Goal: Task Accomplishment & Management: Complete application form

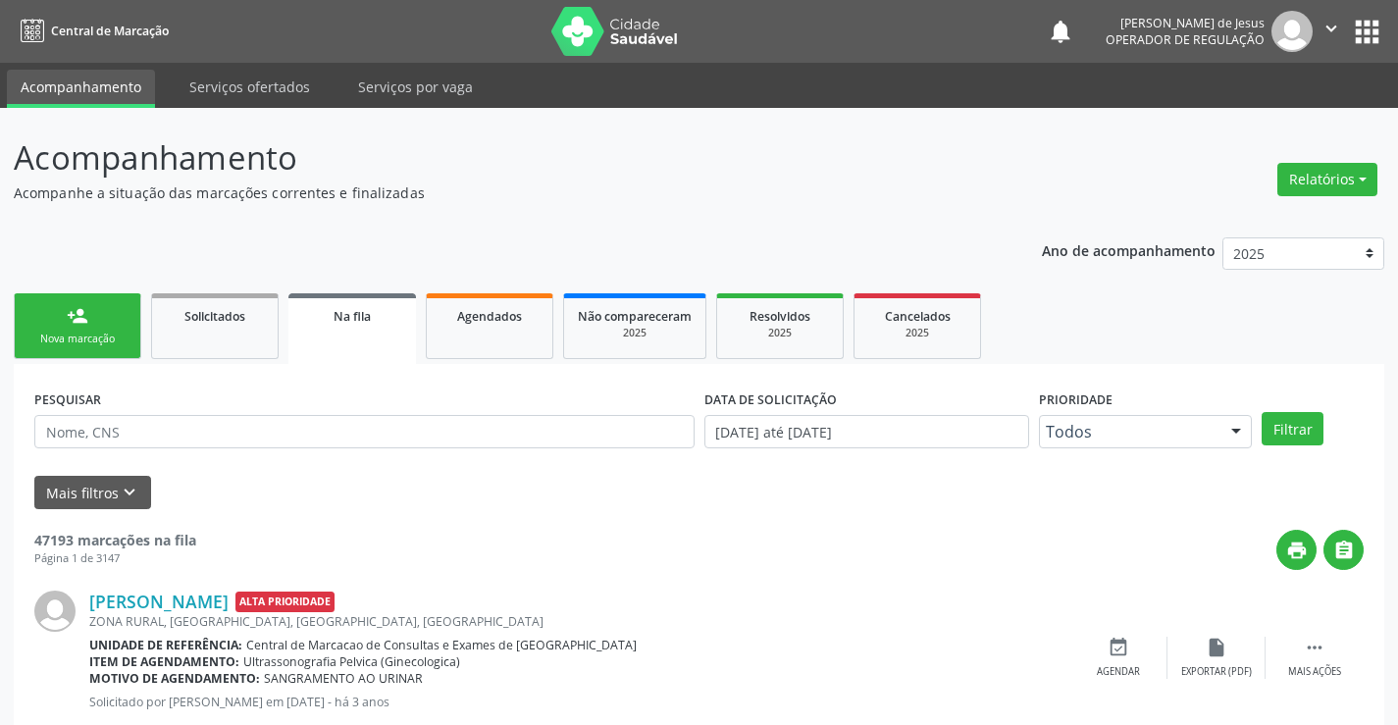
click at [88, 334] on div "Nova marcação" at bounding box center [77, 339] width 98 height 15
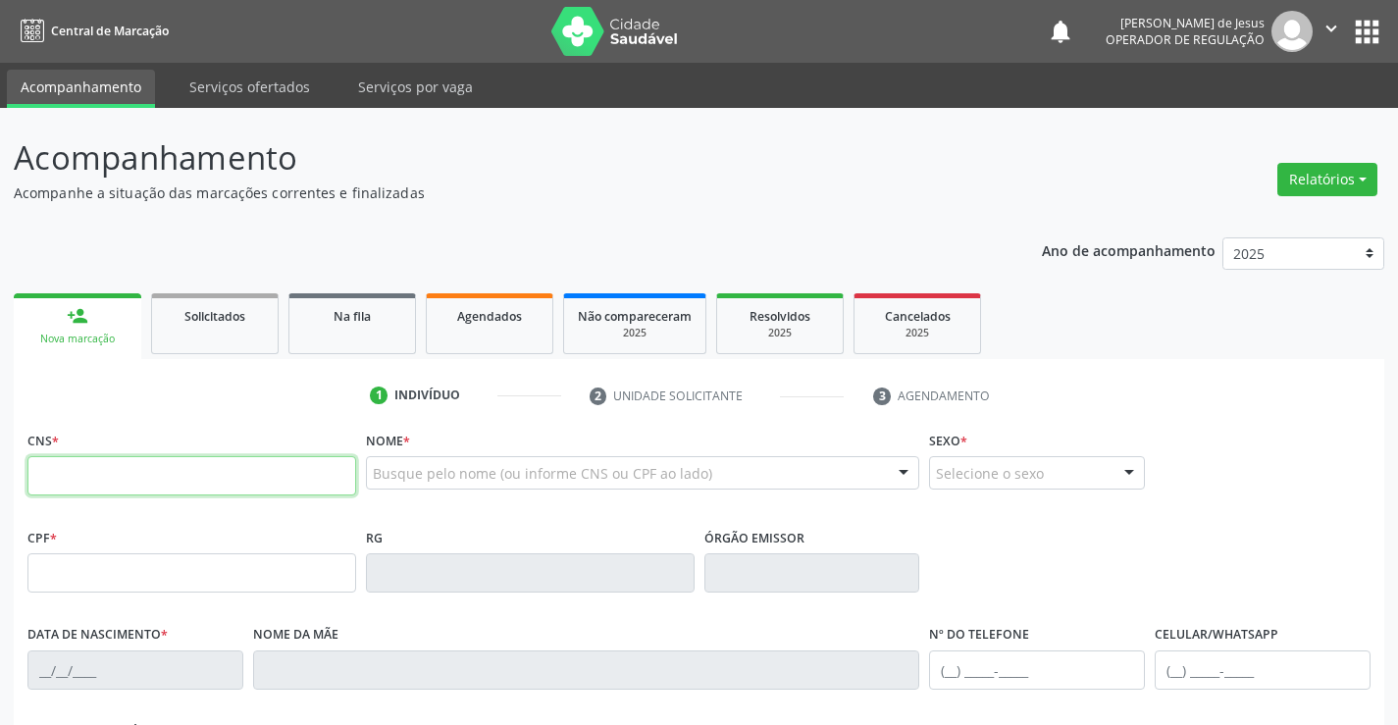
click at [73, 470] on input "text" at bounding box center [191, 475] width 329 height 39
type input "700 5055 3015 3356"
type input "857.875.865-06"
type input "0869065181"
type input "[DATE]"
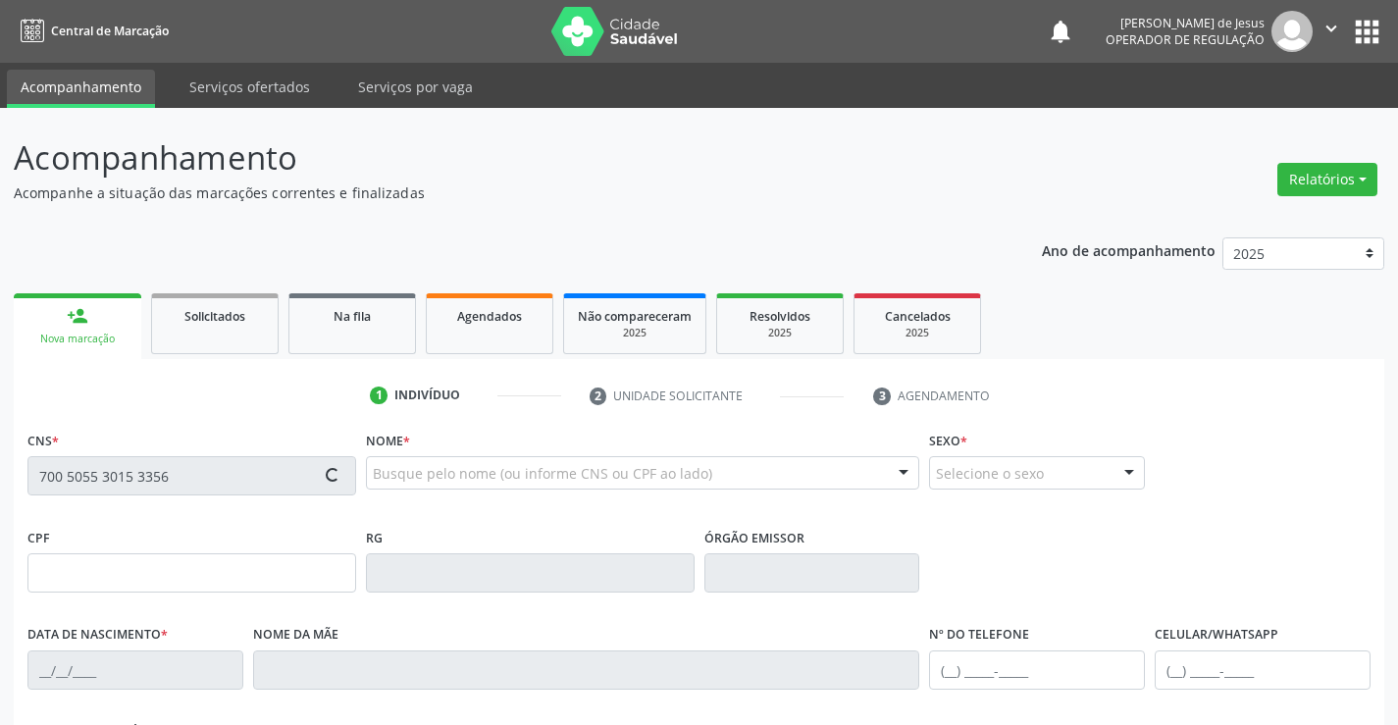
type input "[PHONE_NUMBER]"
type input "857.875.865-06"
type input "29"
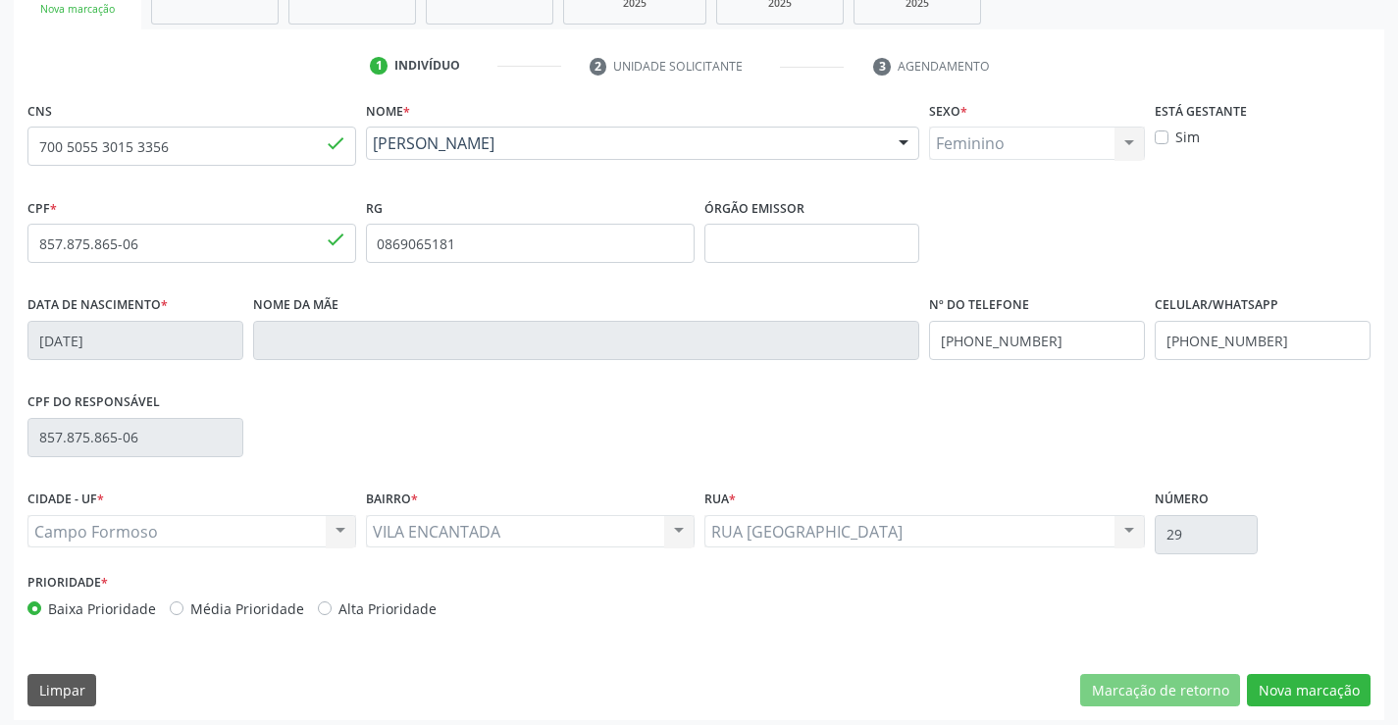
scroll to position [338, 0]
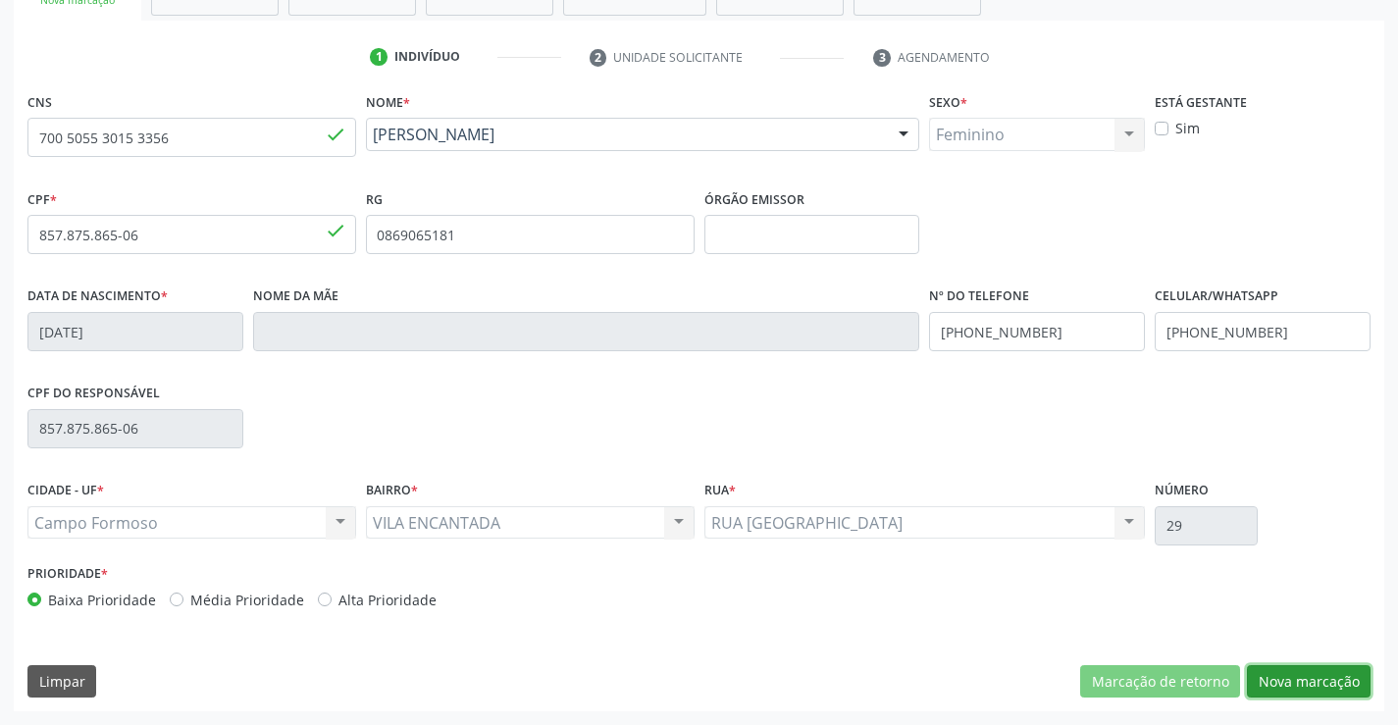
click at [1286, 687] on button "Nova marcação" at bounding box center [1309, 681] width 124 height 33
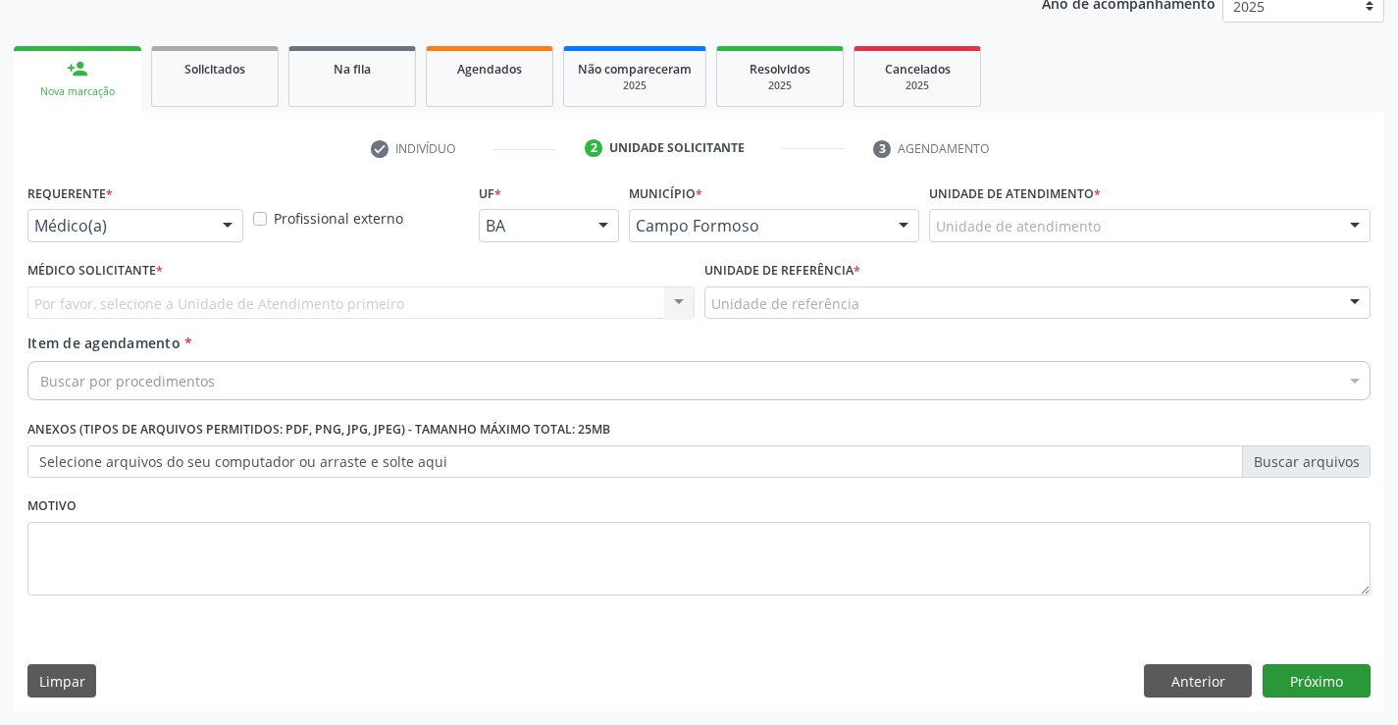
scroll to position [247, 0]
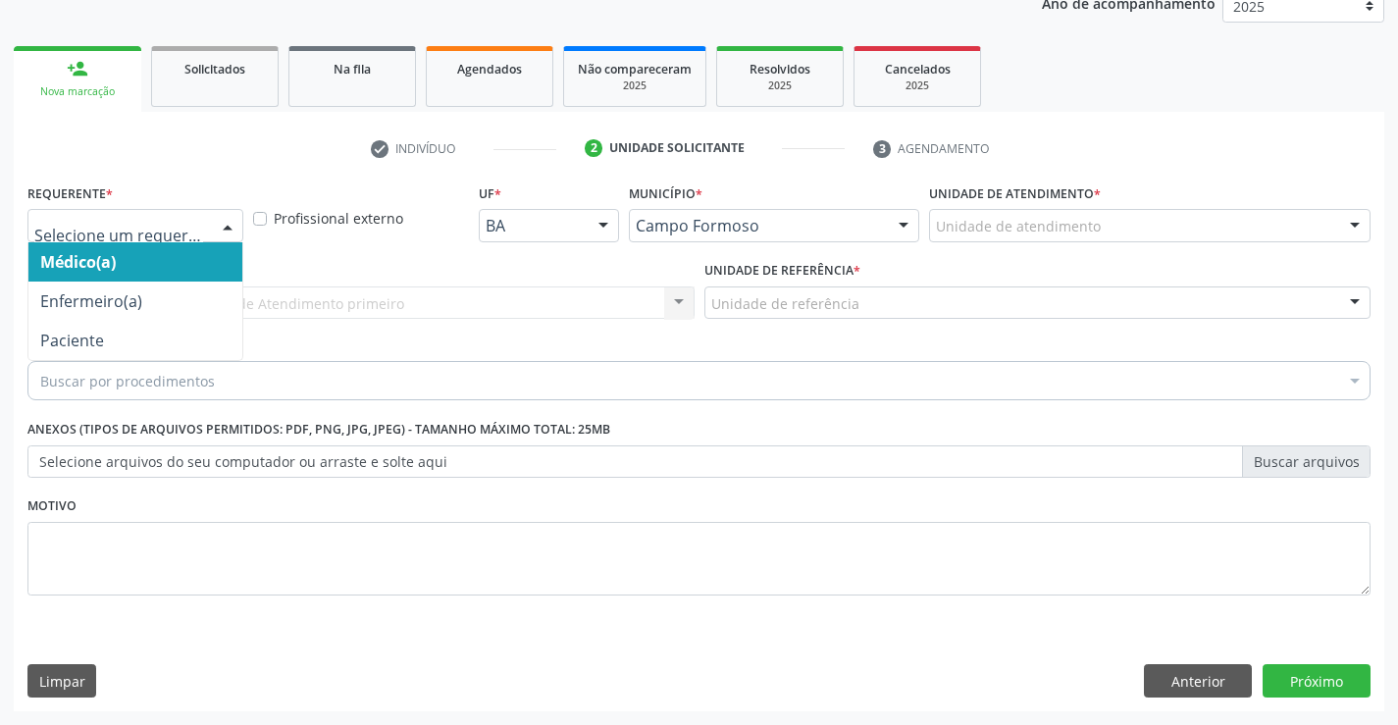
click at [236, 217] on div at bounding box center [227, 226] width 29 height 33
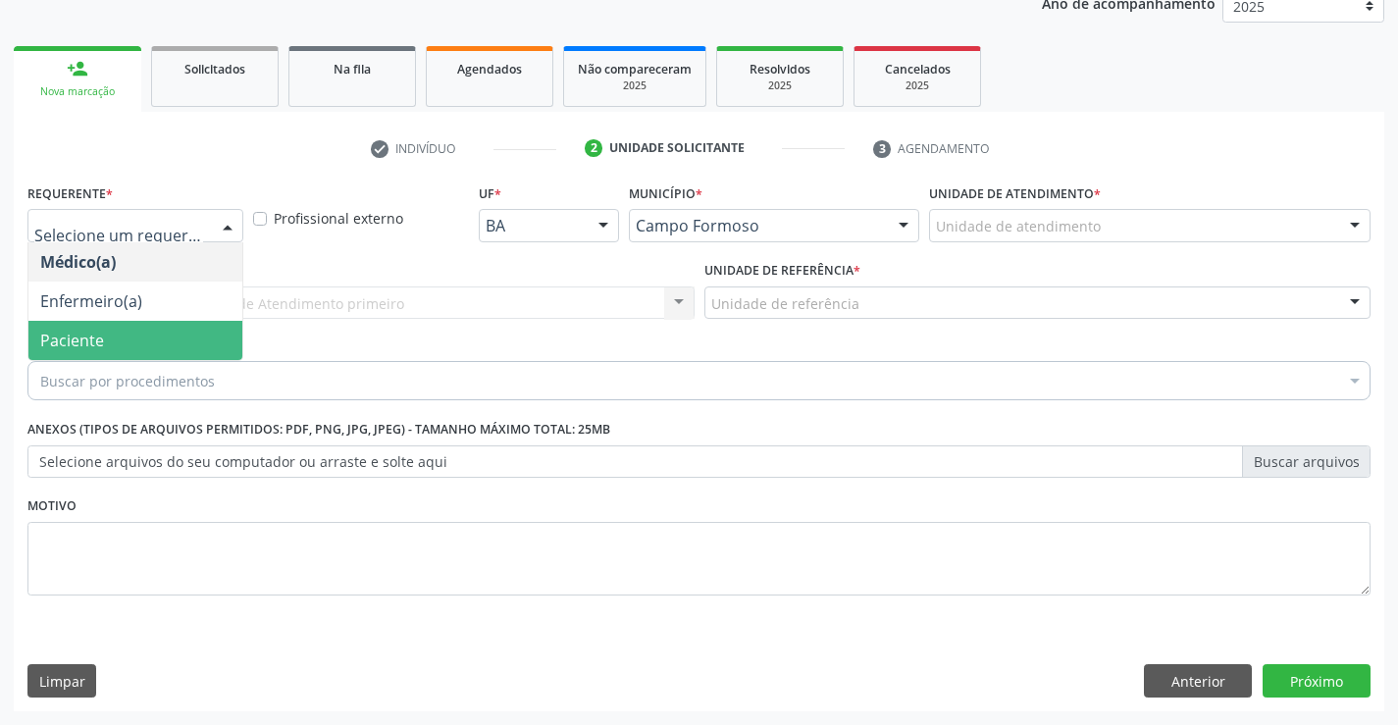
click at [156, 340] on span "Paciente" at bounding box center [135, 340] width 214 height 39
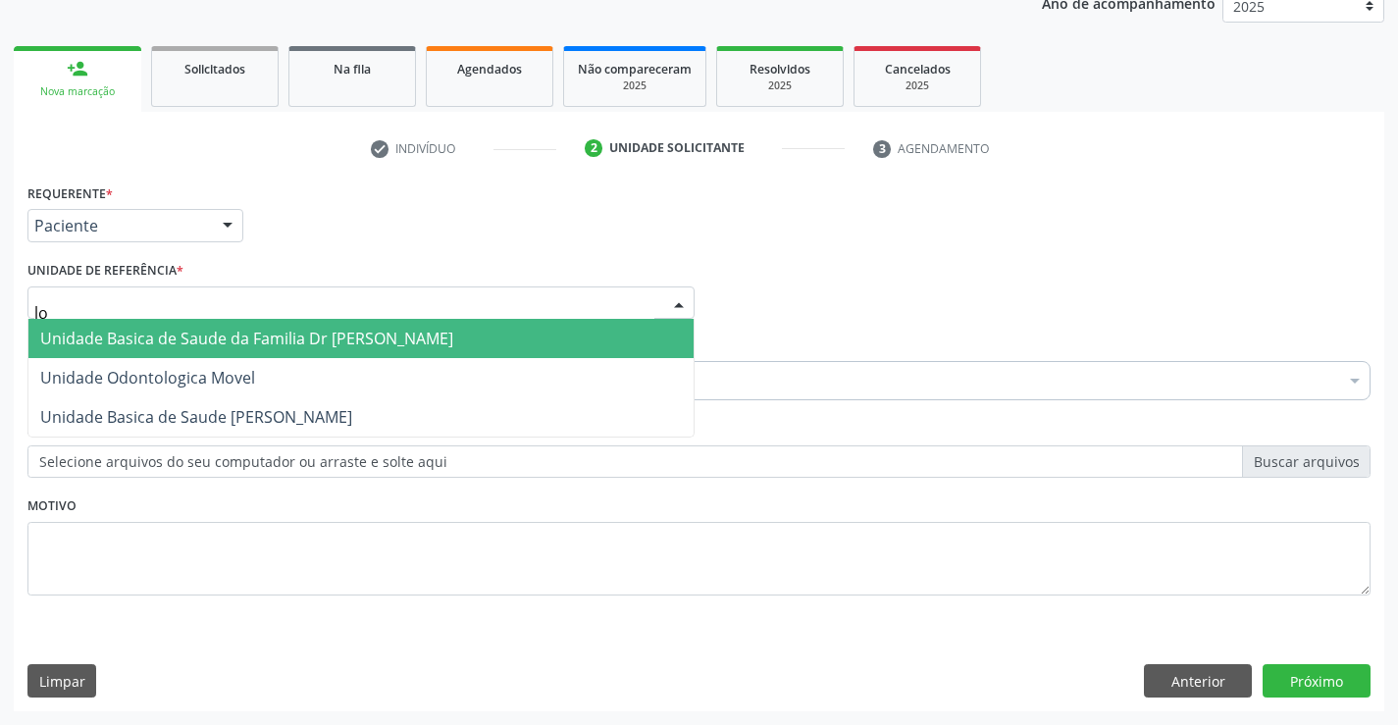
type input "lou"
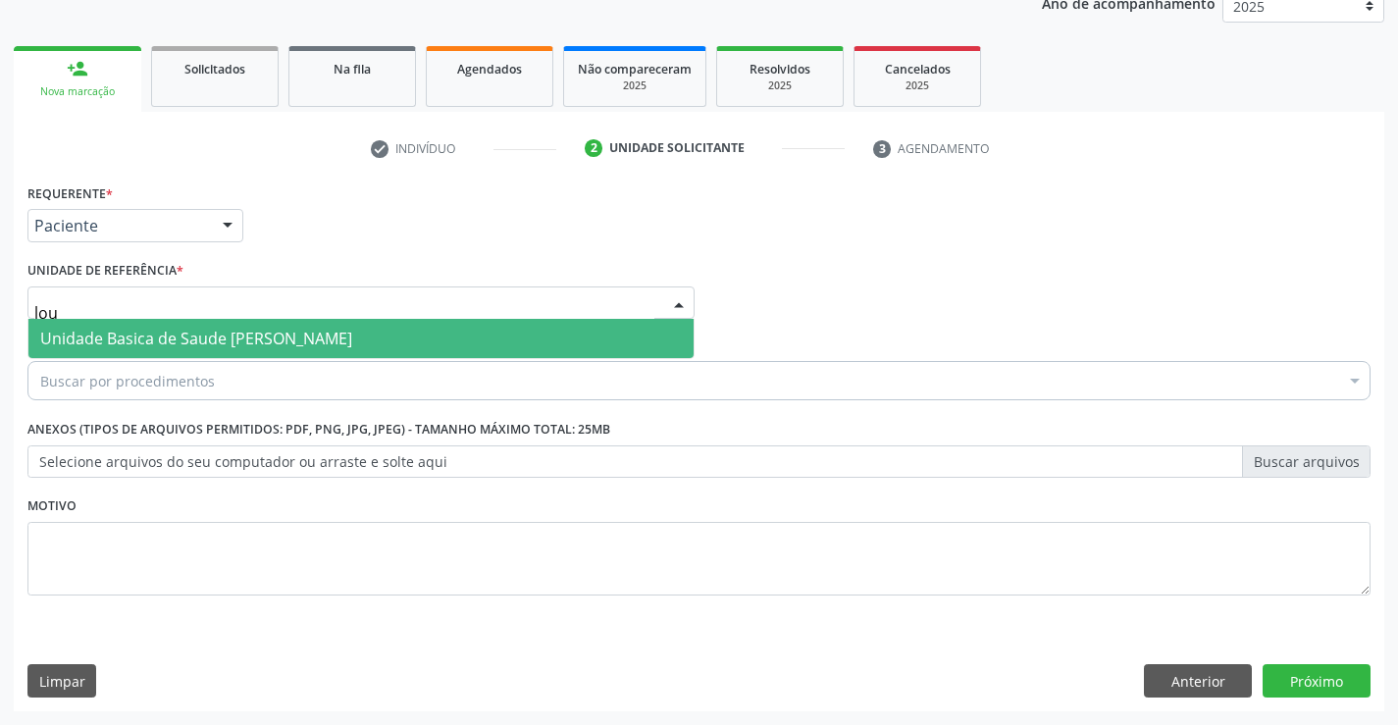
click at [153, 339] on span "Unidade Basica de Saude [PERSON_NAME]" at bounding box center [196, 339] width 312 height 22
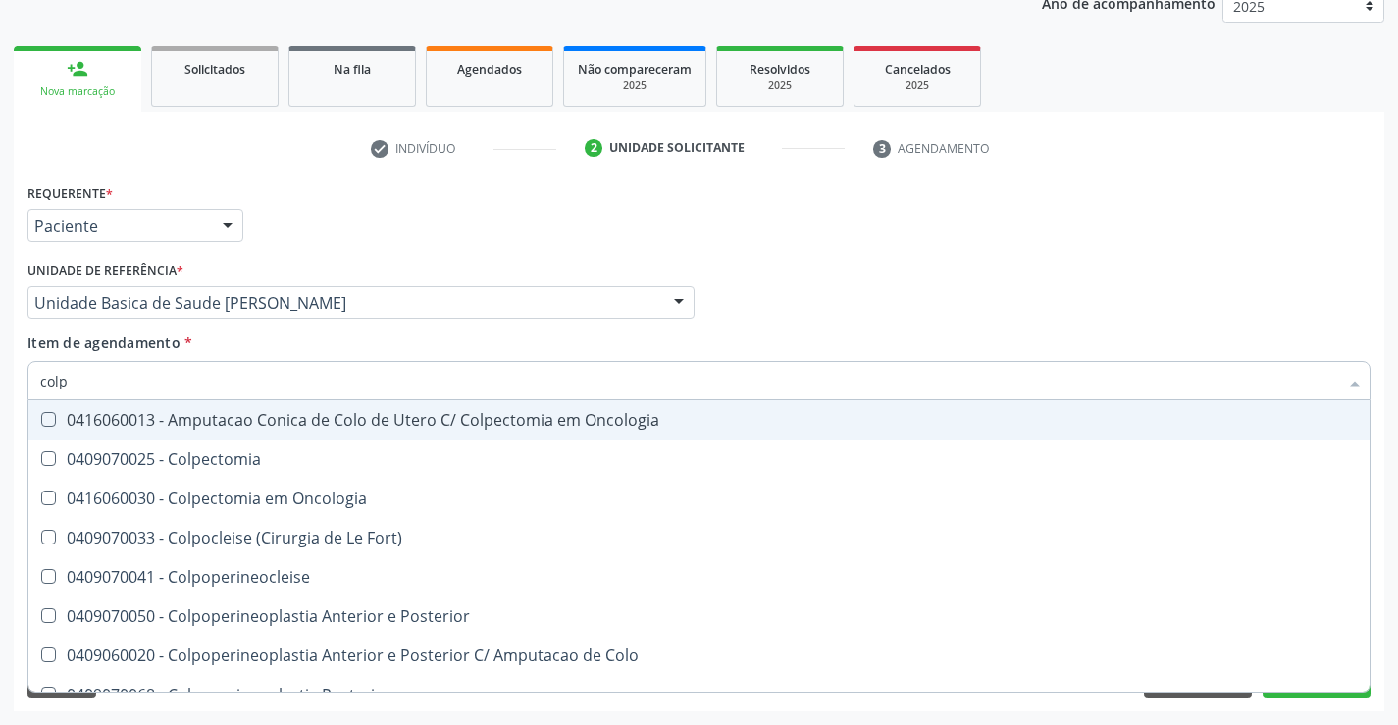
type input "colpo"
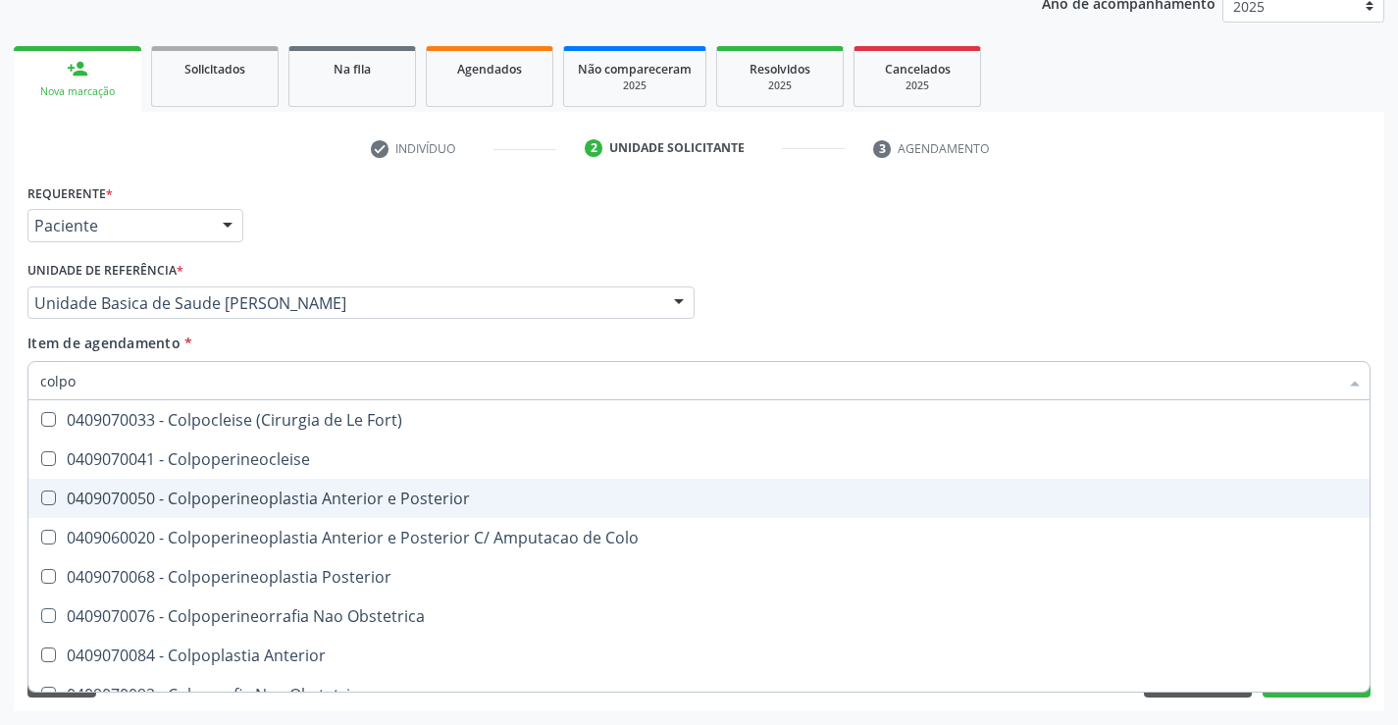
click at [246, 503] on div "0409070050 - Colpoperineoplastia Anterior e Posterior" at bounding box center [698, 498] width 1317 height 16
checkbox Posterior "true"
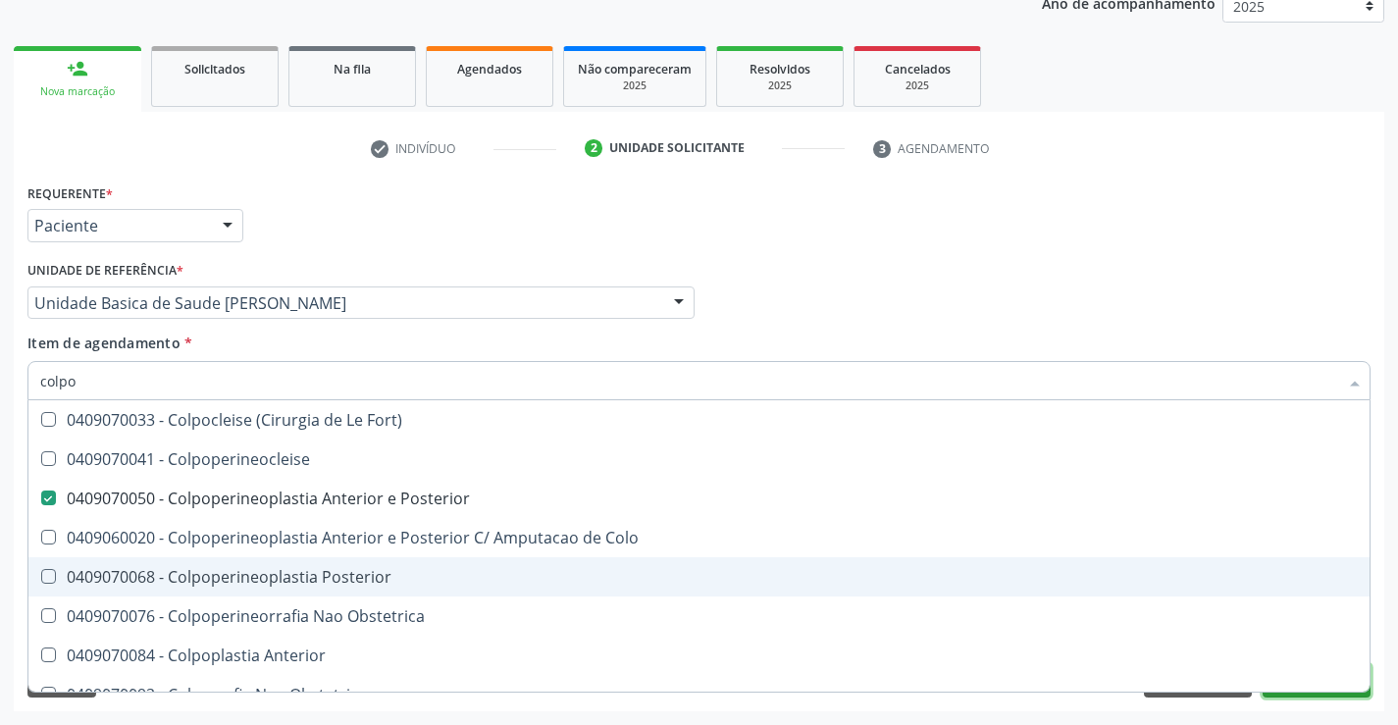
click at [1318, 694] on button "Próximo" at bounding box center [1316, 680] width 108 height 33
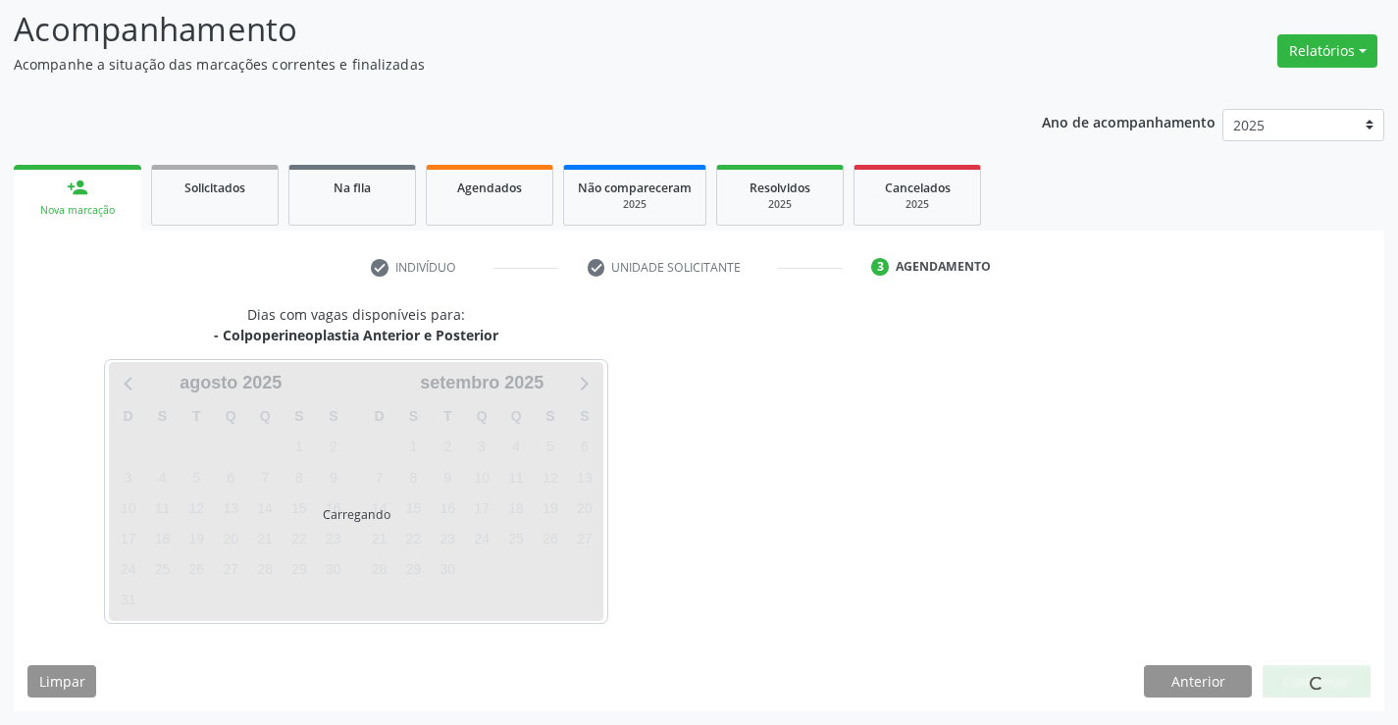
scroll to position [128, 0]
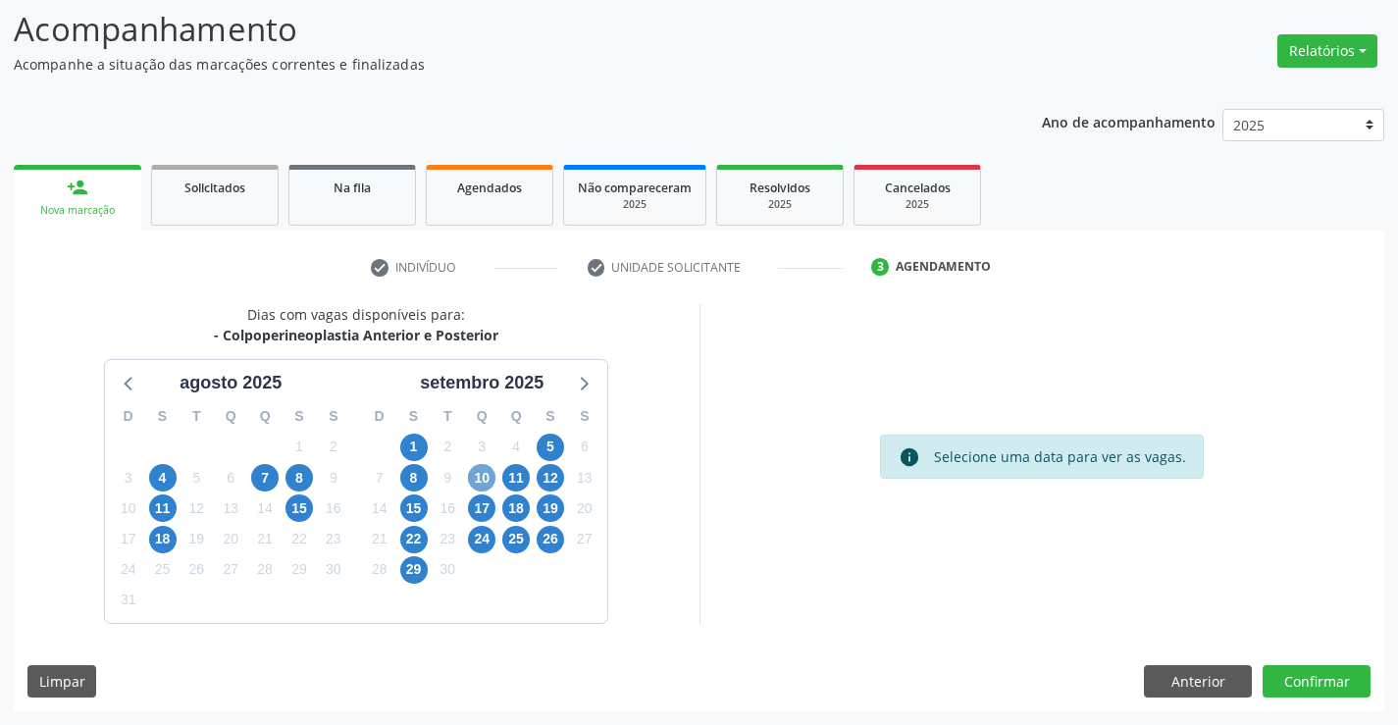
click at [479, 477] on span "10" at bounding box center [481, 477] width 27 height 27
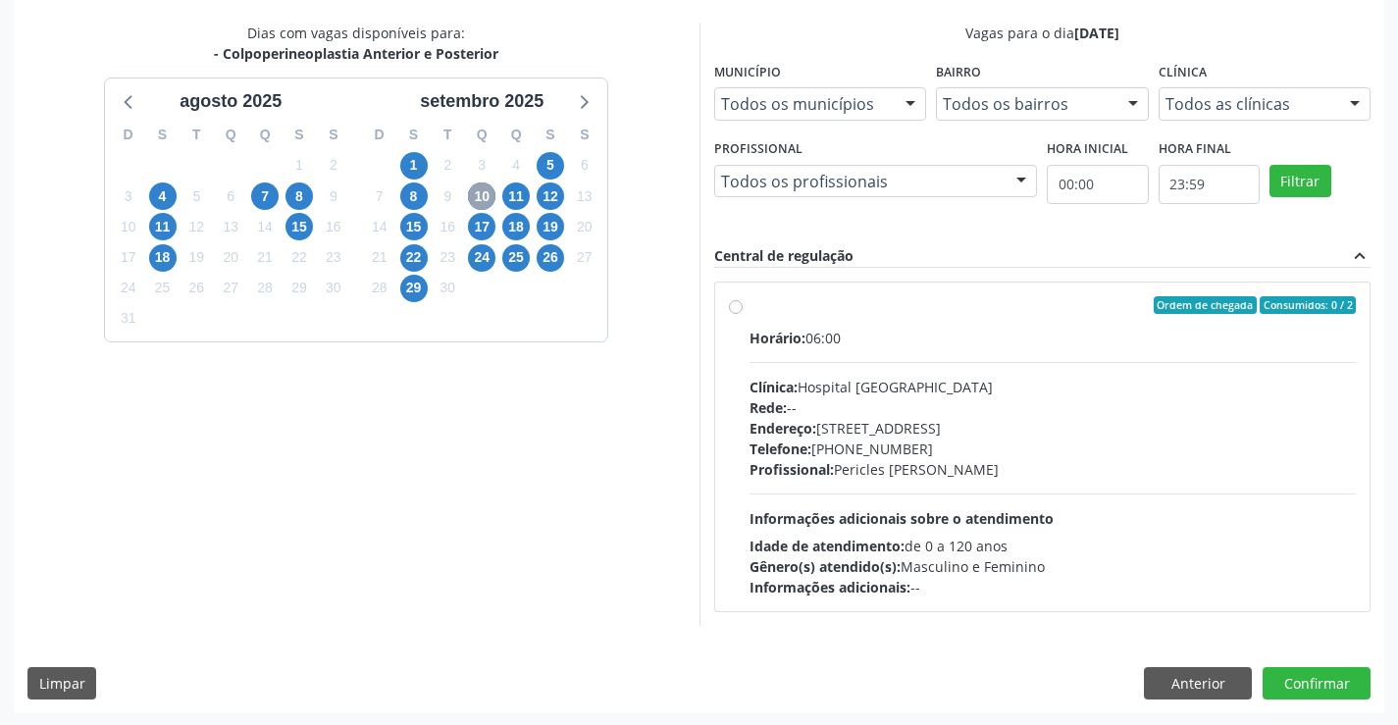
scroll to position [412, 0]
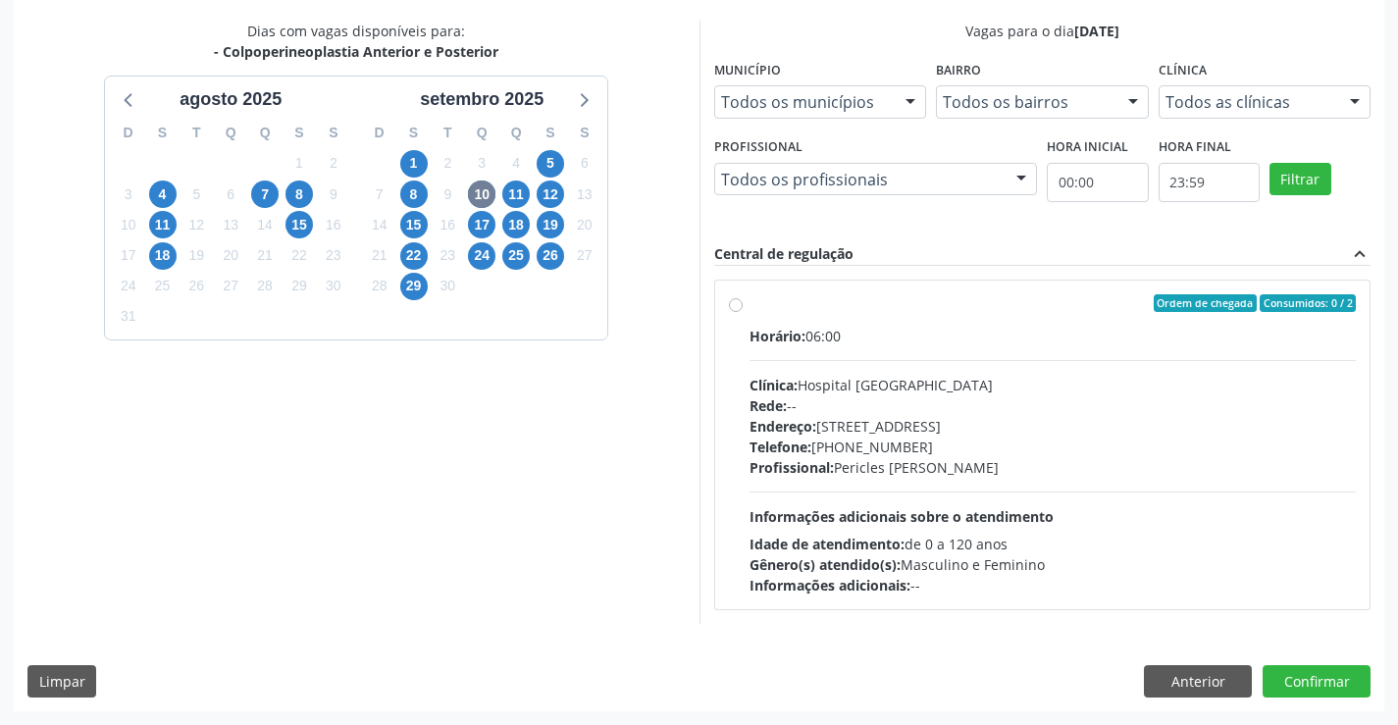
click at [749, 311] on label "Ordem de chegada Consumidos: 0 / 2 Horário: 06:00 Clínica: Hospital [GEOGRAPHIC…" at bounding box center [1052, 444] width 607 height 301
click at [730, 311] on input "Ordem de chegada Consumidos: 0 / 2 Horário: 06:00 Clínica: Hospital [GEOGRAPHIC…" at bounding box center [736, 303] width 14 height 18
radio input "true"
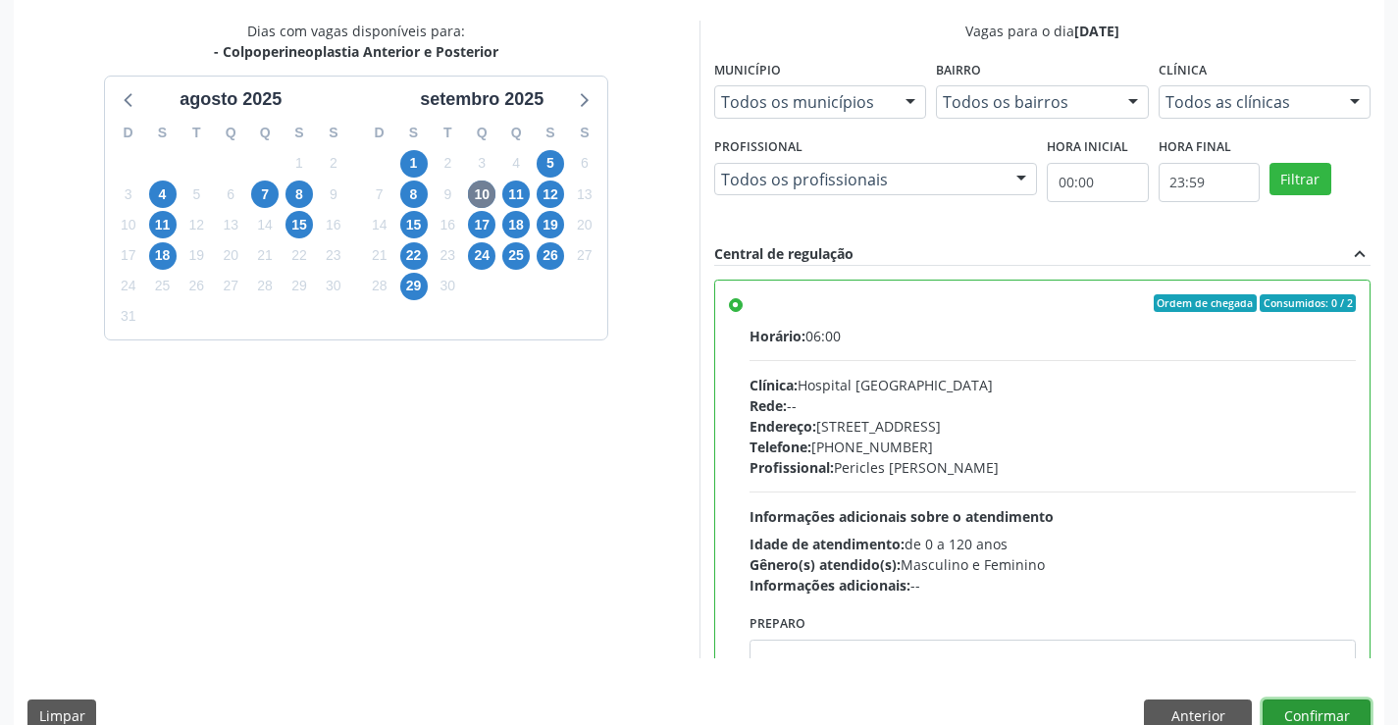
click at [1294, 706] on button "Confirmar" at bounding box center [1316, 715] width 108 height 33
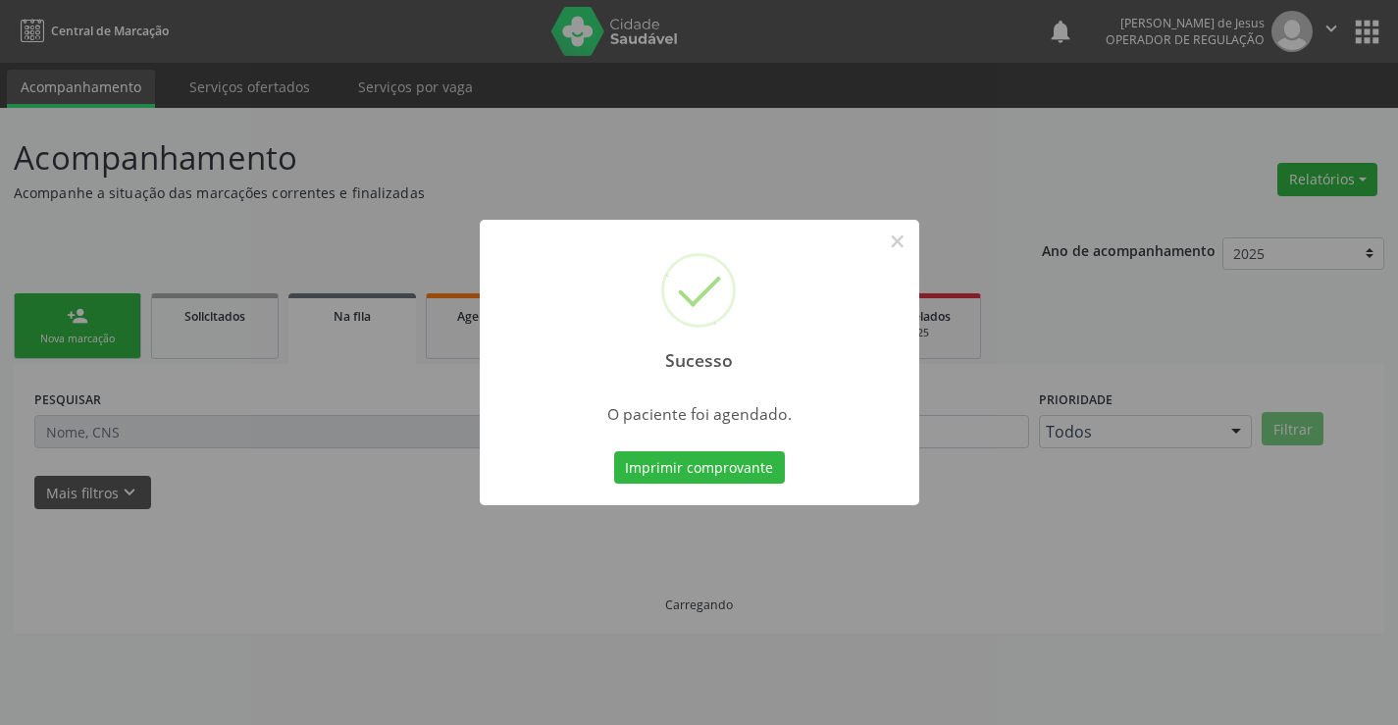
scroll to position [0, 0]
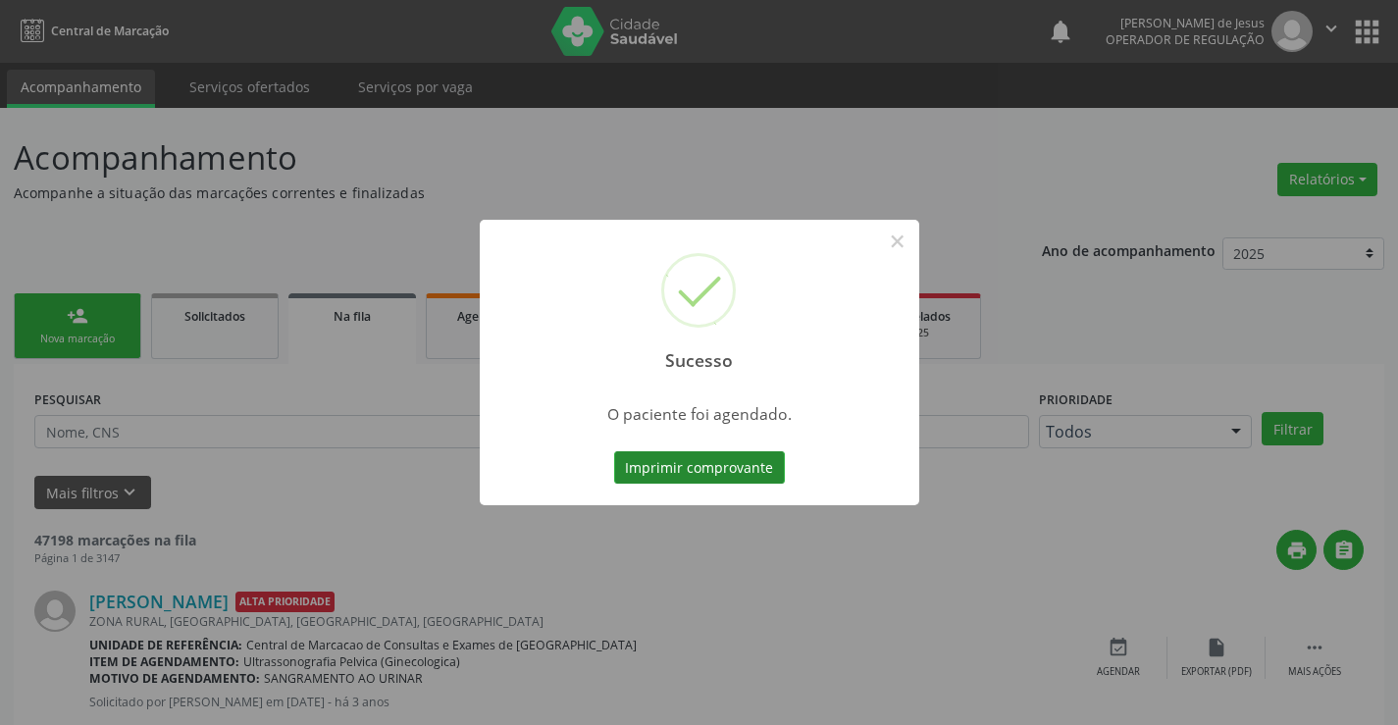
click at [740, 468] on button "Imprimir comprovante" at bounding box center [699, 467] width 171 height 33
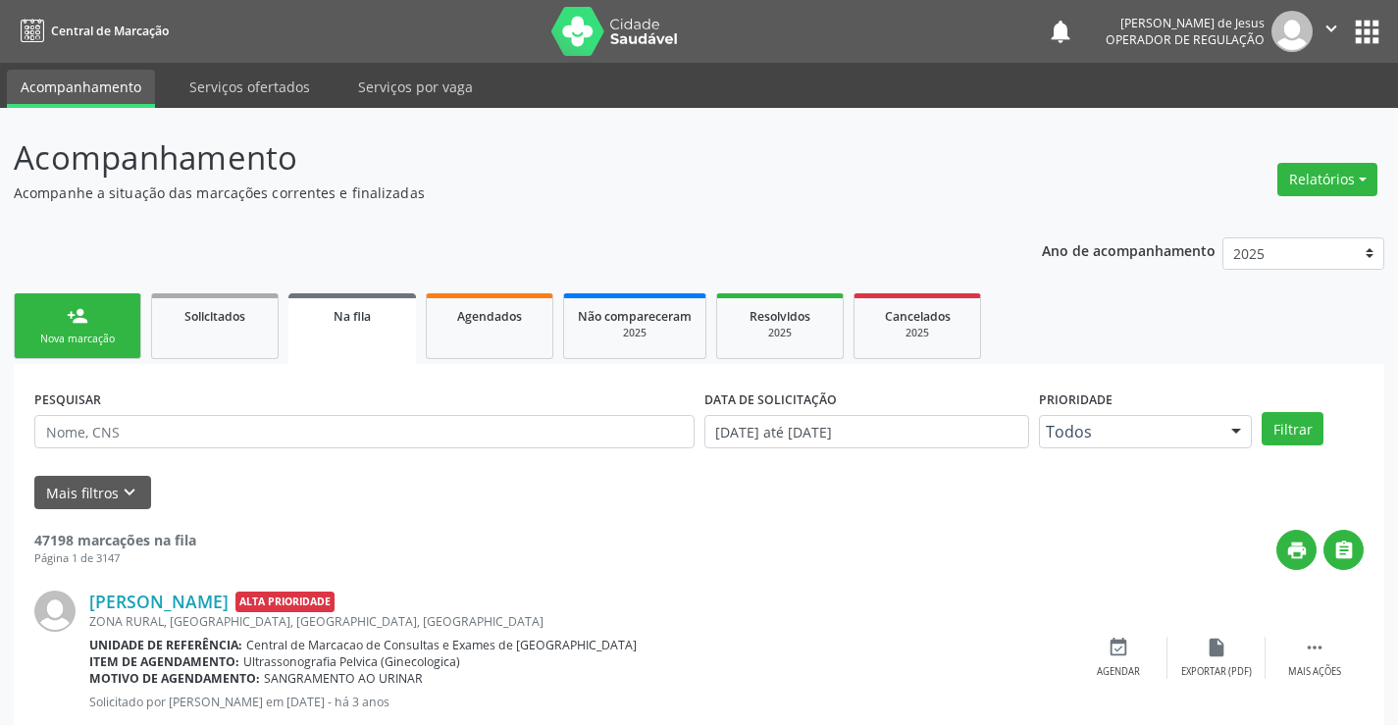
click at [84, 341] on div "Nova marcação" at bounding box center [77, 339] width 98 height 15
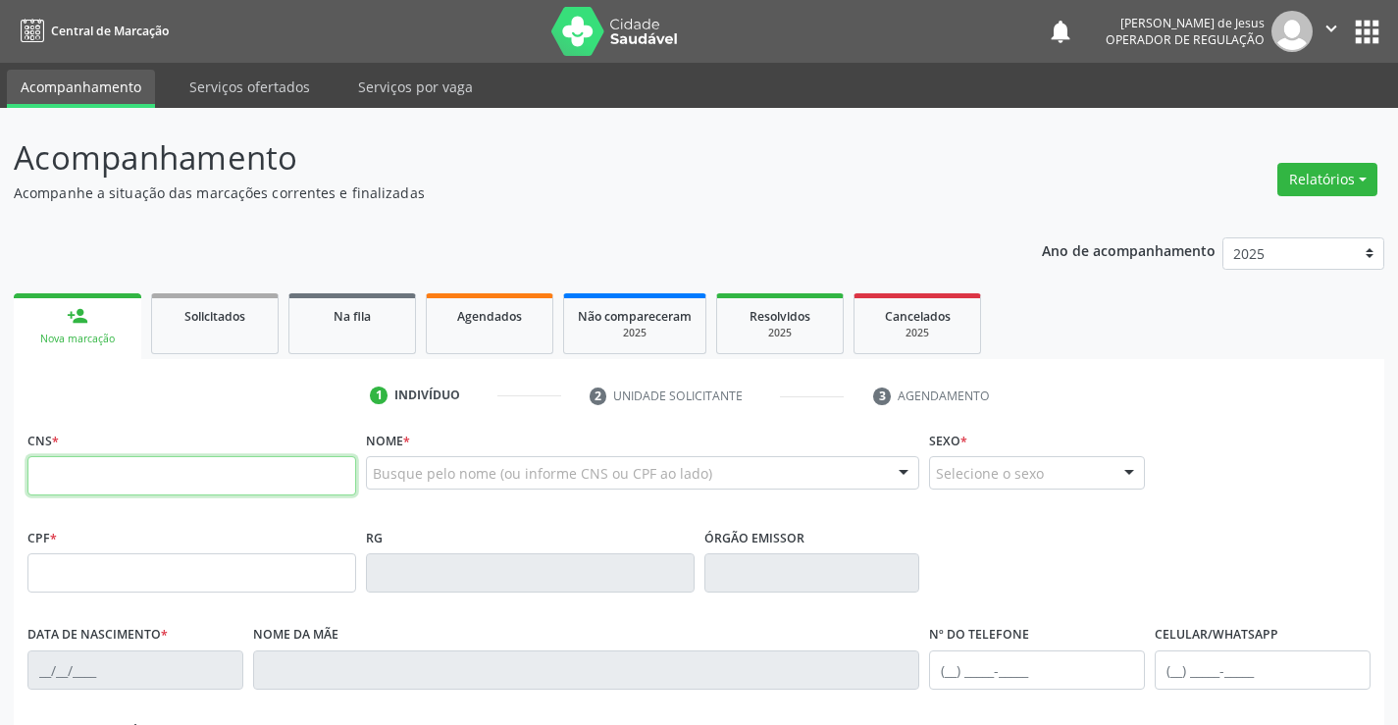
click at [69, 486] on input "text" at bounding box center [191, 475] width 329 height 39
type input "705 4014 5947 9590"
type input "[DATE]"
type input "[PERSON_NAME]"
type input "[PHONE_NUMBER]"
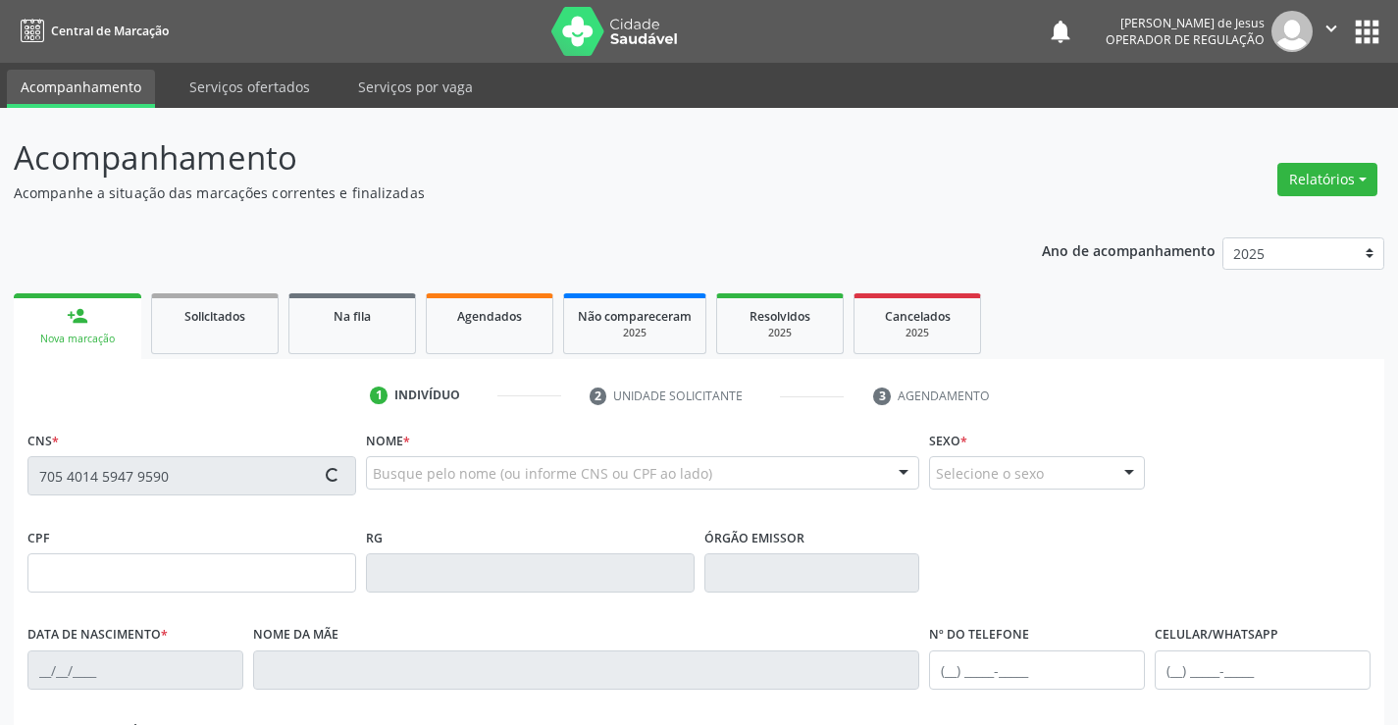
type input "03"
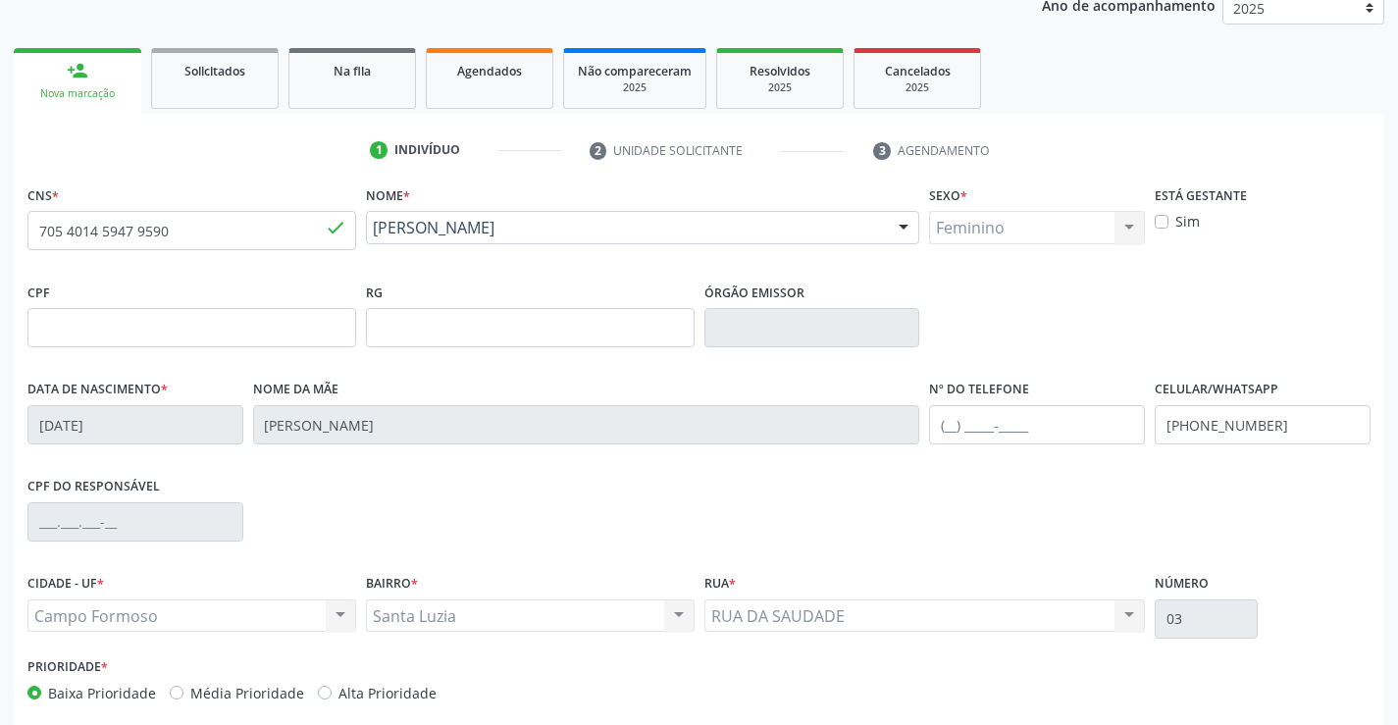
scroll to position [338, 0]
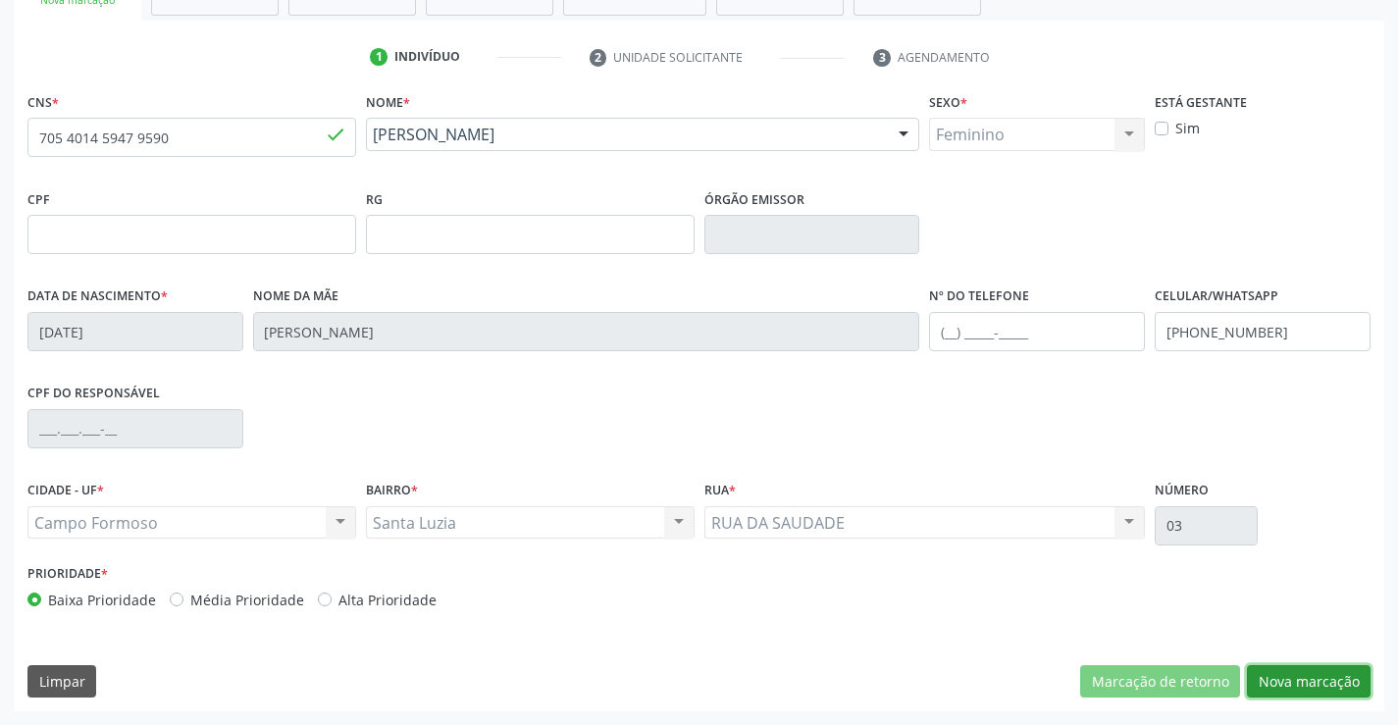
click at [1291, 674] on button "Nova marcação" at bounding box center [1309, 681] width 124 height 33
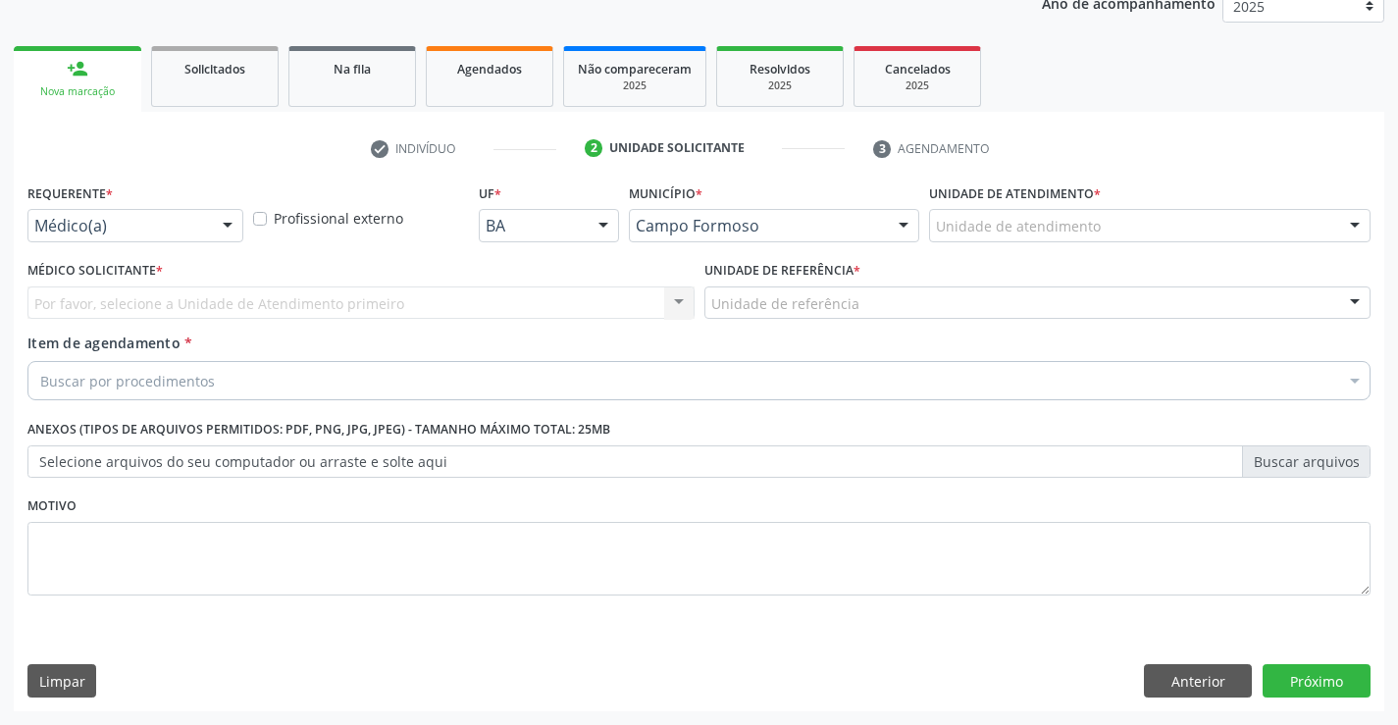
scroll to position [247, 0]
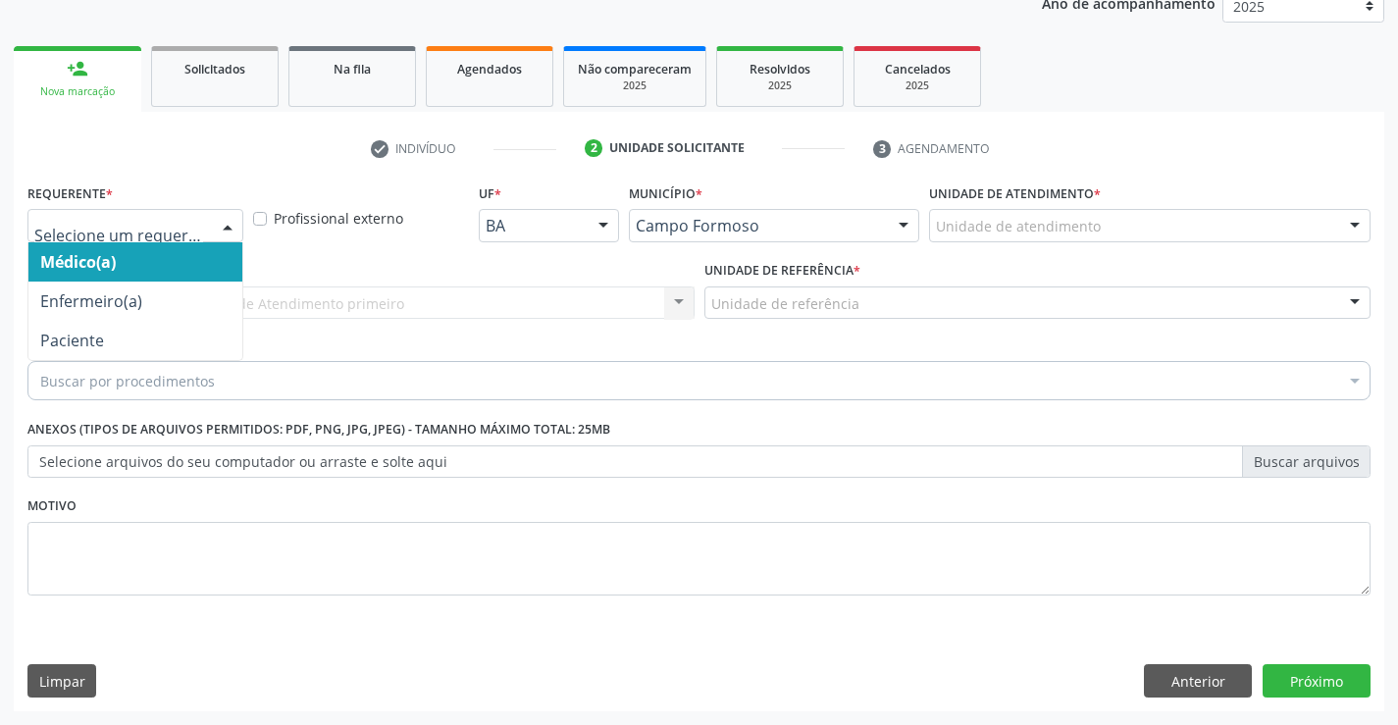
click at [225, 225] on div at bounding box center [227, 226] width 29 height 33
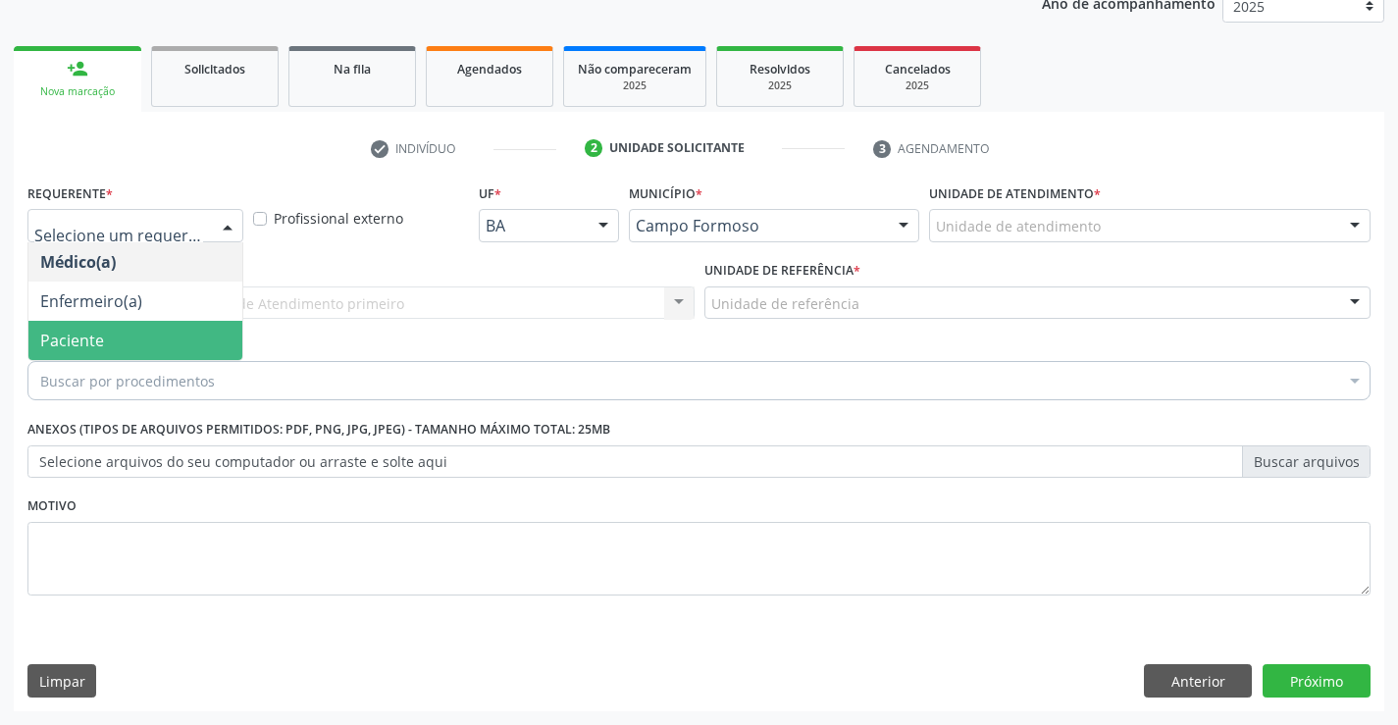
drag, startPoint x: 113, startPoint y: 341, endPoint x: 156, endPoint y: 332, distance: 44.3
click at [112, 339] on span "Paciente" at bounding box center [135, 340] width 214 height 39
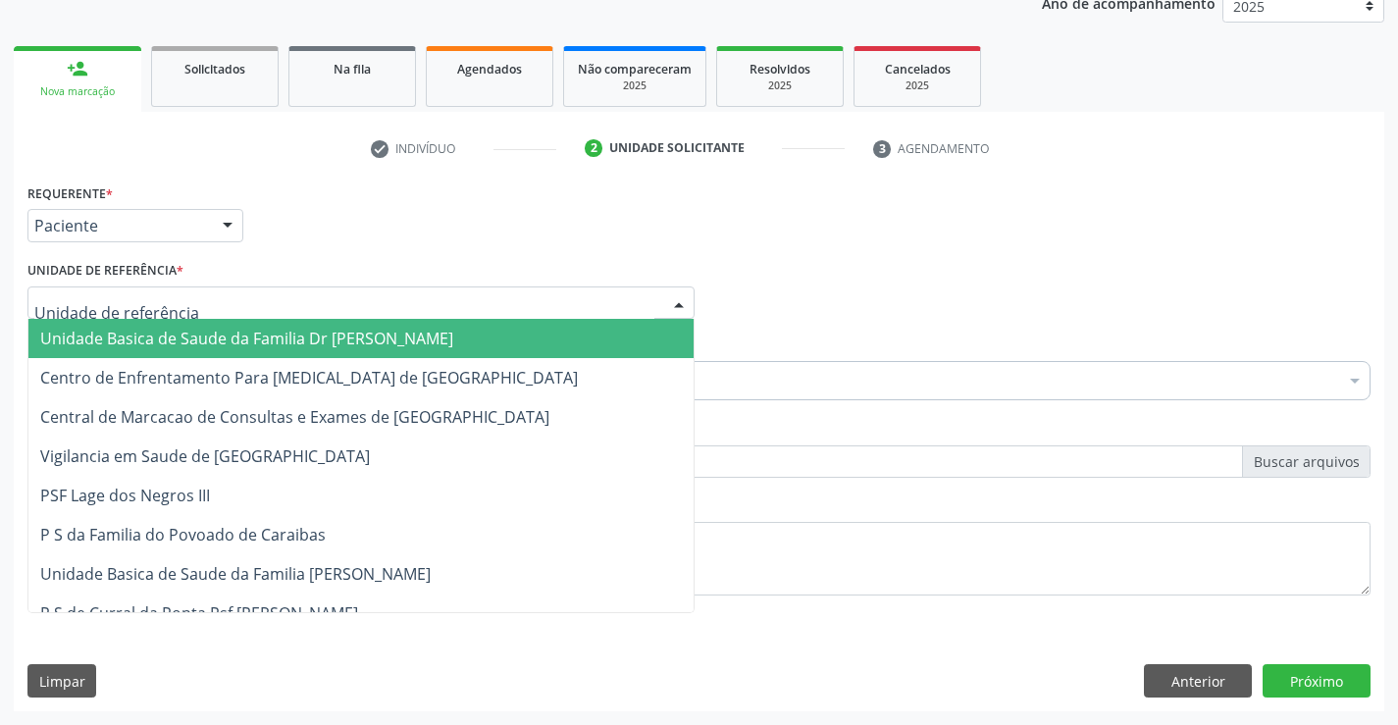
click at [197, 294] on div at bounding box center [360, 302] width 667 height 33
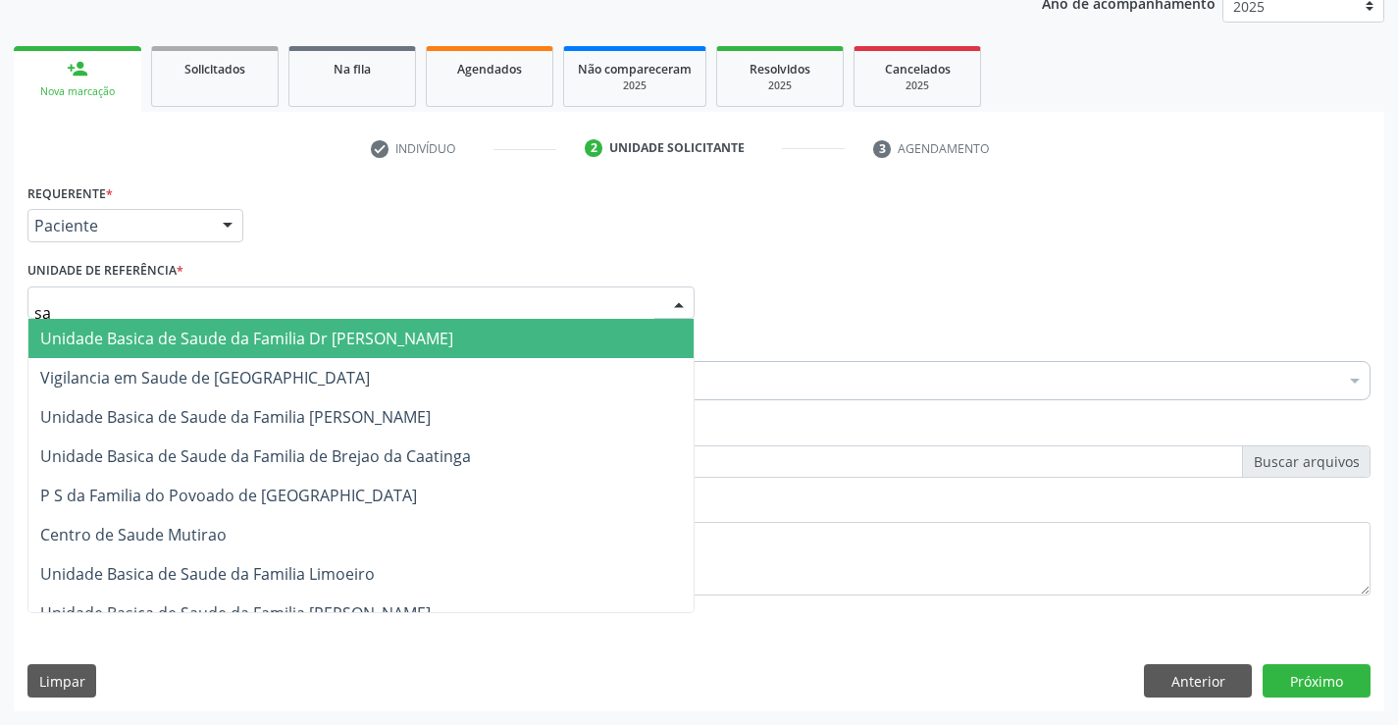
type input "sao"
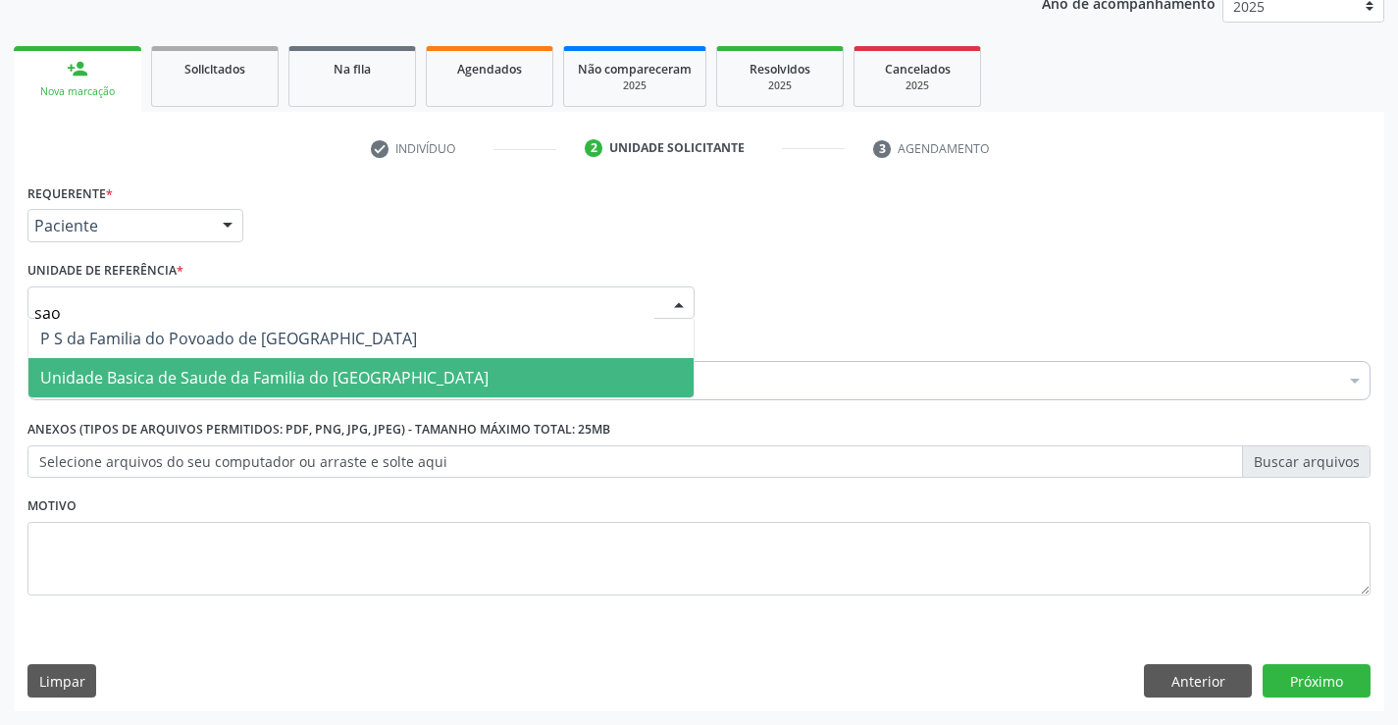
click at [191, 376] on span "Unidade Basica de Saude da Familia do [GEOGRAPHIC_DATA]" at bounding box center [264, 378] width 448 height 22
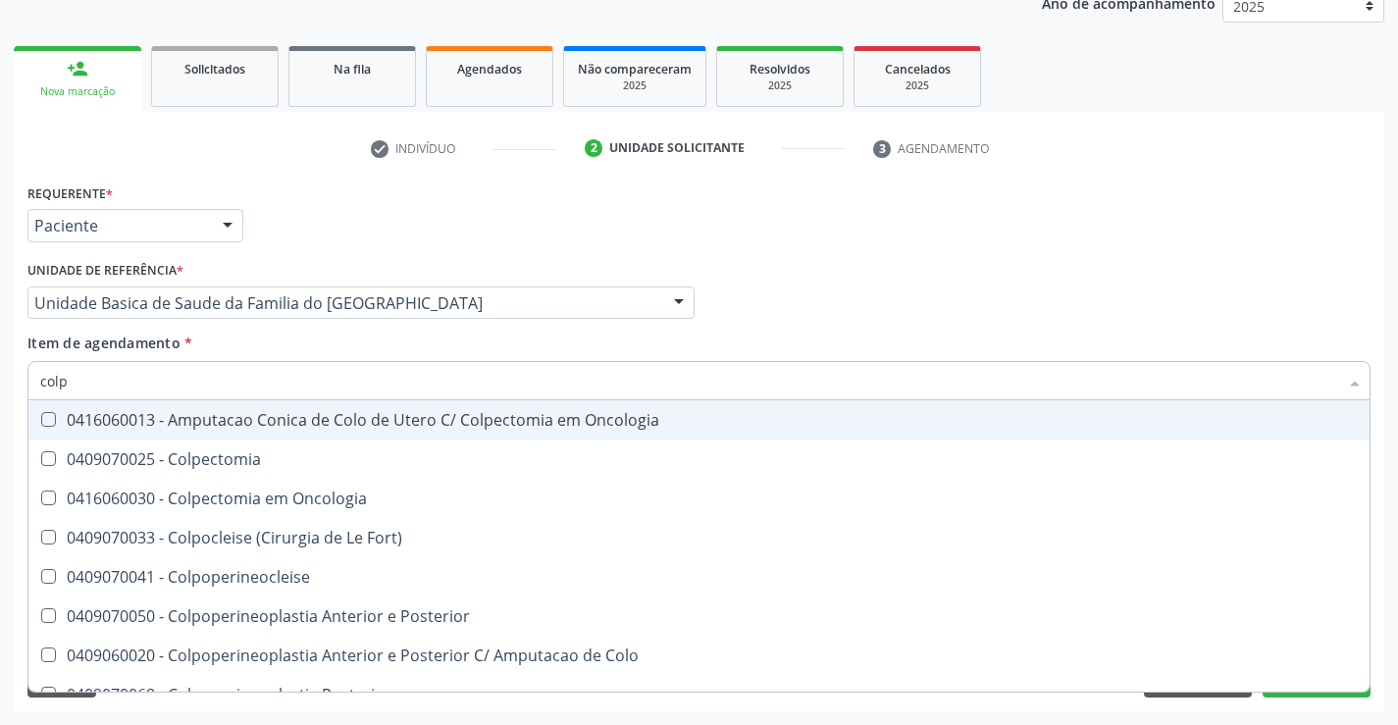
type input "colpo"
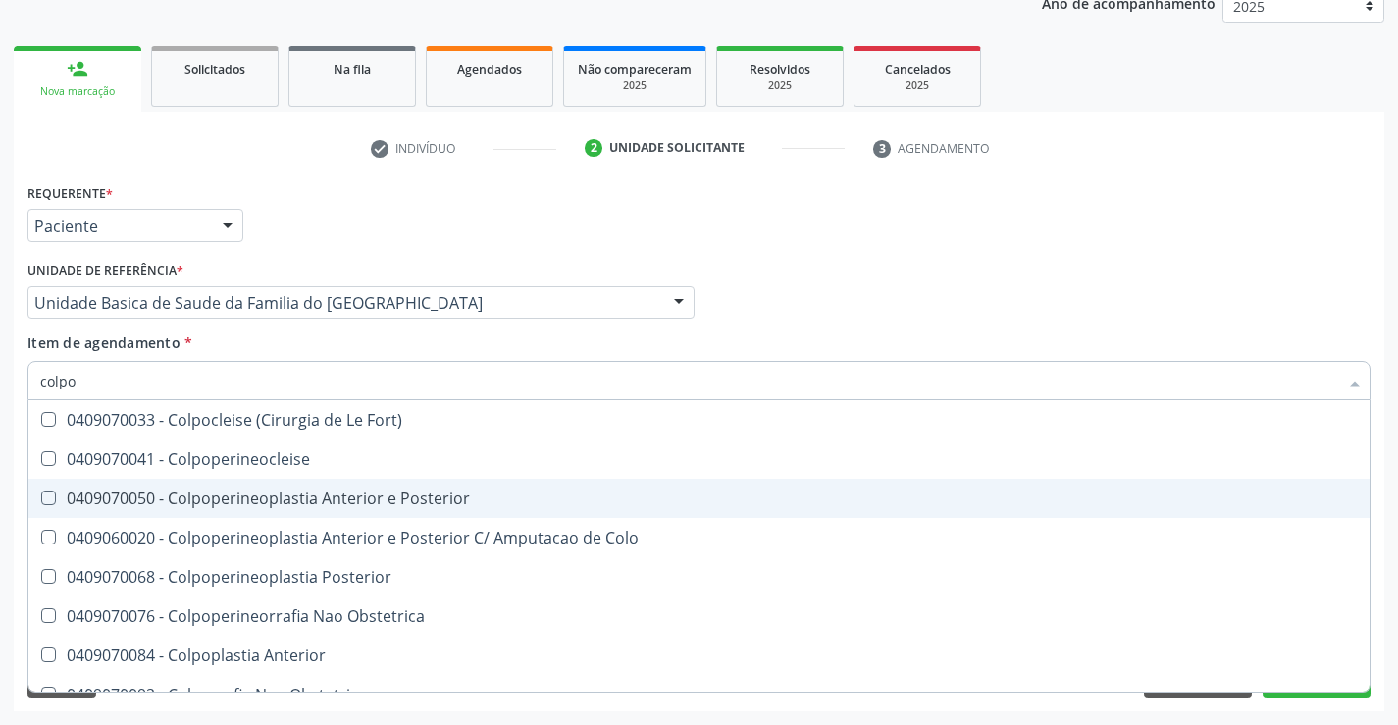
drag, startPoint x: 281, startPoint y: 502, endPoint x: 295, endPoint y: 507, distance: 14.6
click at [282, 502] on div "0409070050 - Colpoperineoplastia Anterior e Posterior" at bounding box center [698, 498] width 1317 height 16
checkbox Posterior "true"
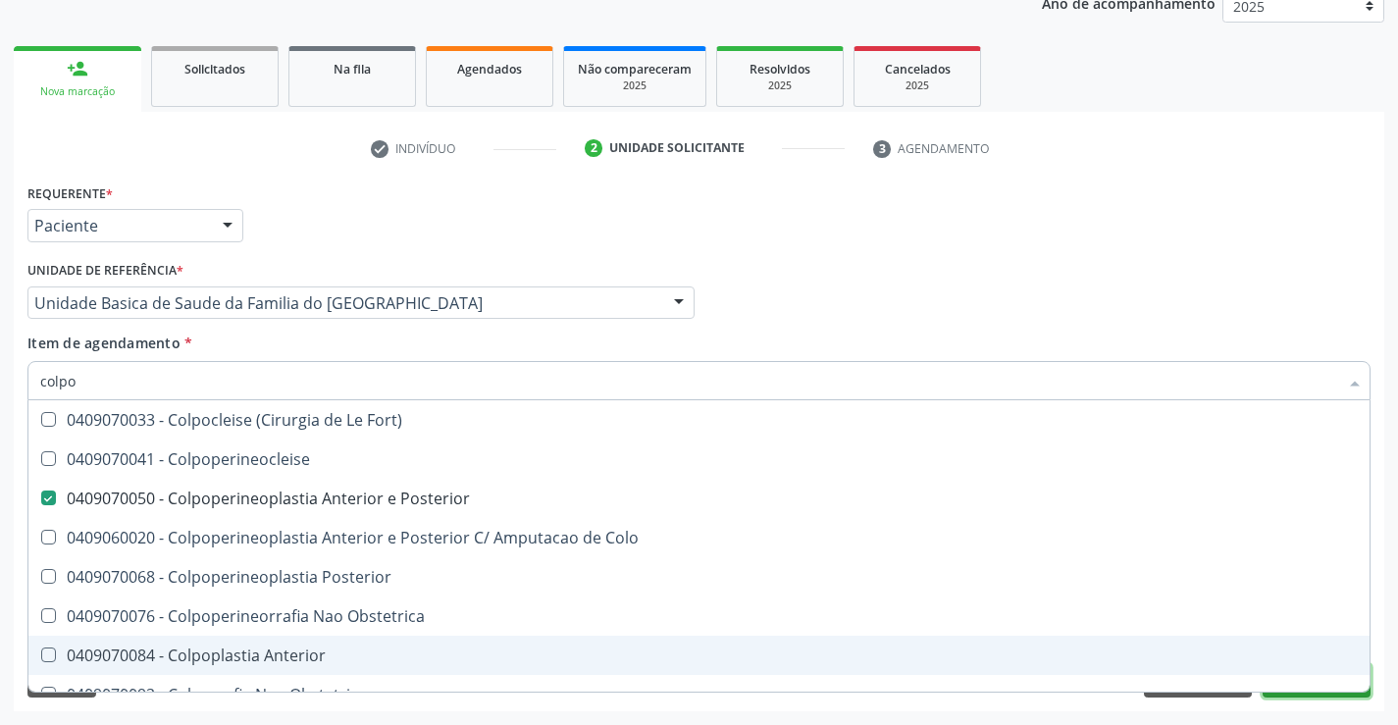
click at [1326, 692] on button "Próximo" at bounding box center [1316, 680] width 108 height 33
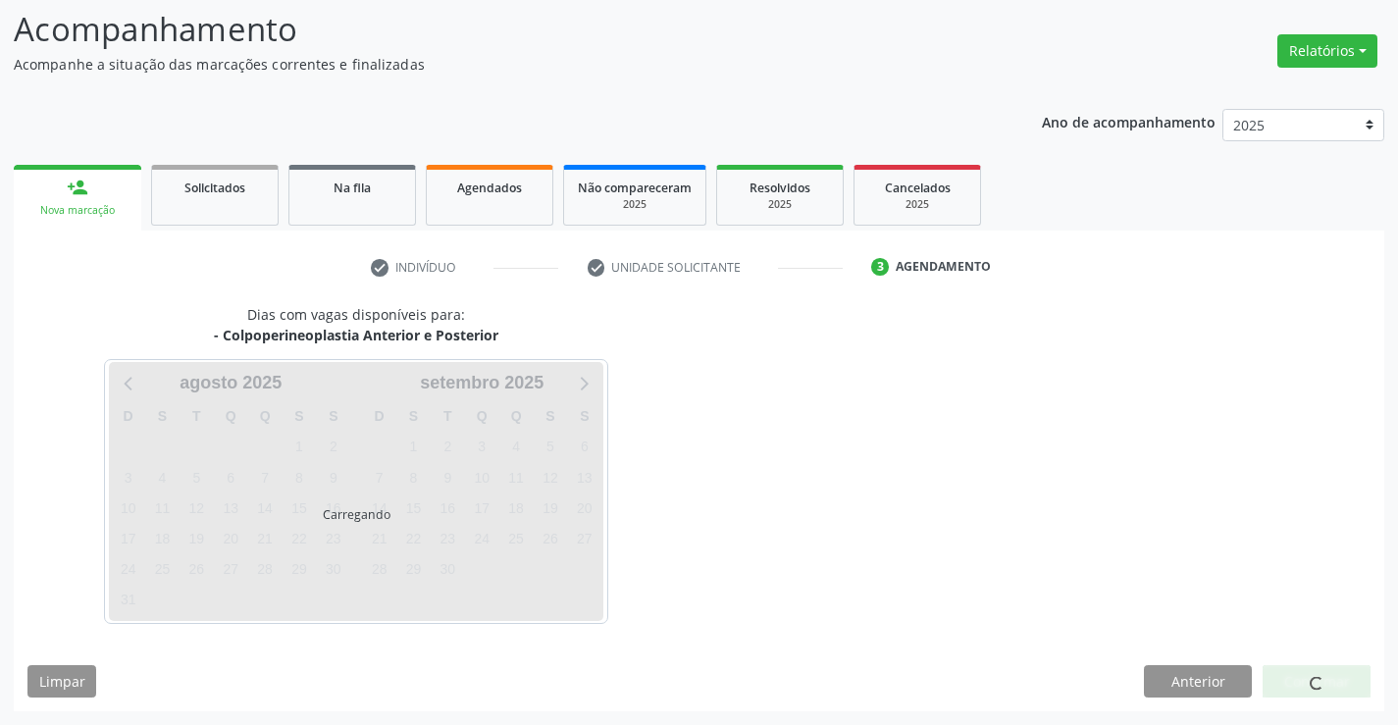
scroll to position [128, 0]
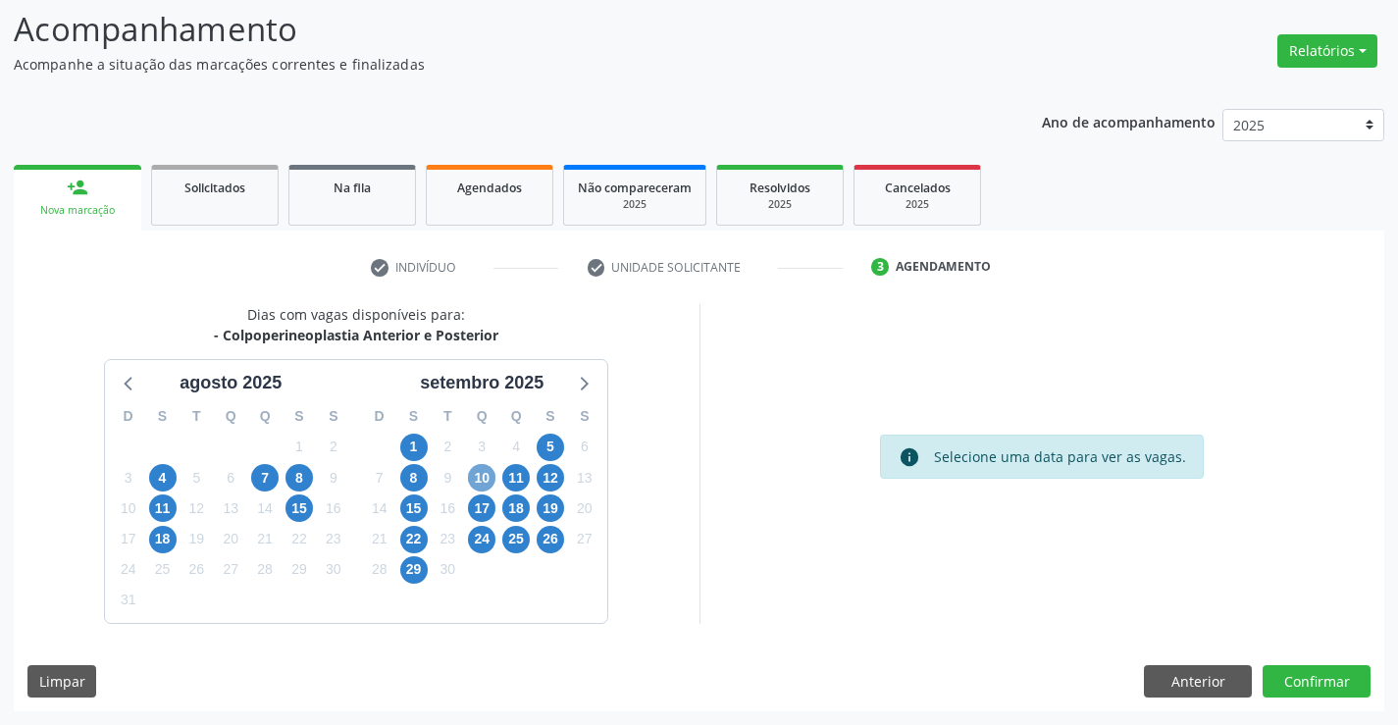
click at [472, 478] on span "10" at bounding box center [481, 477] width 27 height 27
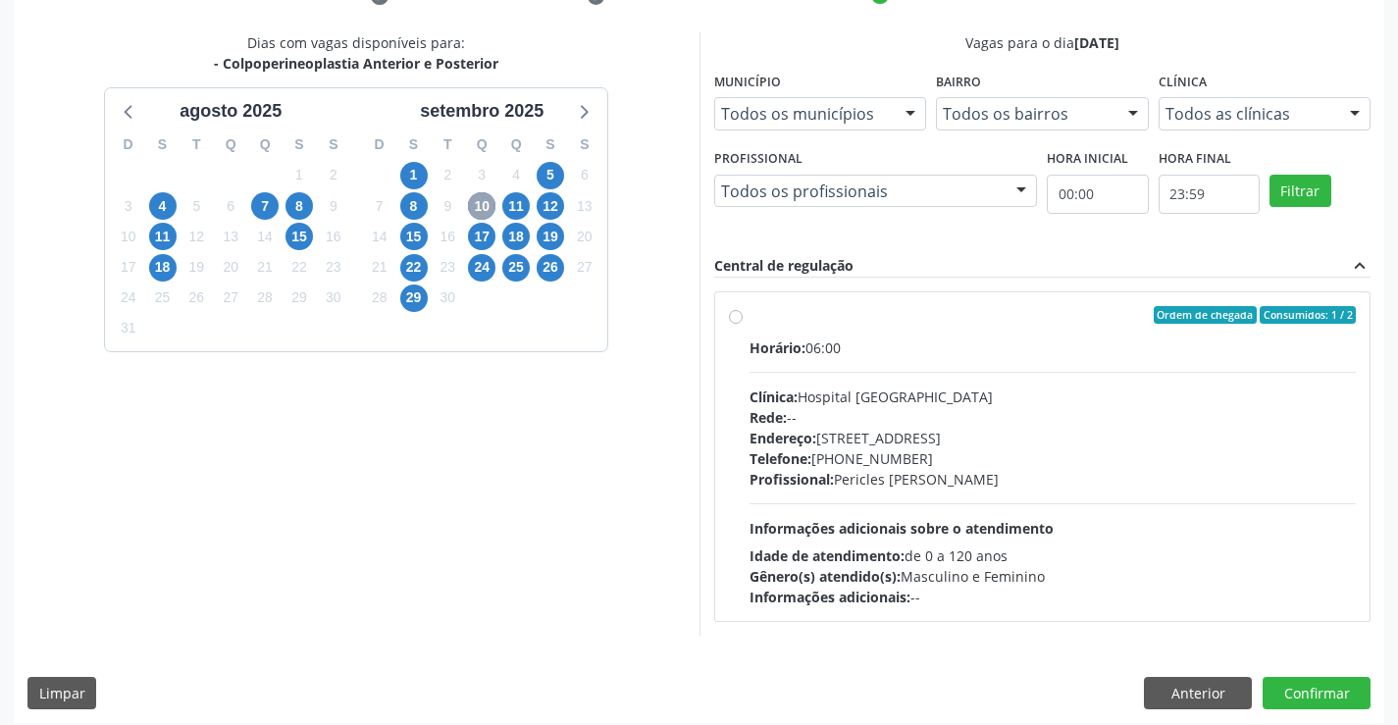
scroll to position [412, 0]
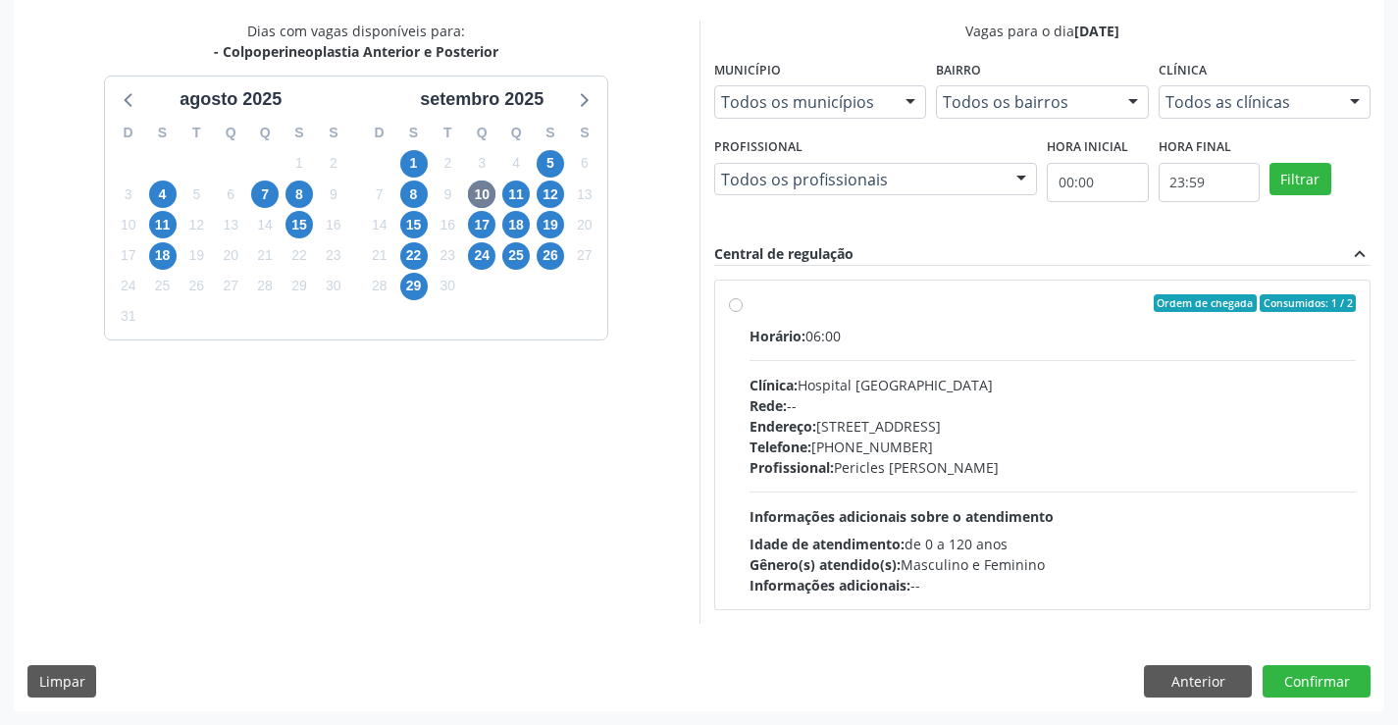
click at [749, 305] on label "Ordem de chegada Consumidos: 1 / 2 Horário: 06:00 Clínica: Hospital [GEOGRAPHIC…" at bounding box center [1052, 444] width 607 height 301
click at [737, 305] on input "Ordem de chegada Consumidos: 1 / 2 Horário: 06:00 Clínica: Hospital [GEOGRAPHIC…" at bounding box center [736, 303] width 14 height 18
radio input "true"
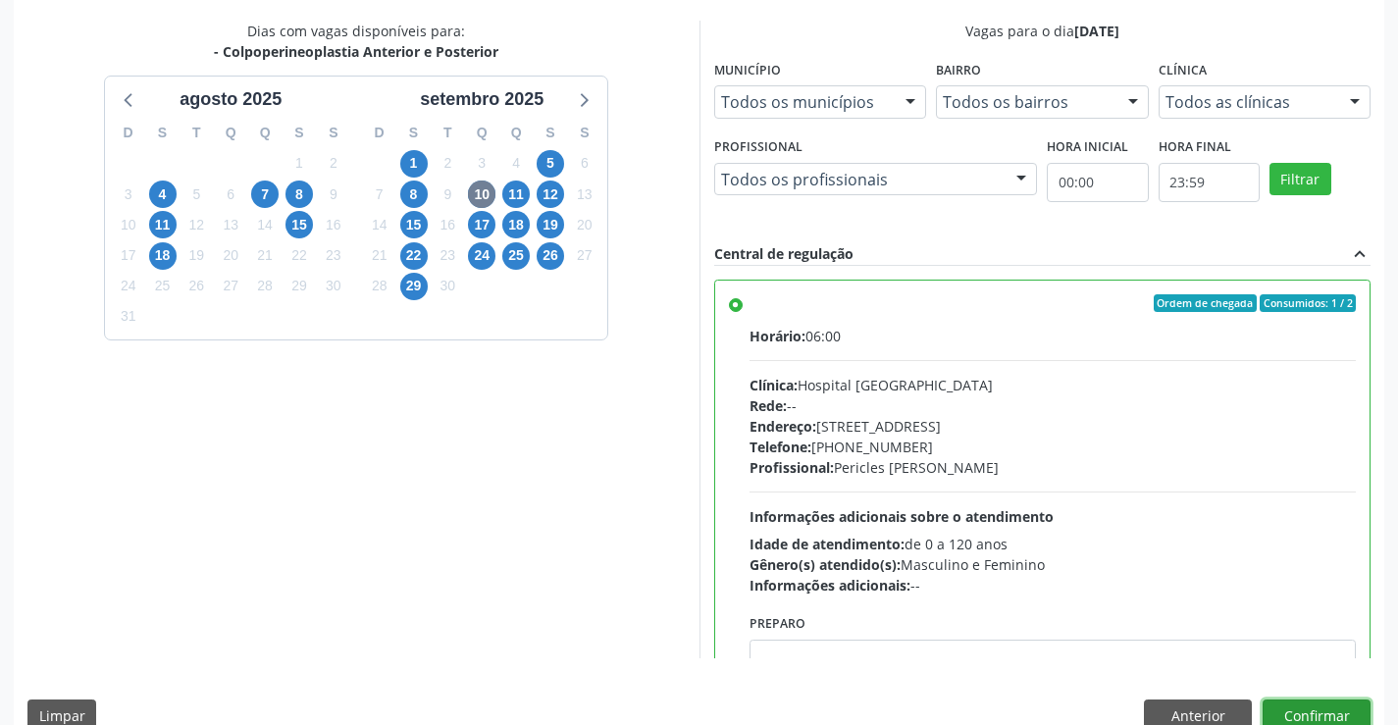
click at [1308, 713] on button "Confirmar" at bounding box center [1316, 715] width 108 height 33
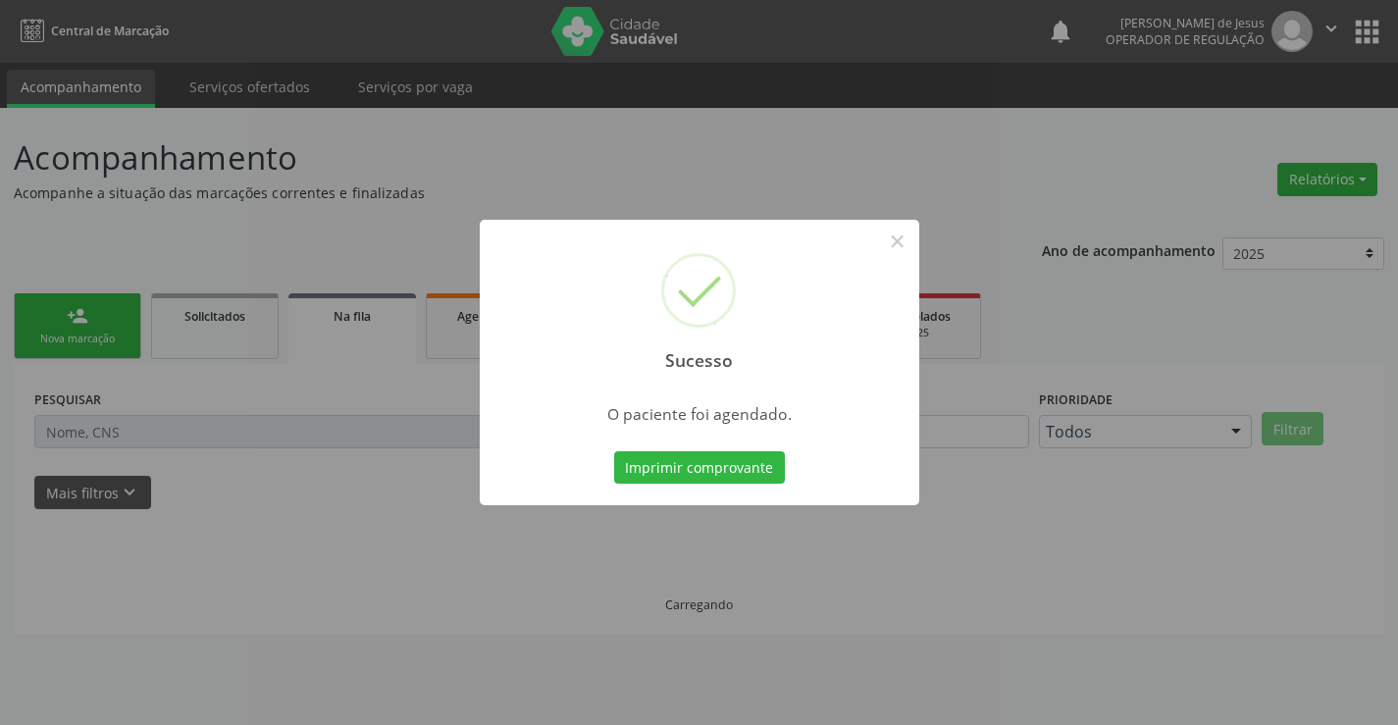
scroll to position [0, 0]
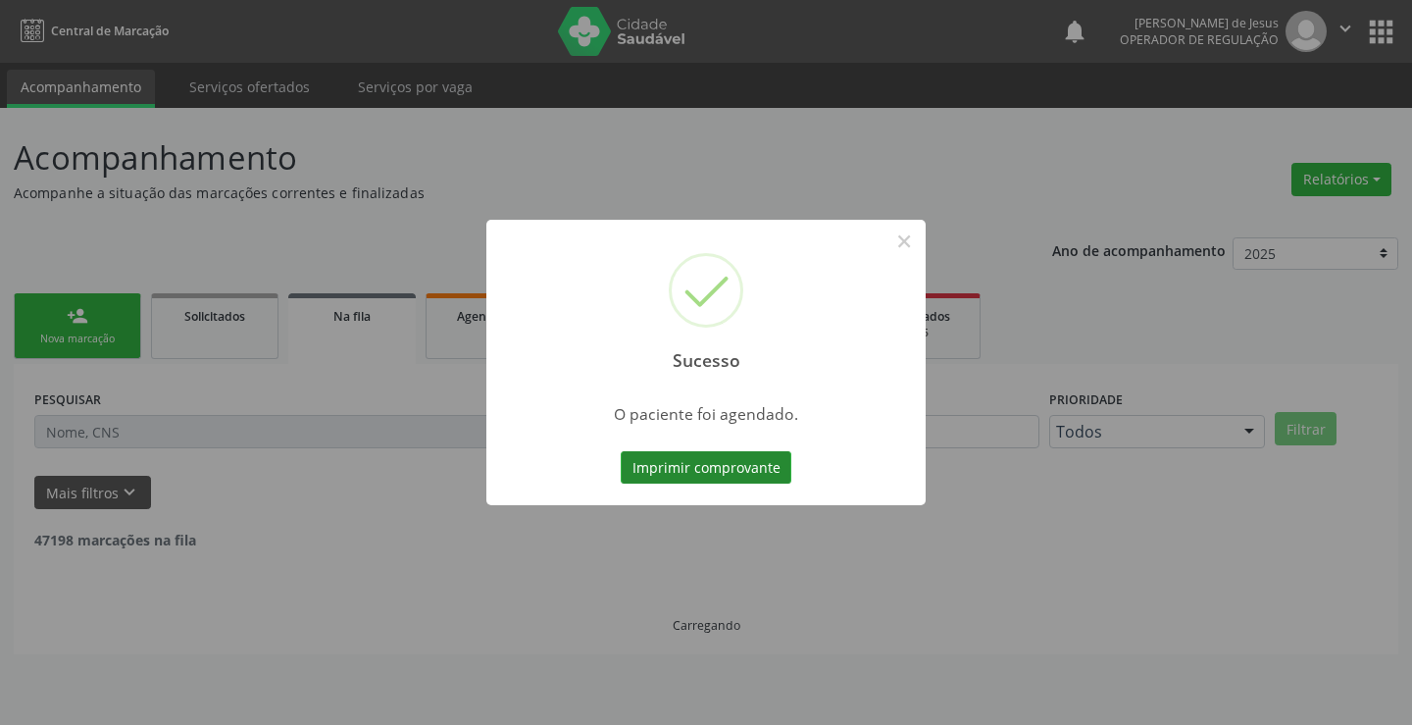
click at [701, 469] on button "Imprimir comprovante" at bounding box center [706, 467] width 171 height 33
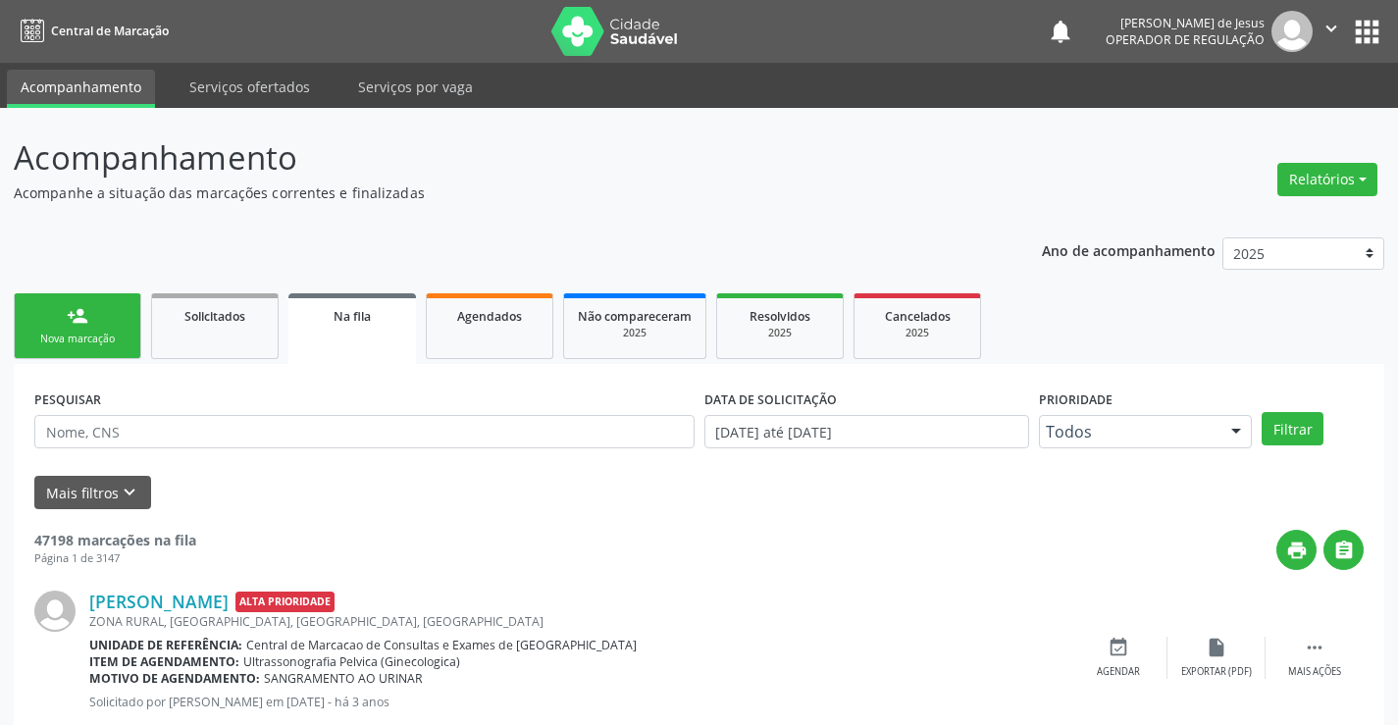
click at [99, 335] on div "Nova marcação" at bounding box center [77, 339] width 98 height 15
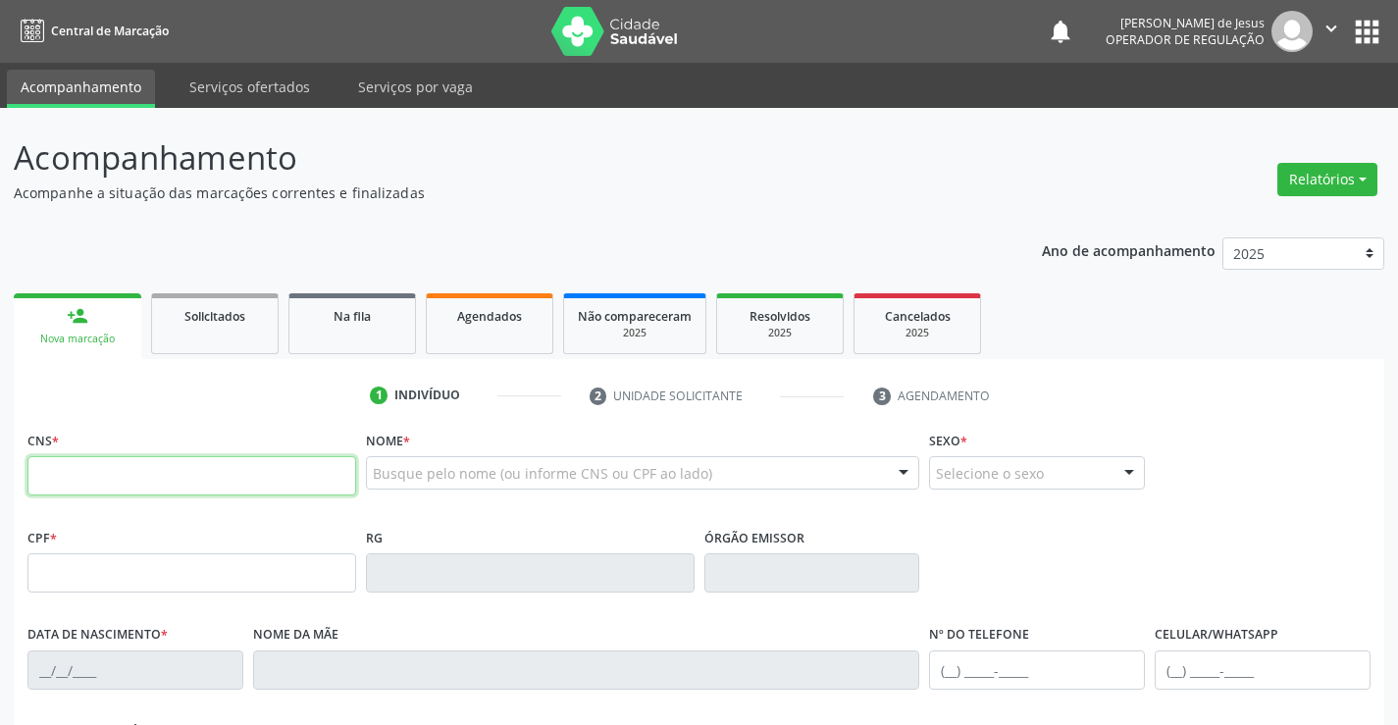
click at [101, 477] on input "text" at bounding box center [191, 475] width 329 height 39
type input "703 0078 6729 0272"
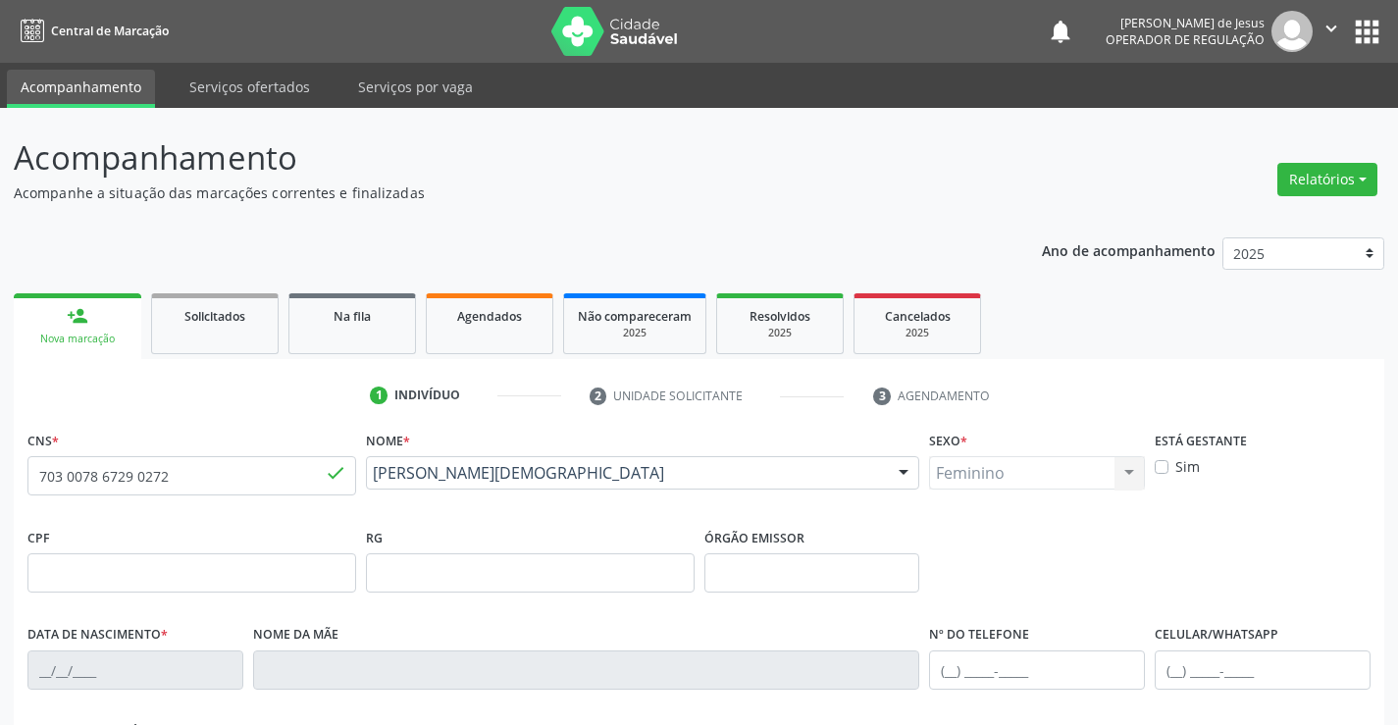
type input "1152998668"
type input "1[DATE]"
type input "[PHONE_NUMBER]"
type input "S/N"
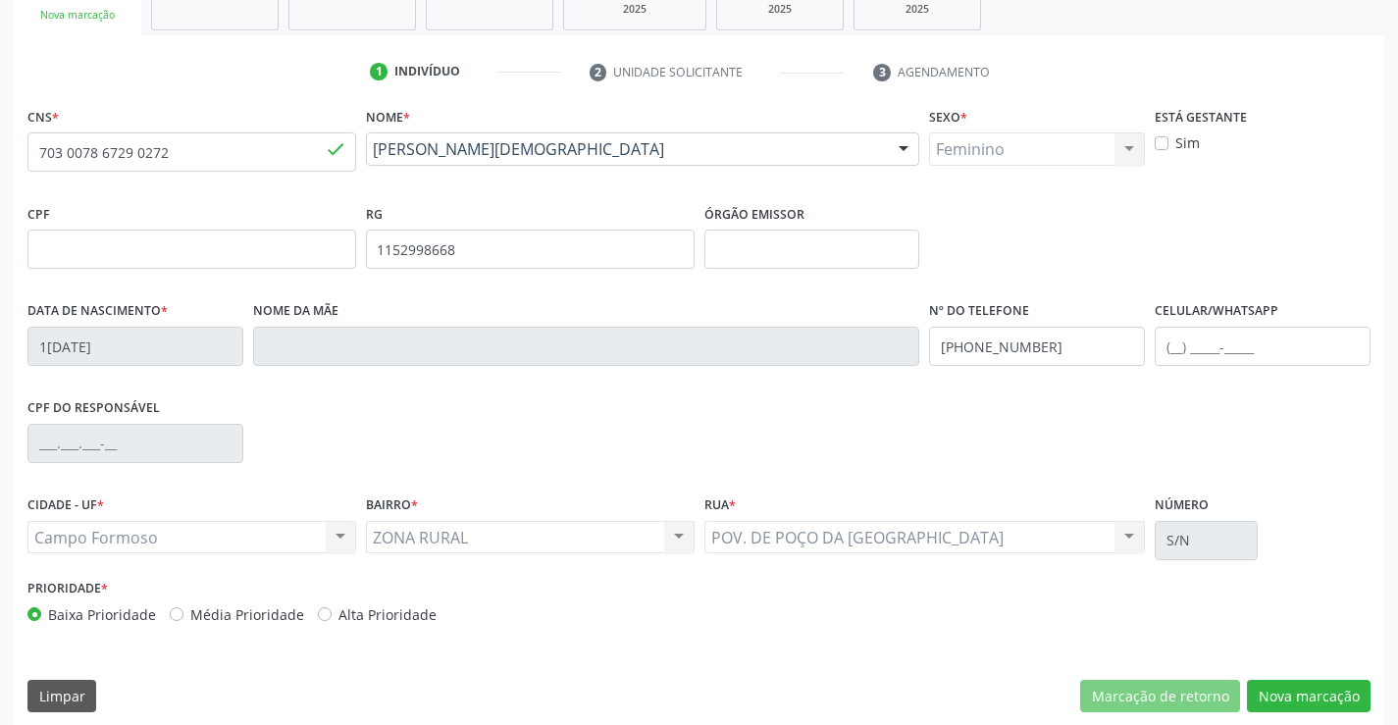
scroll to position [338, 0]
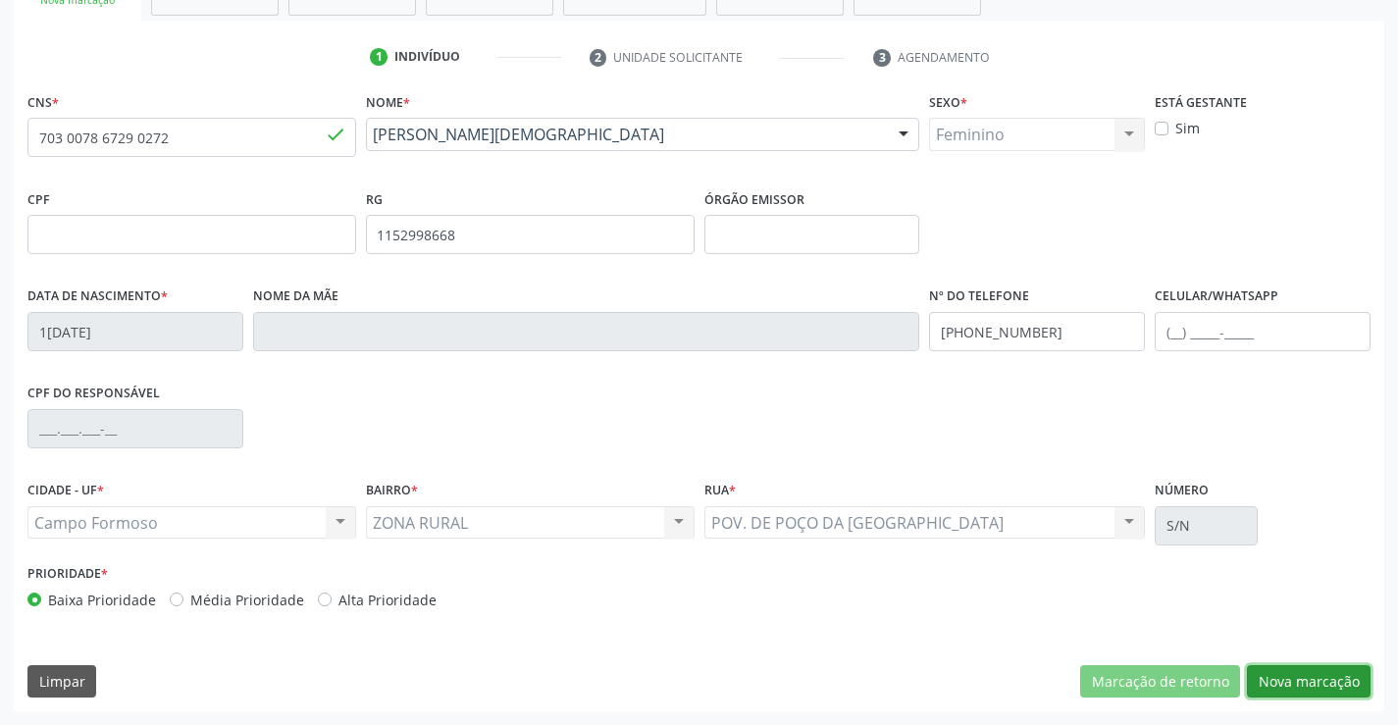
click at [1308, 681] on button "Nova marcação" at bounding box center [1309, 681] width 124 height 33
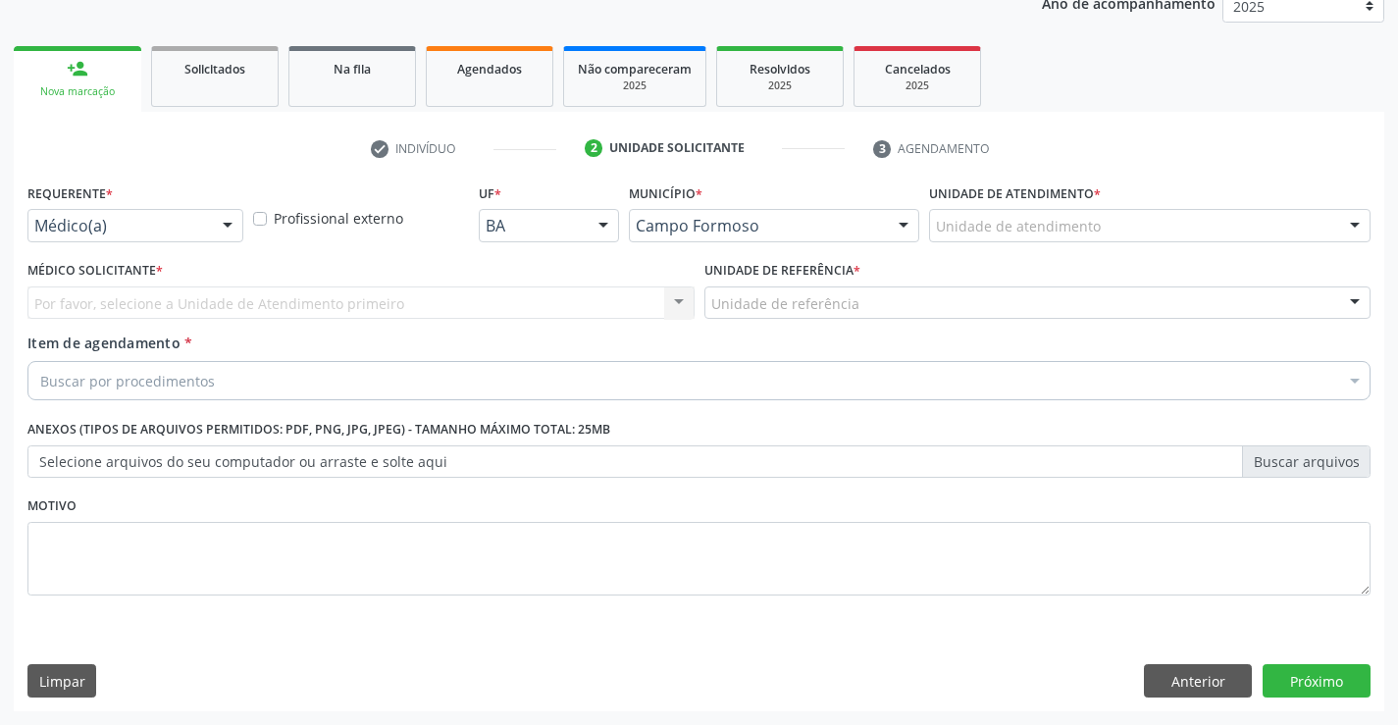
scroll to position [247, 0]
click at [228, 224] on div at bounding box center [227, 226] width 29 height 33
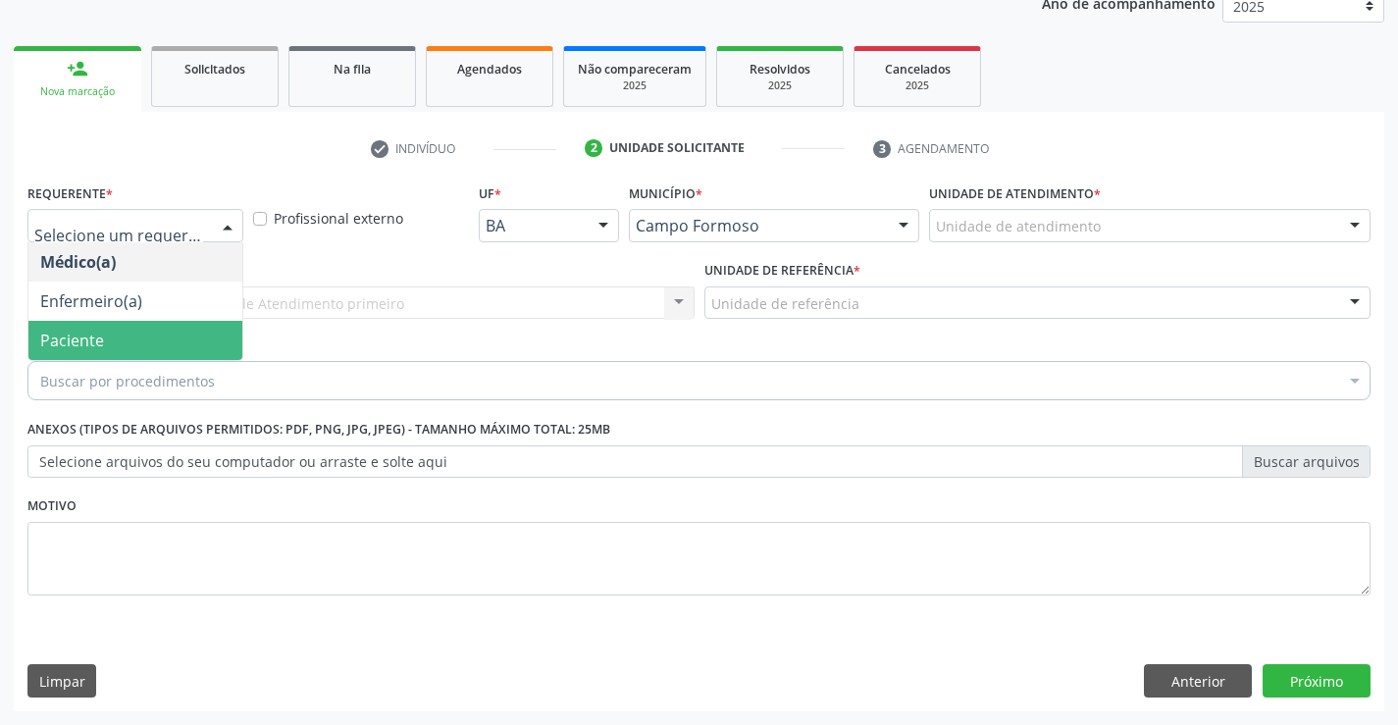
click at [89, 330] on span "Paciente" at bounding box center [72, 341] width 64 height 22
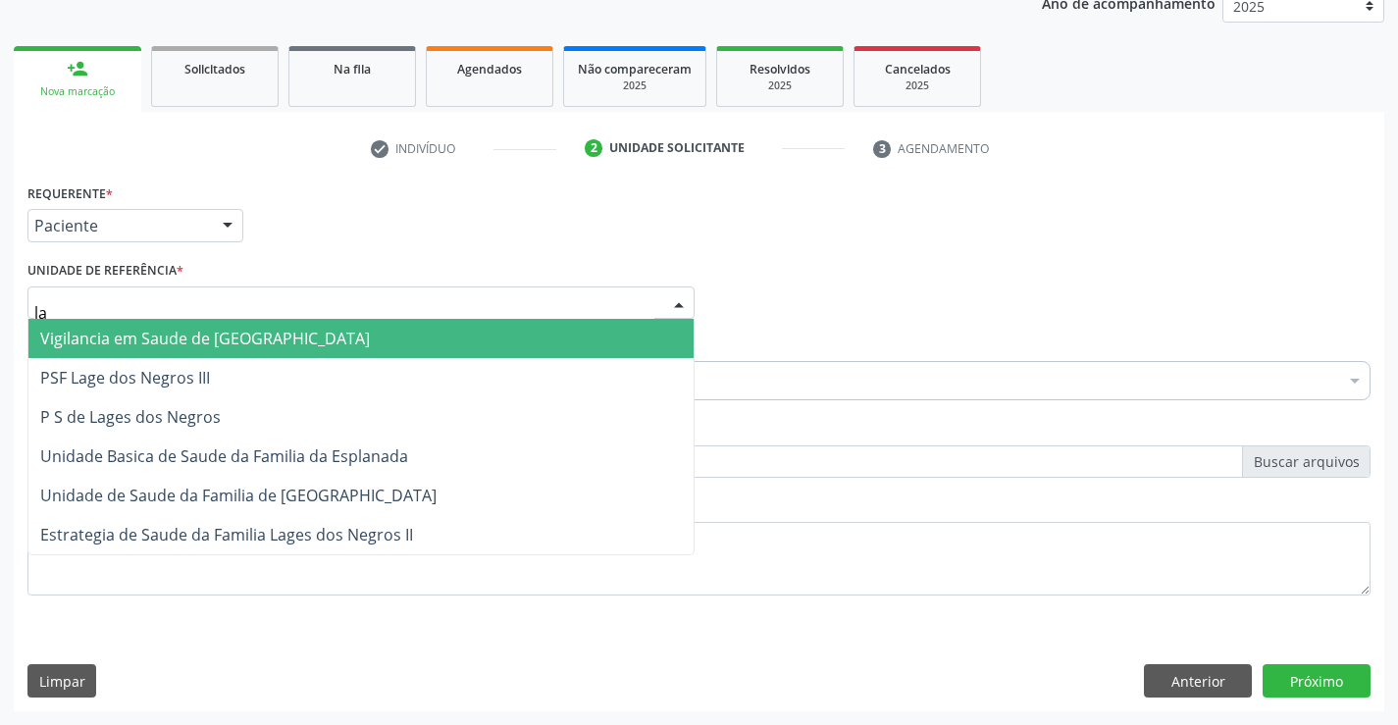
type input "lag"
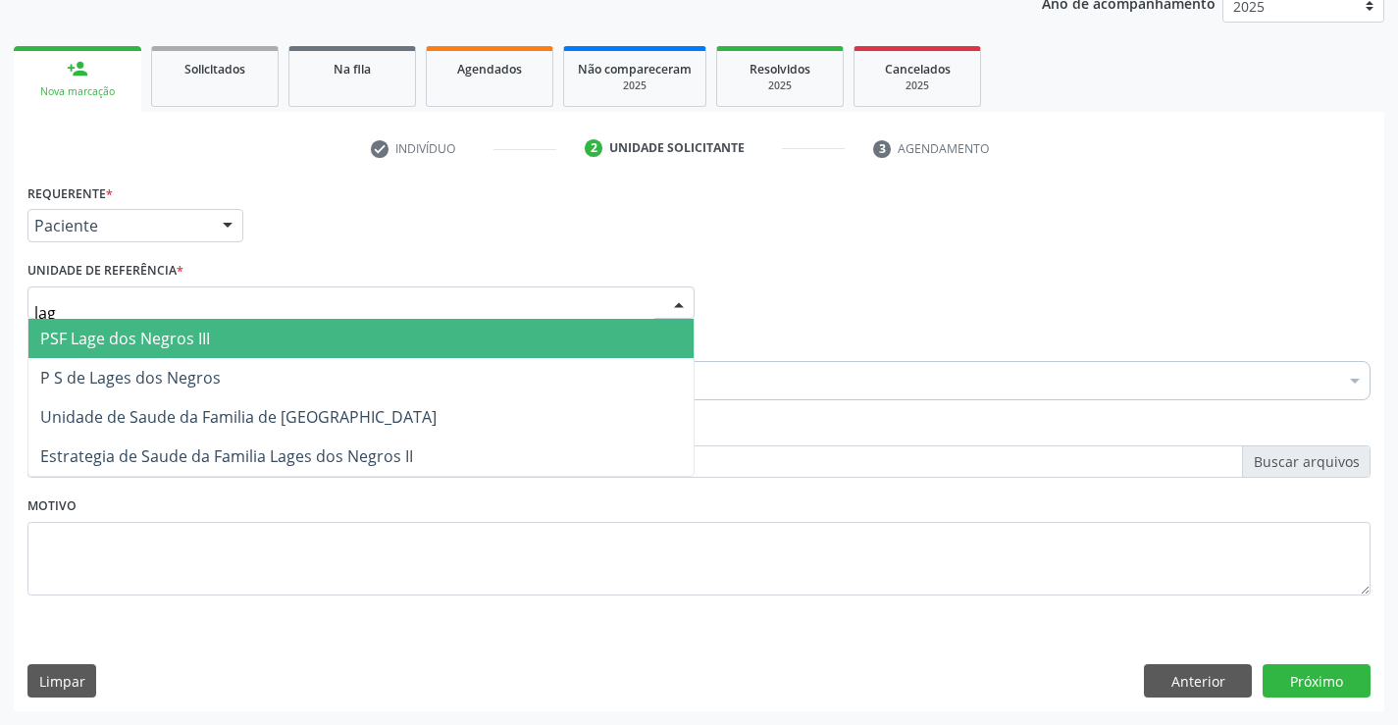
click at [102, 339] on span "PSF Lage dos Negros III" at bounding box center [125, 339] width 170 height 22
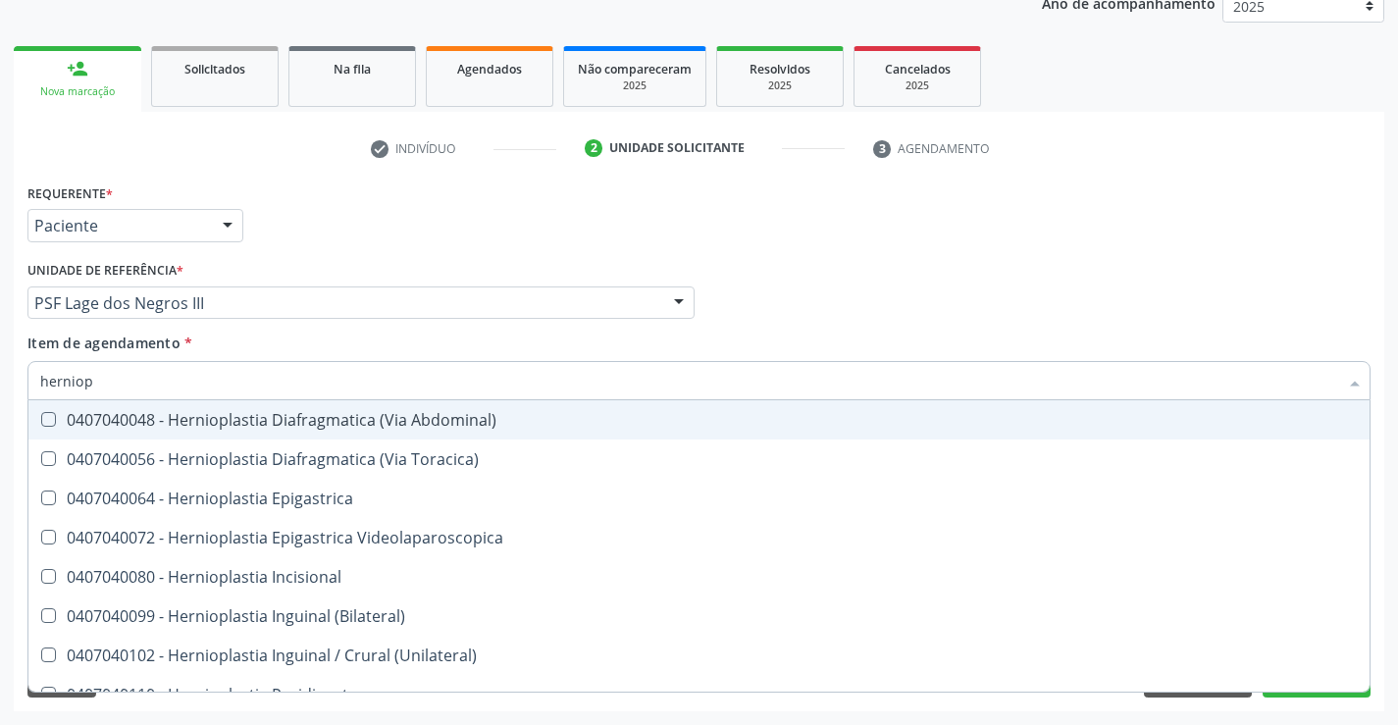
type input "herniopl"
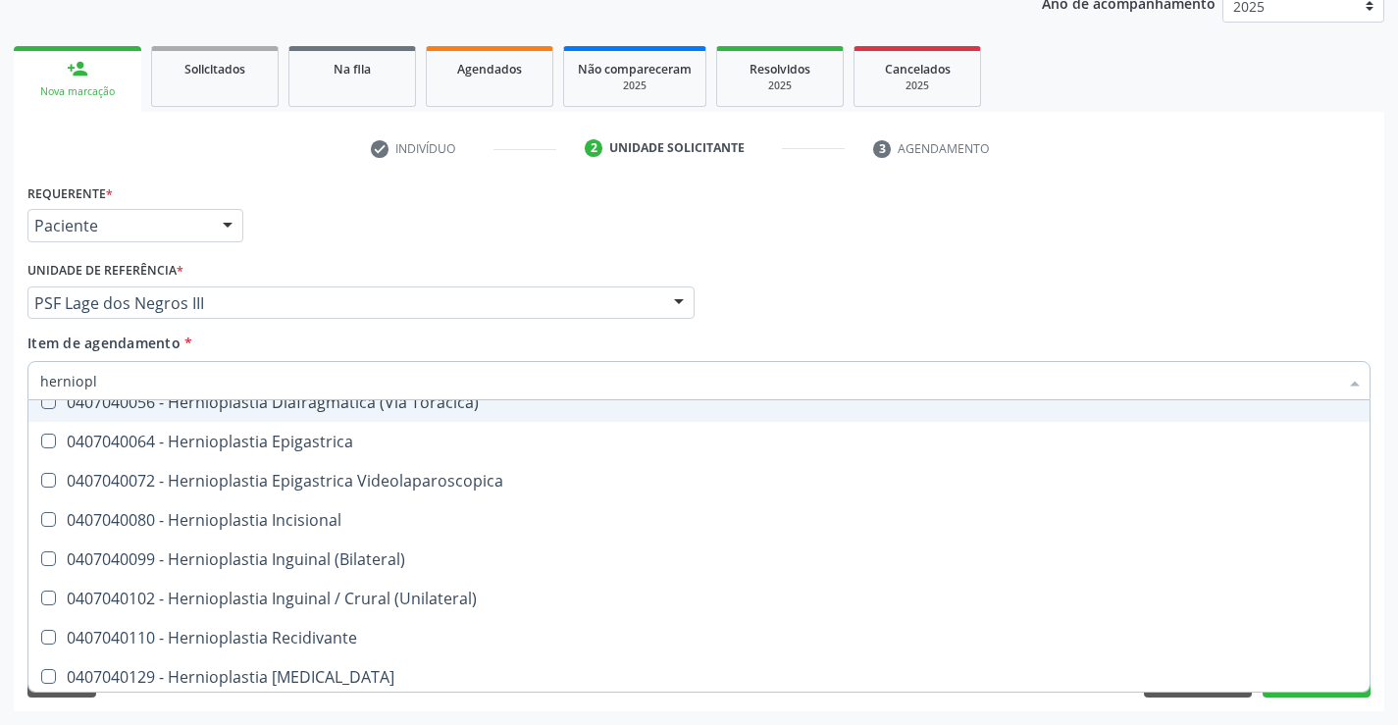
scroll to position [62, 0]
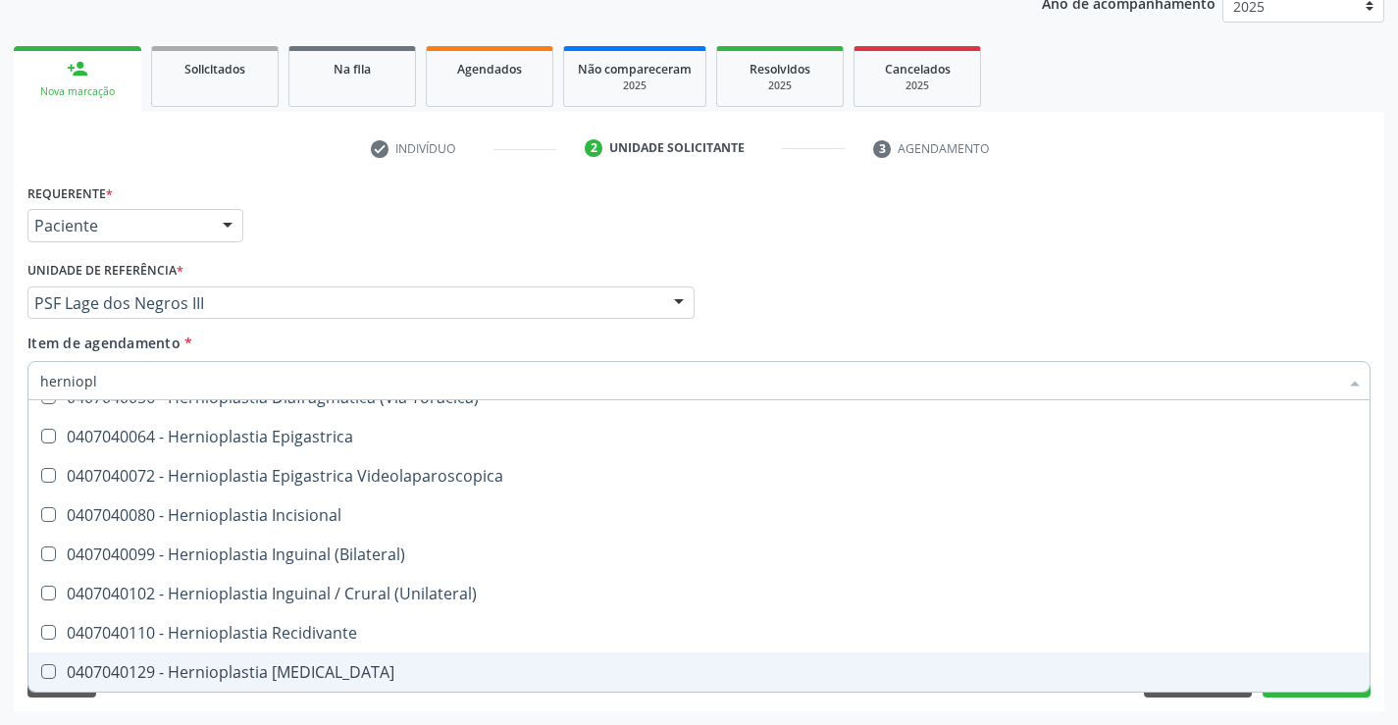
click at [314, 678] on div "0407040129 - Hernioplastia [MEDICAL_DATA]" at bounding box center [698, 672] width 1317 height 16
checkbox Umbilical "true"
click at [1294, 694] on button "Próximo" at bounding box center [1316, 680] width 108 height 33
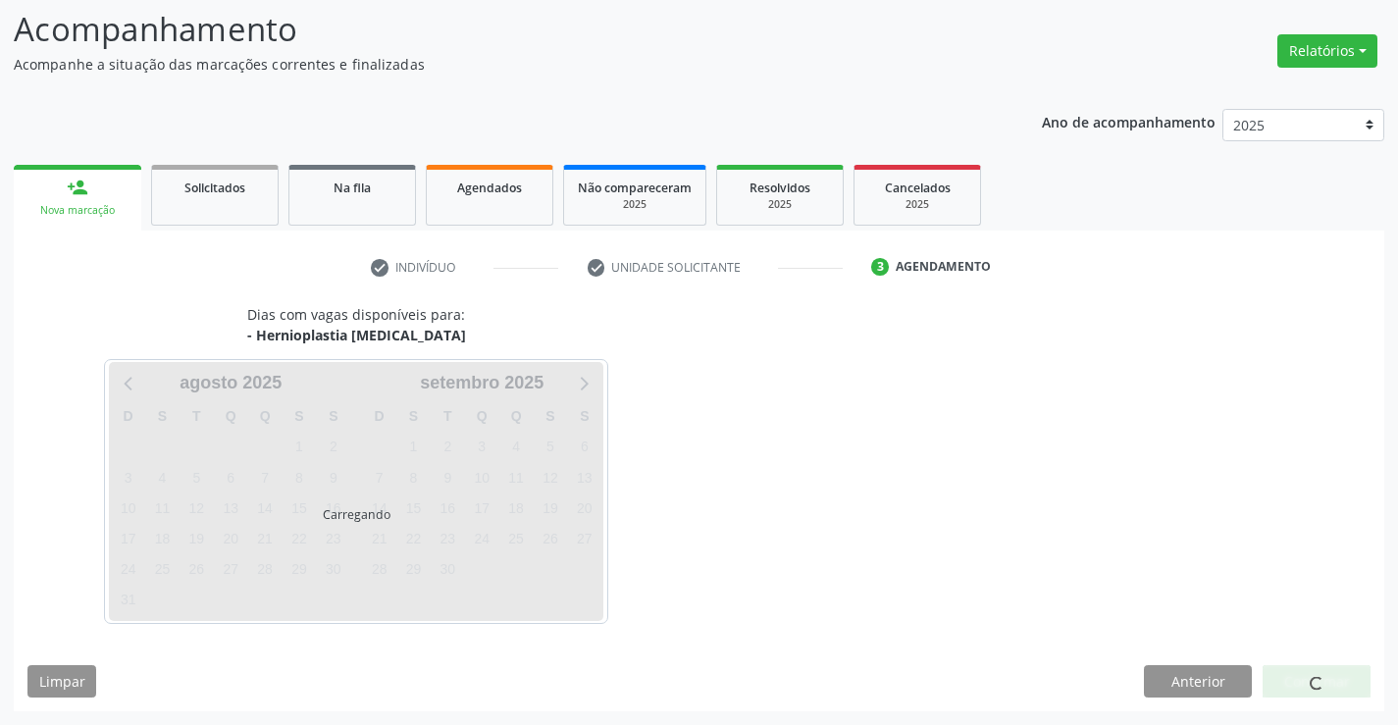
scroll to position [0, 0]
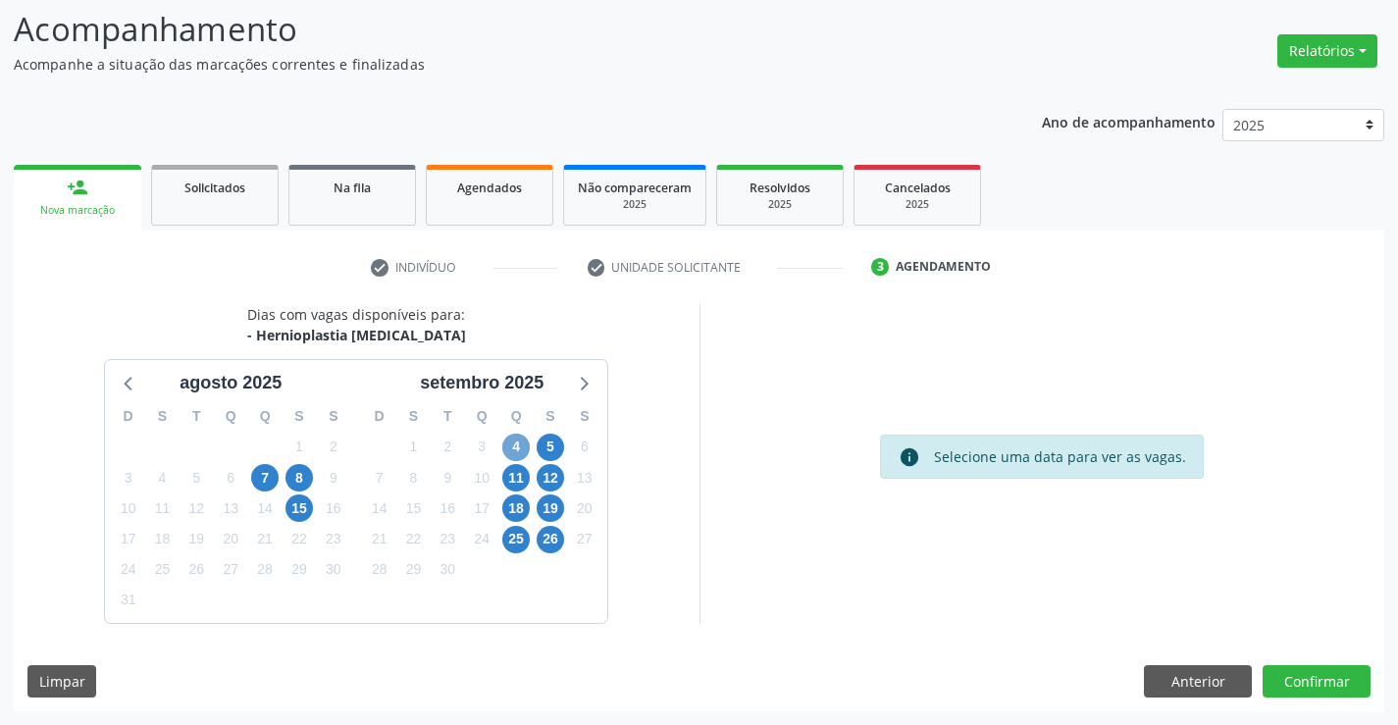
click at [517, 443] on span "4" at bounding box center [515, 447] width 27 height 27
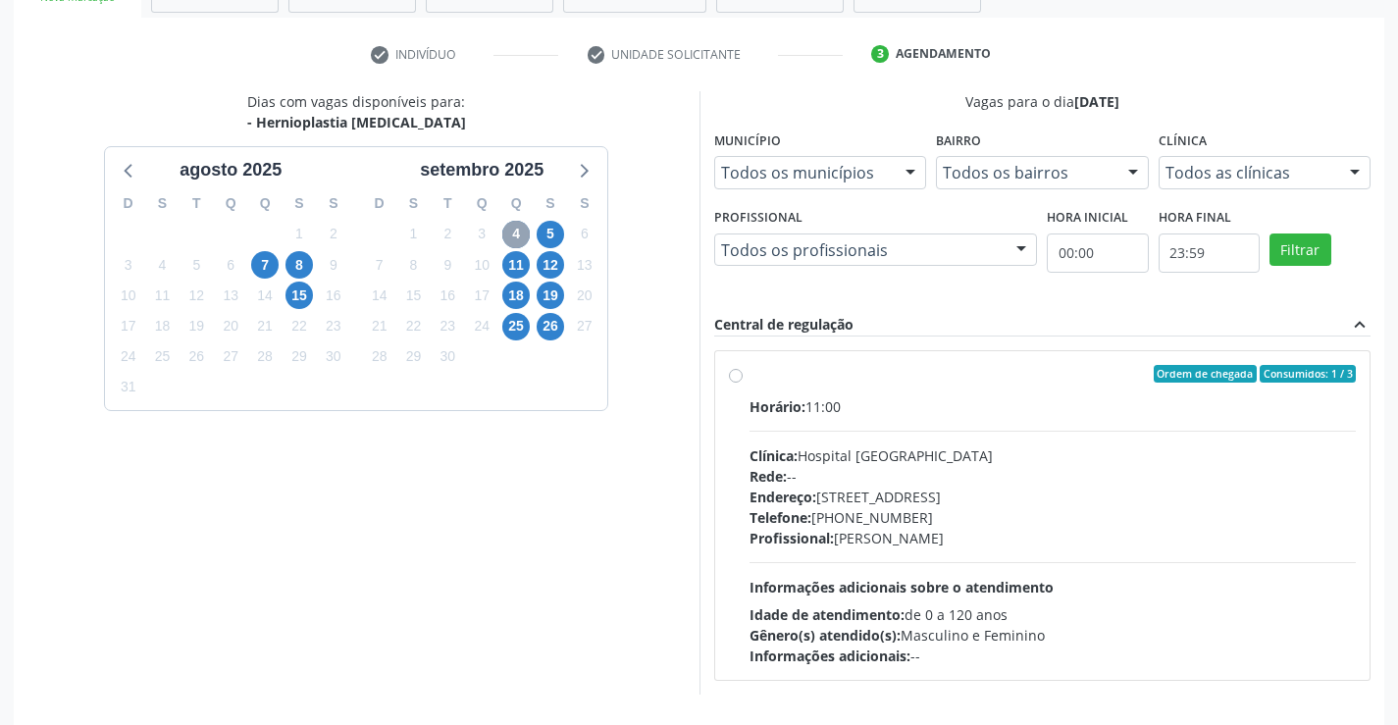
scroll to position [345, 0]
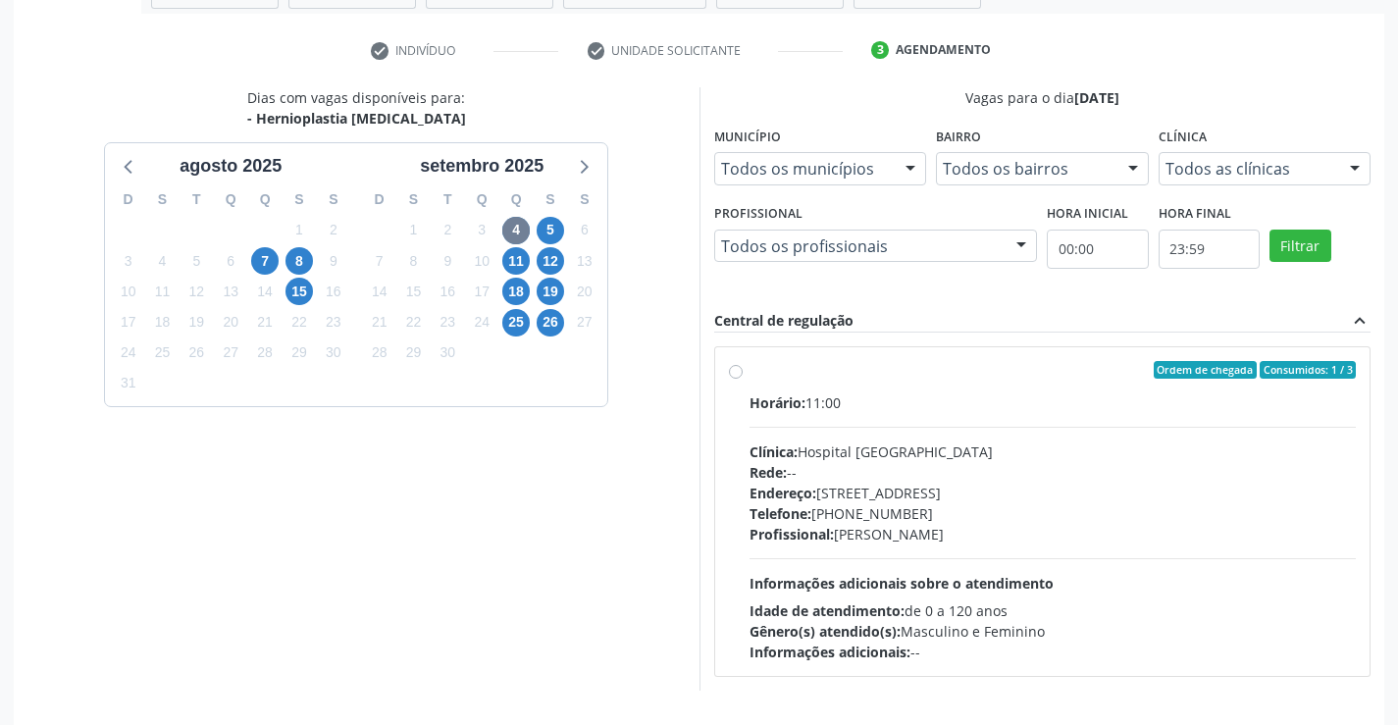
click at [749, 371] on label "Ordem de chegada Consumidos: 1 / 3 Horário: 11:00 Clínica: Hospital [GEOGRAPHIC…" at bounding box center [1052, 511] width 607 height 301
click at [738, 371] on input "Ordem de chegada Consumidos: 1 / 3 Horário: 11:00 Clínica: Hospital [GEOGRAPHIC…" at bounding box center [736, 370] width 14 height 18
radio input "true"
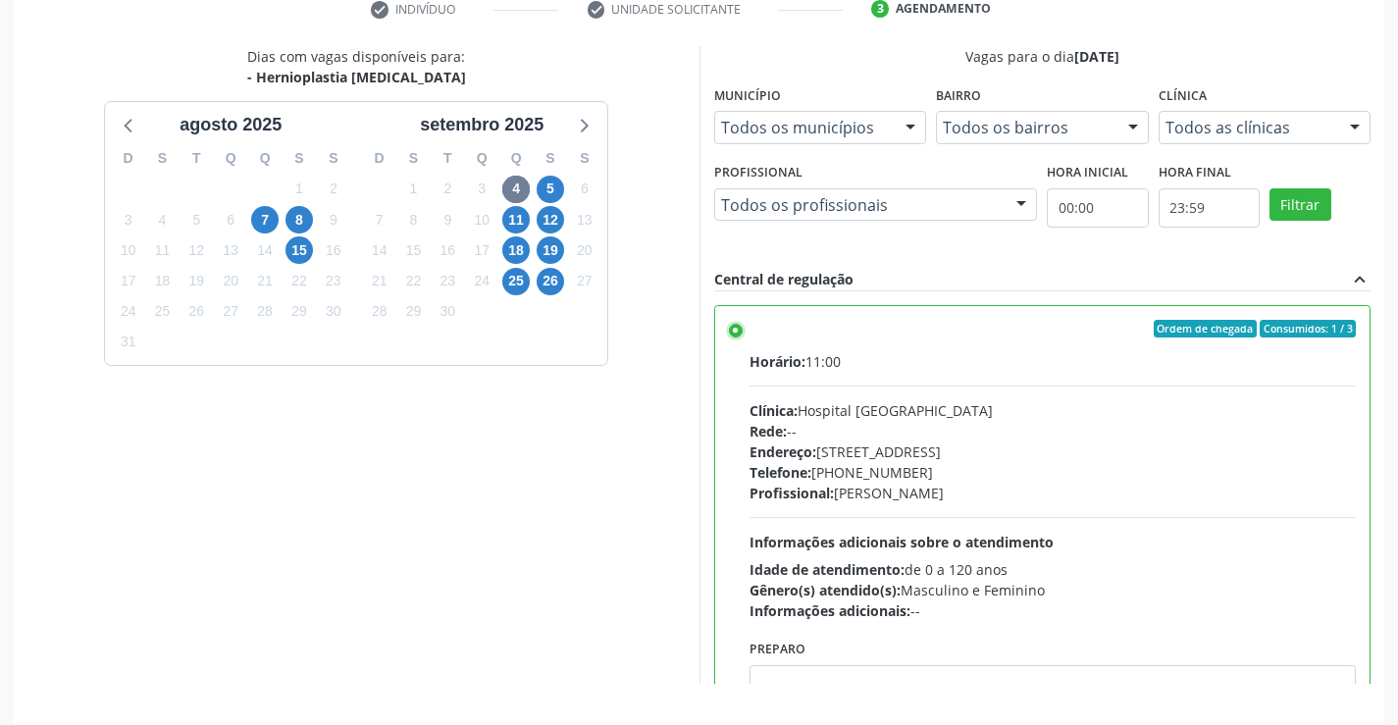
scroll to position [447, 0]
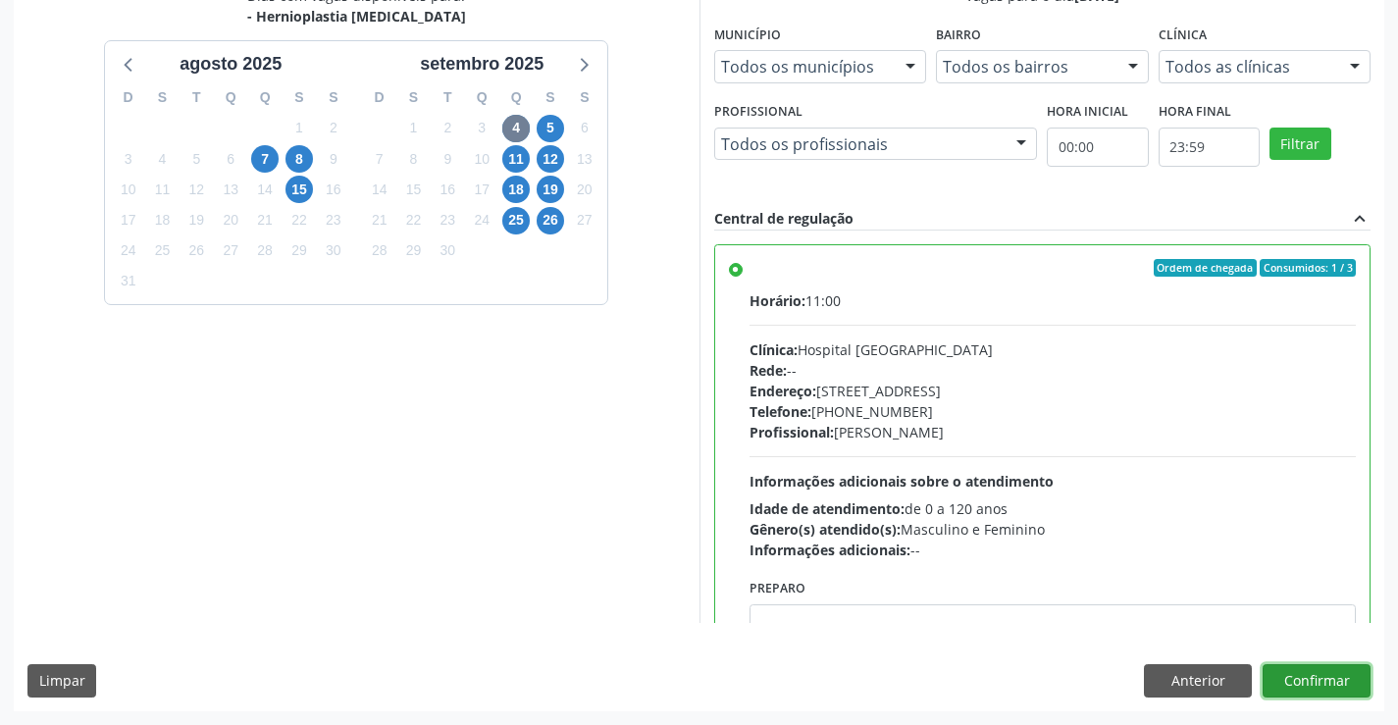
click at [1313, 682] on button "Confirmar" at bounding box center [1316, 680] width 108 height 33
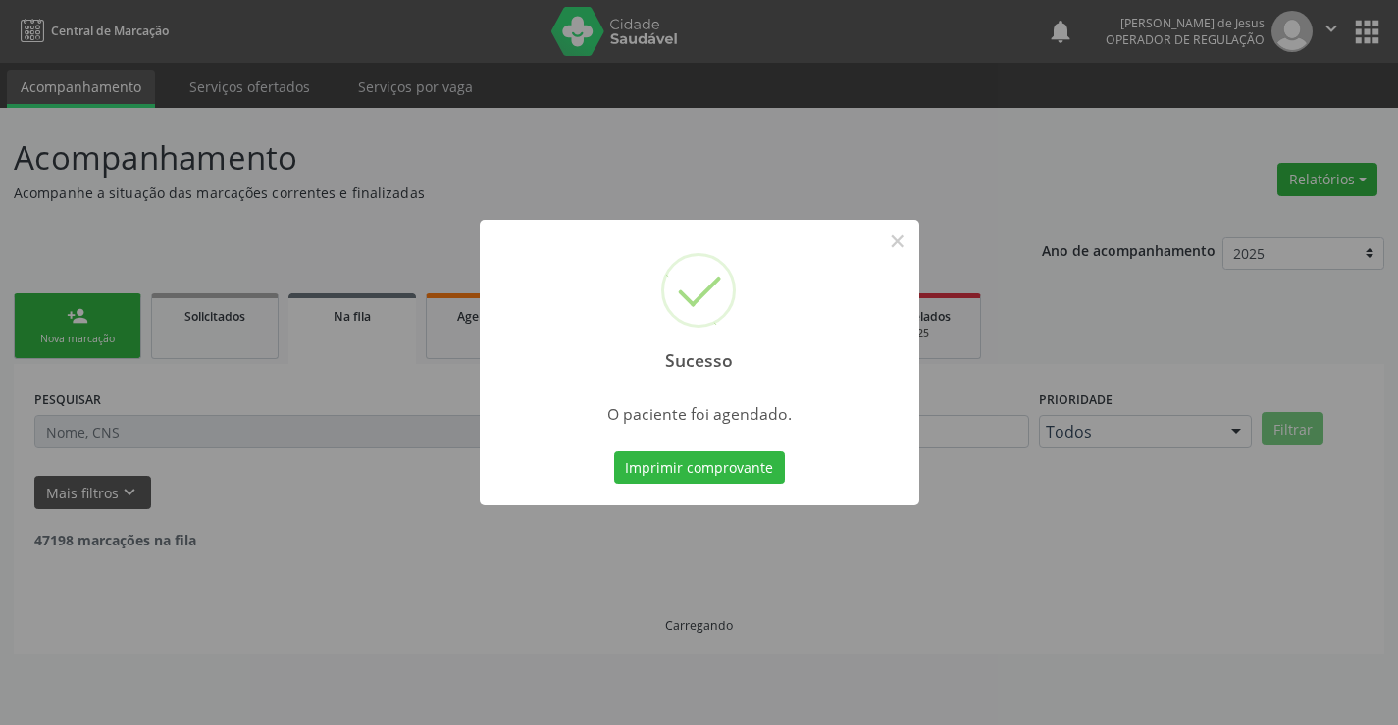
scroll to position [0, 0]
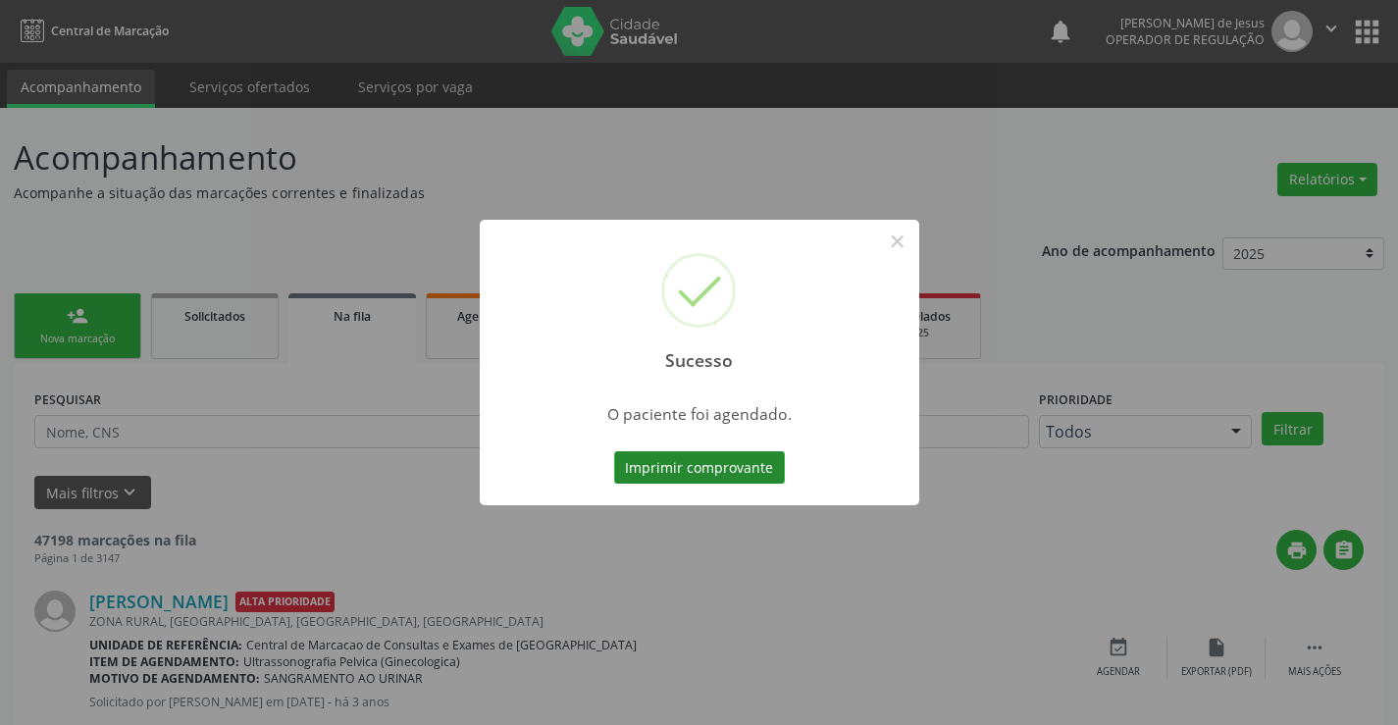
click at [675, 466] on button "Imprimir comprovante" at bounding box center [699, 467] width 171 height 33
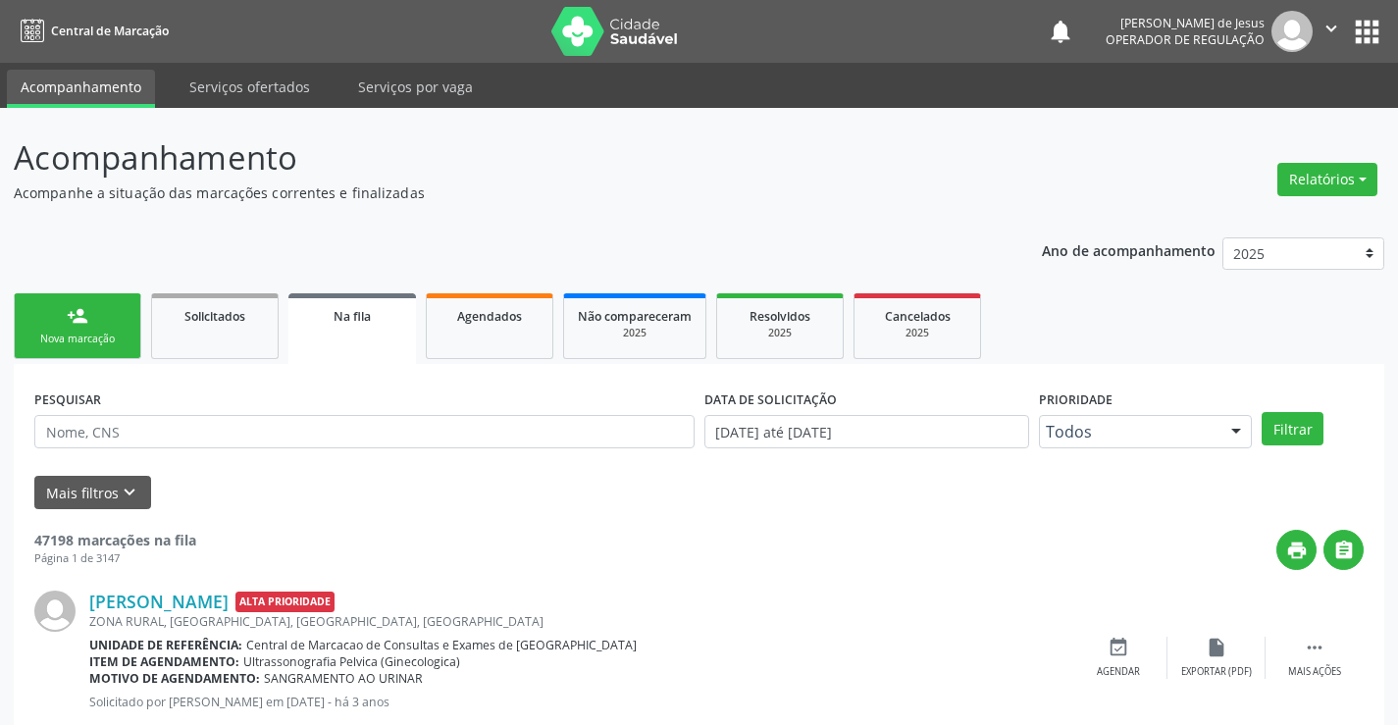
click at [106, 330] on link "person_add Nova marcação" at bounding box center [78, 326] width 128 height 66
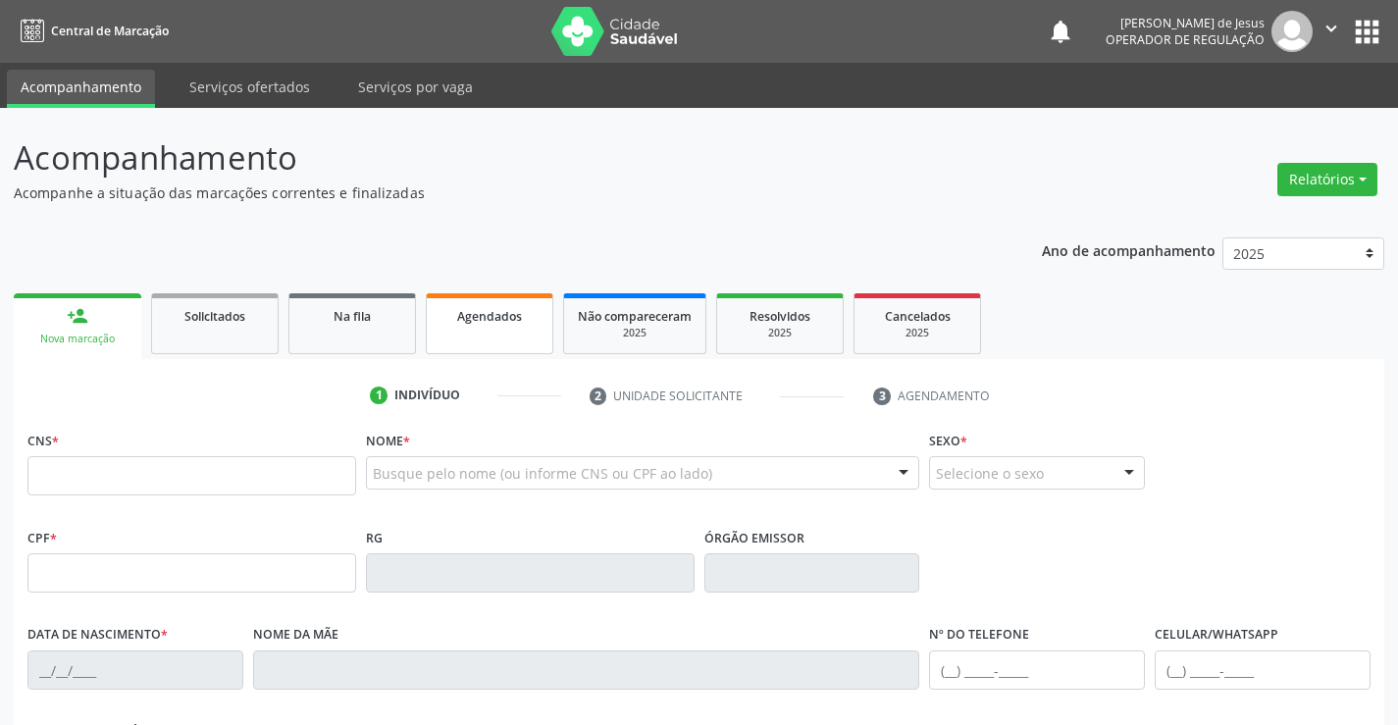
click at [543, 315] on link "Agendados" at bounding box center [490, 323] width 128 height 61
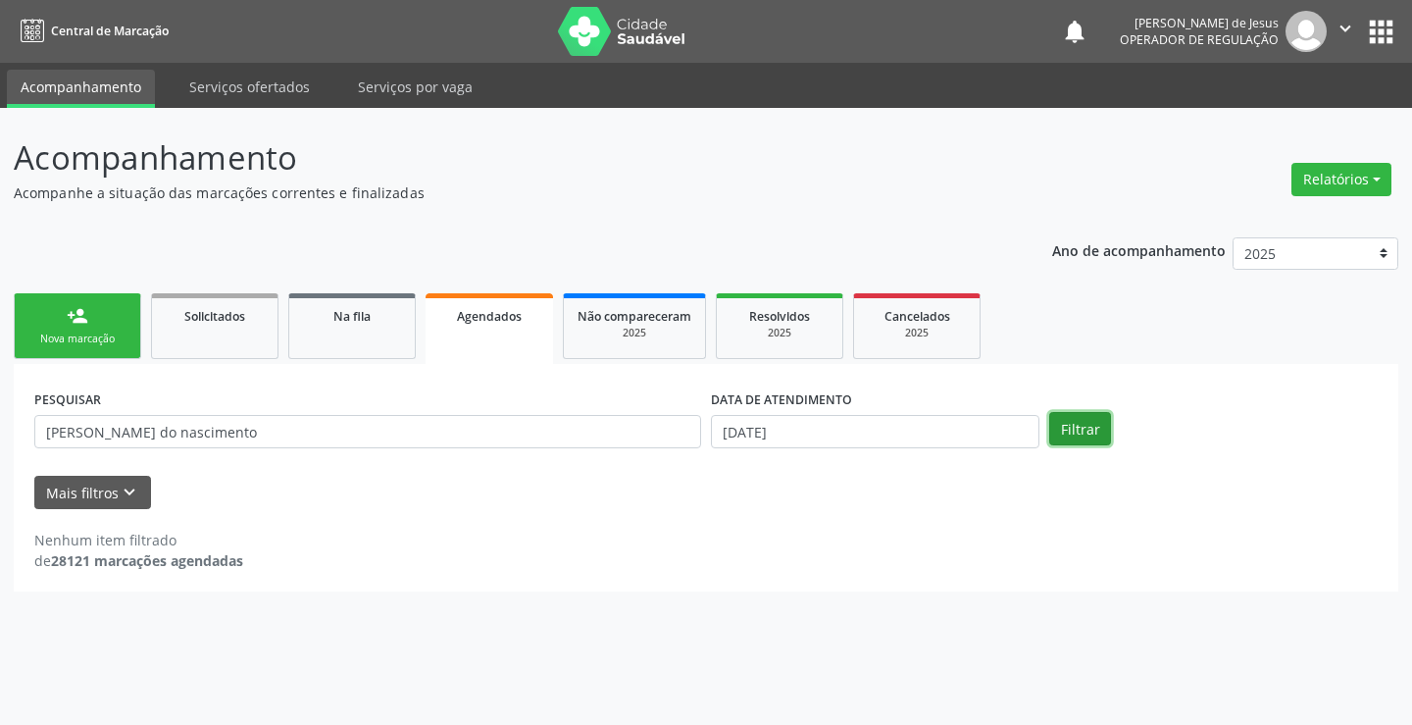
click at [1093, 430] on button "Filtrar" at bounding box center [1080, 428] width 62 height 33
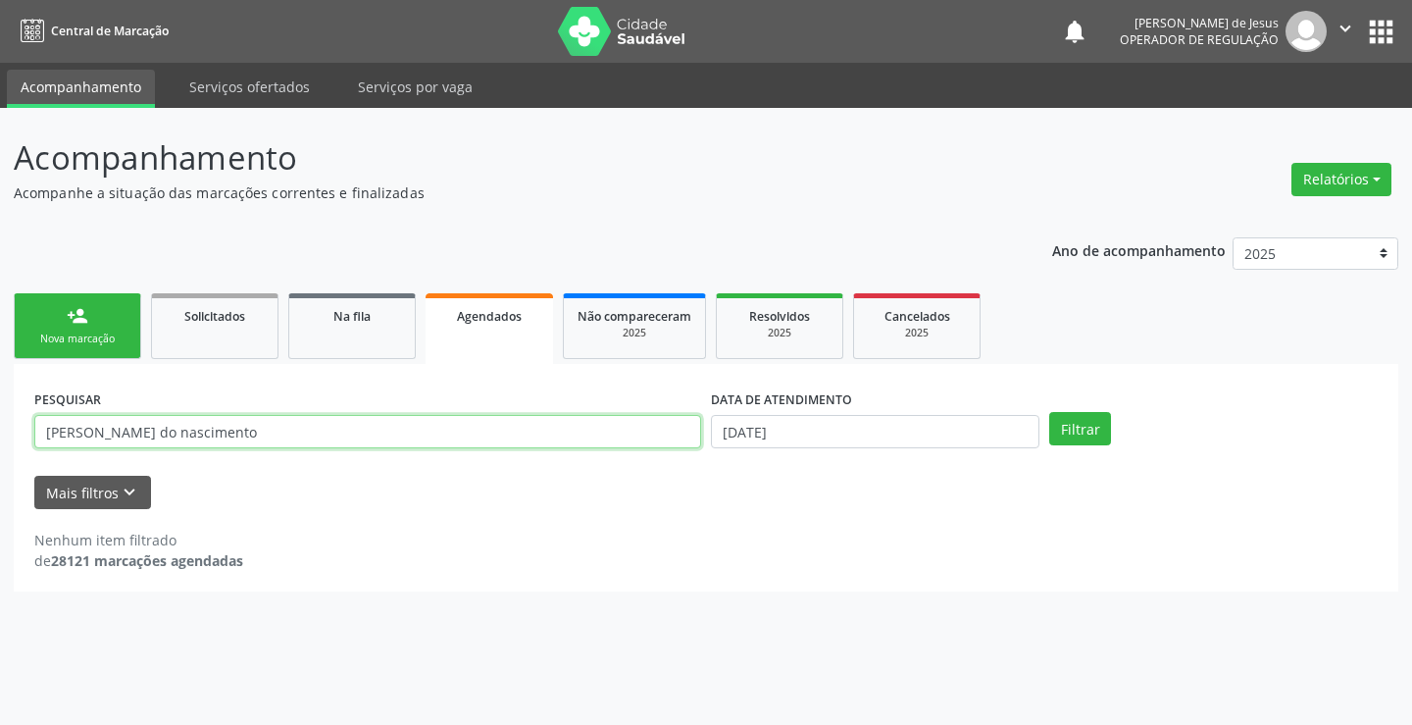
click at [376, 430] on input "[PERSON_NAME] do nascimento" at bounding box center [367, 431] width 667 height 33
click at [375, 430] on input "[PERSON_NAME] do nascimento" at bounding box center [367, 431] width 667 height 33
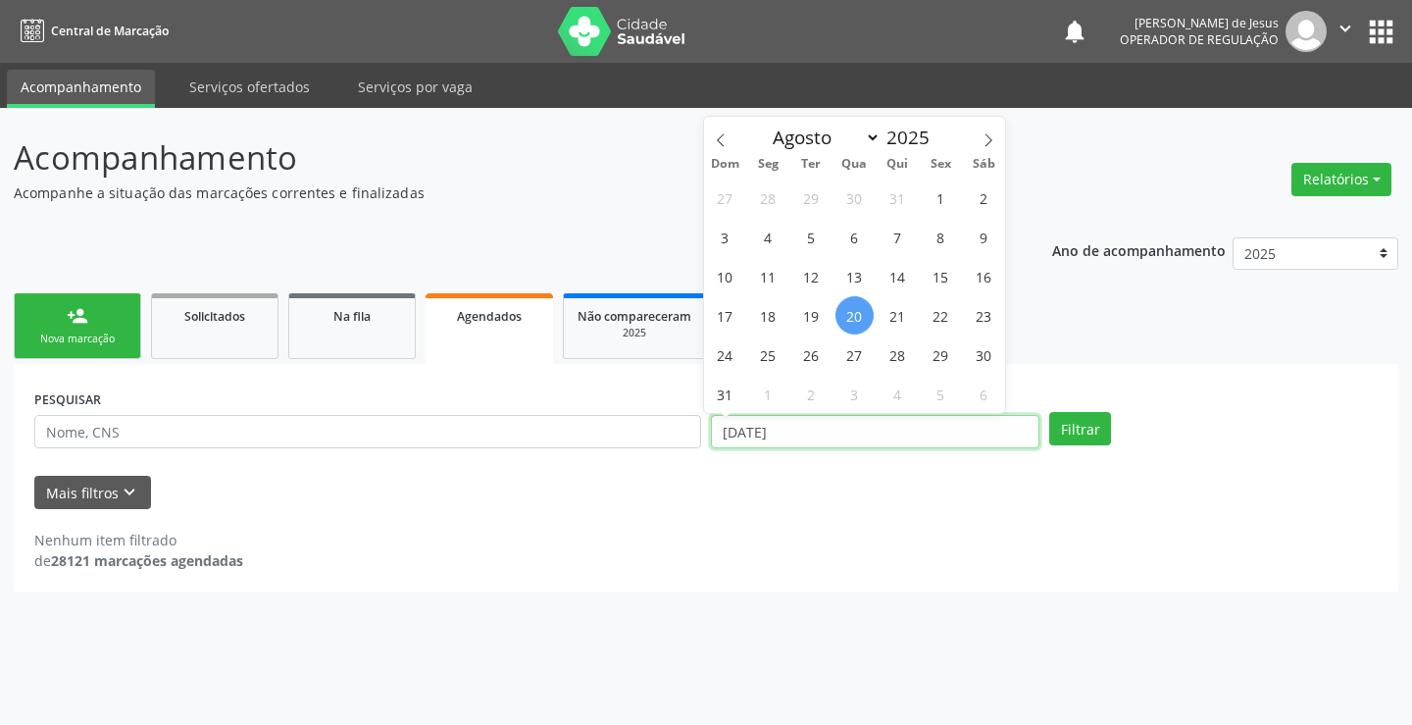
click at [813, 427] on input "[DATE]" at bounding box center [875, 431] width 329 height 33
click at [342, 302] on link "Na fila" at bounding box center [352, 326] width 128 height 66
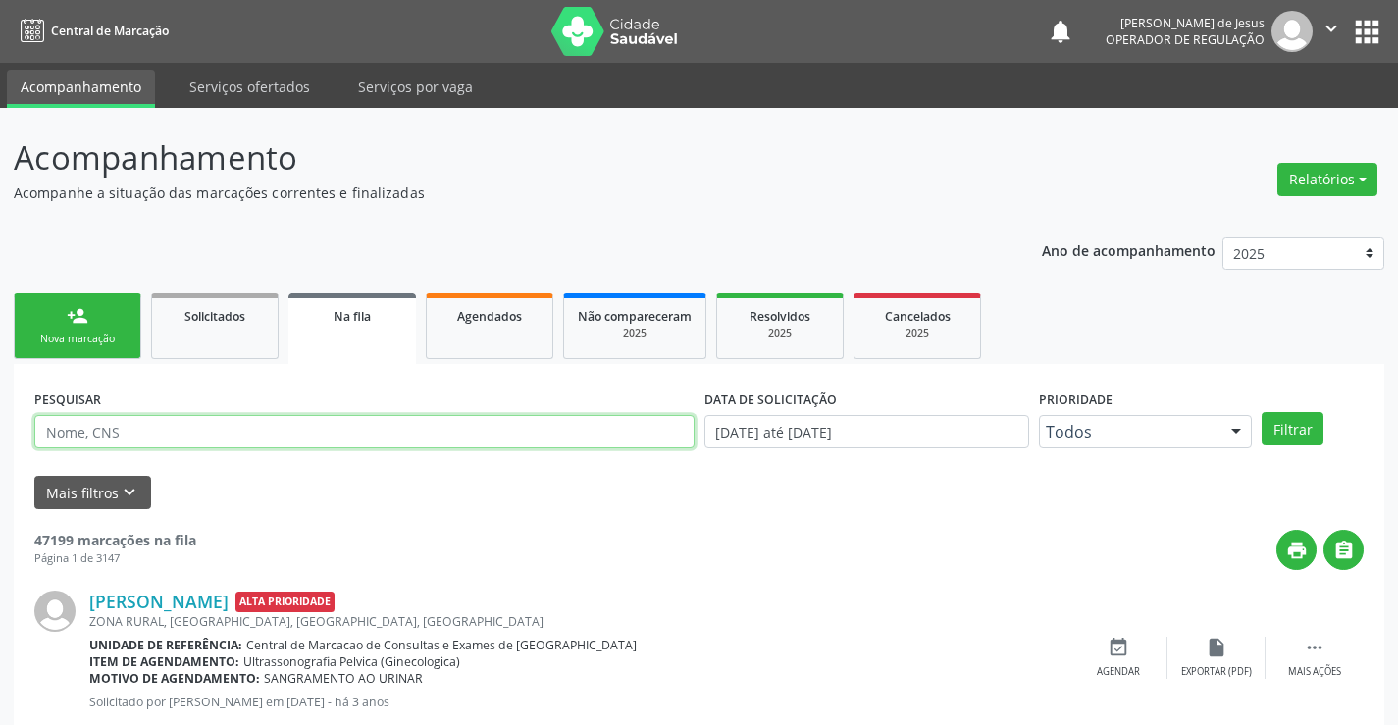
click at [441, 438] on input "text" at bounding box center [364, 431] width 660 height 33
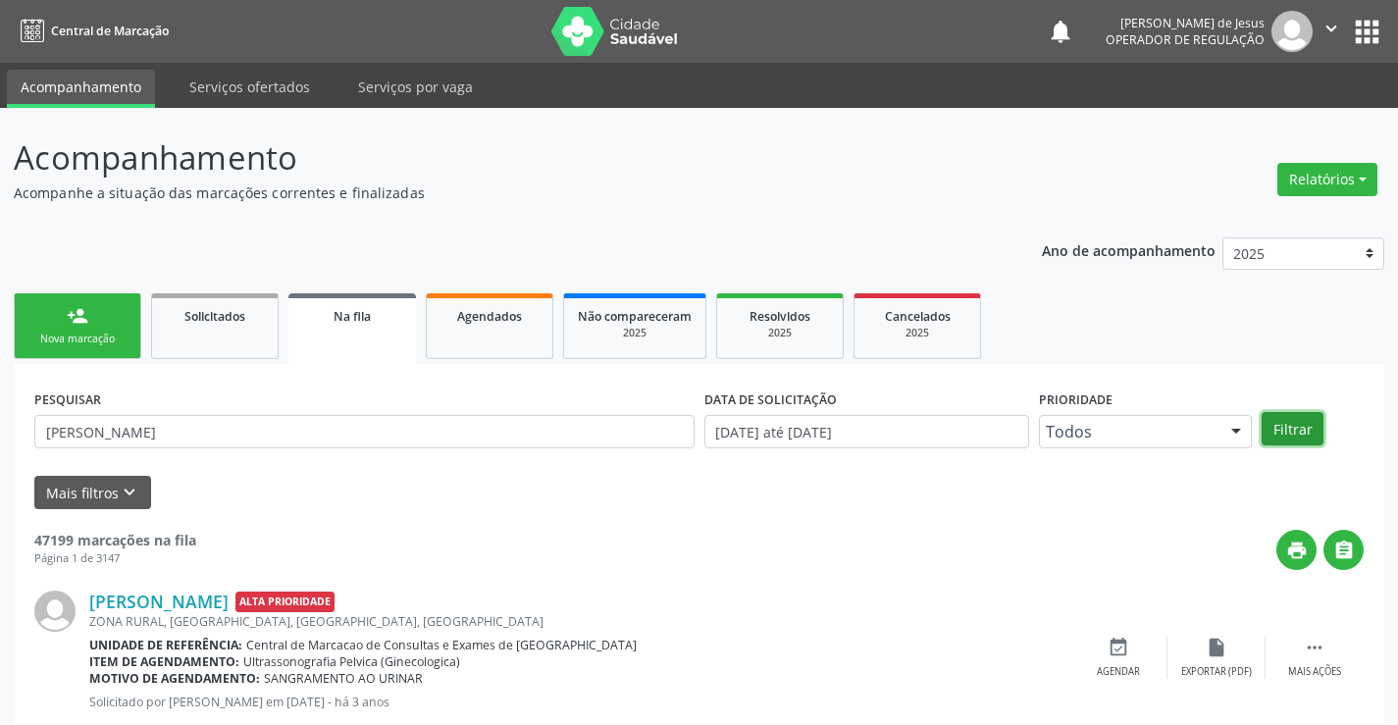
click at [1273, 423] on button "Filtrar" at bounding box center [1292, 428] width 62 height 33
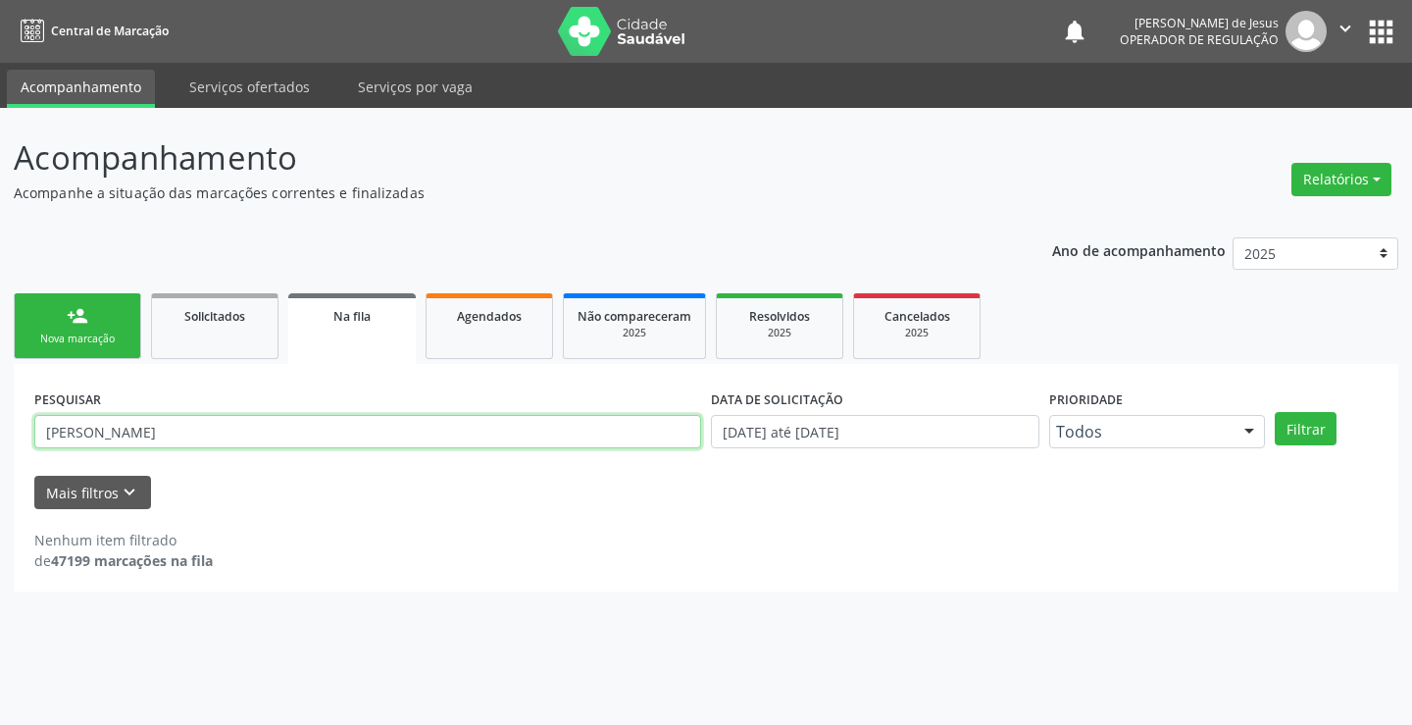
click at [219, 435] on input "[PERSON_NAME]" at bounding box center [367, 431] width 667 height 33
click at [216, 436] on input "[PERSON_NAME]" at bounding box center [367, 431] width 667 height 33
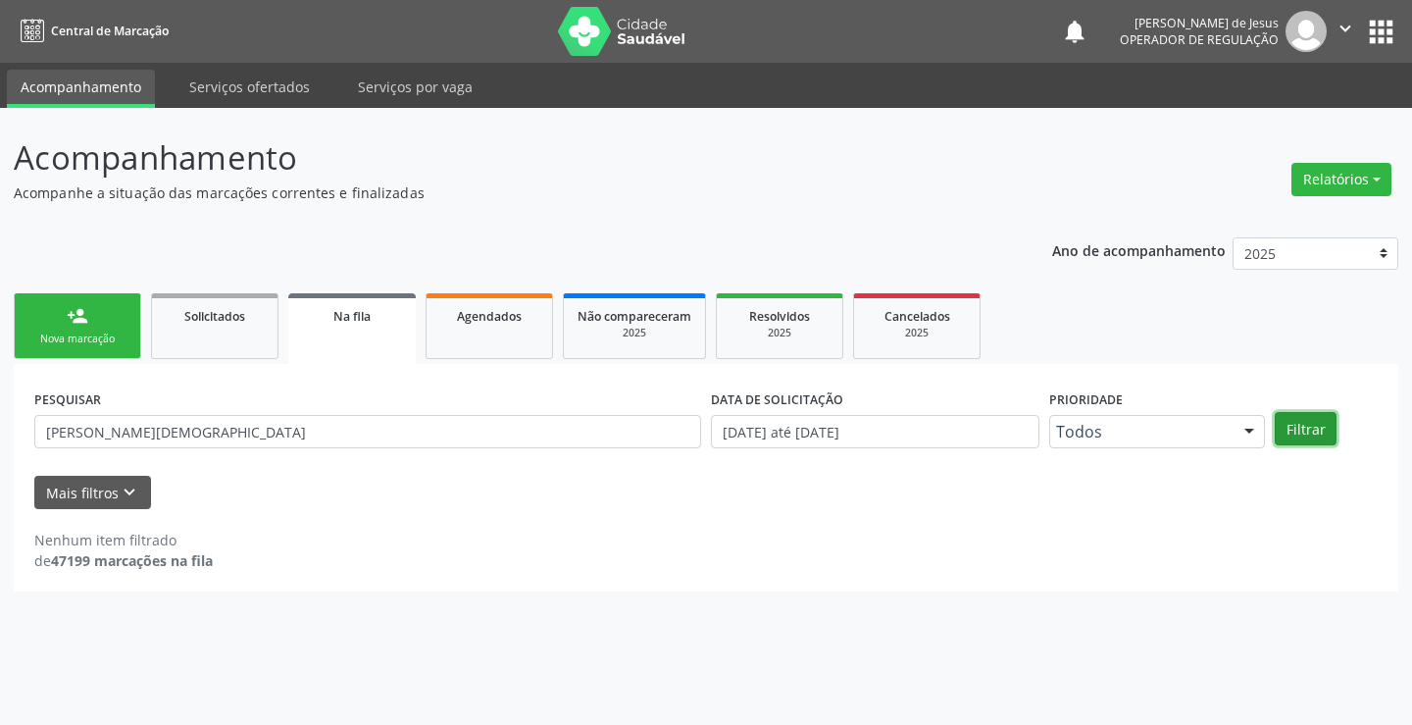
click at [1305, 420] on button "Filtrar" at bounding box center [1306, 428] width 62 height 33
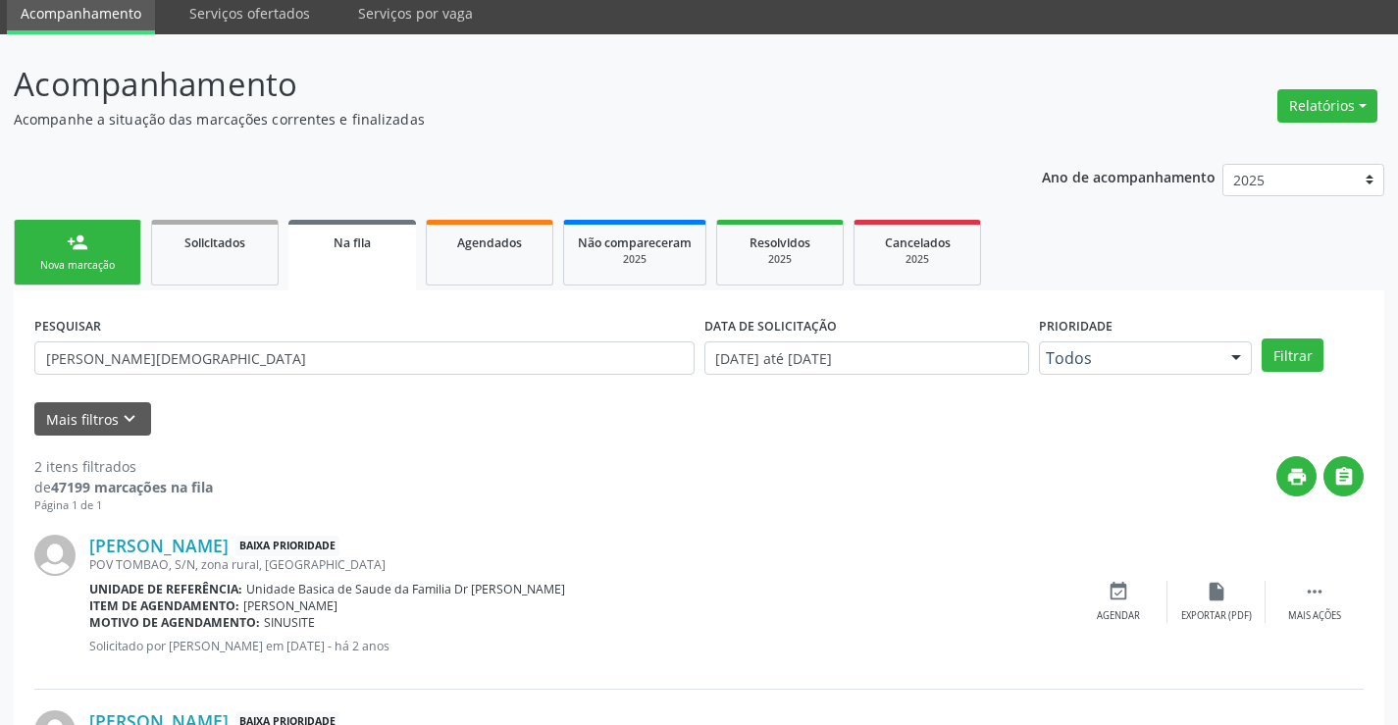
scroll to position [247, 0]
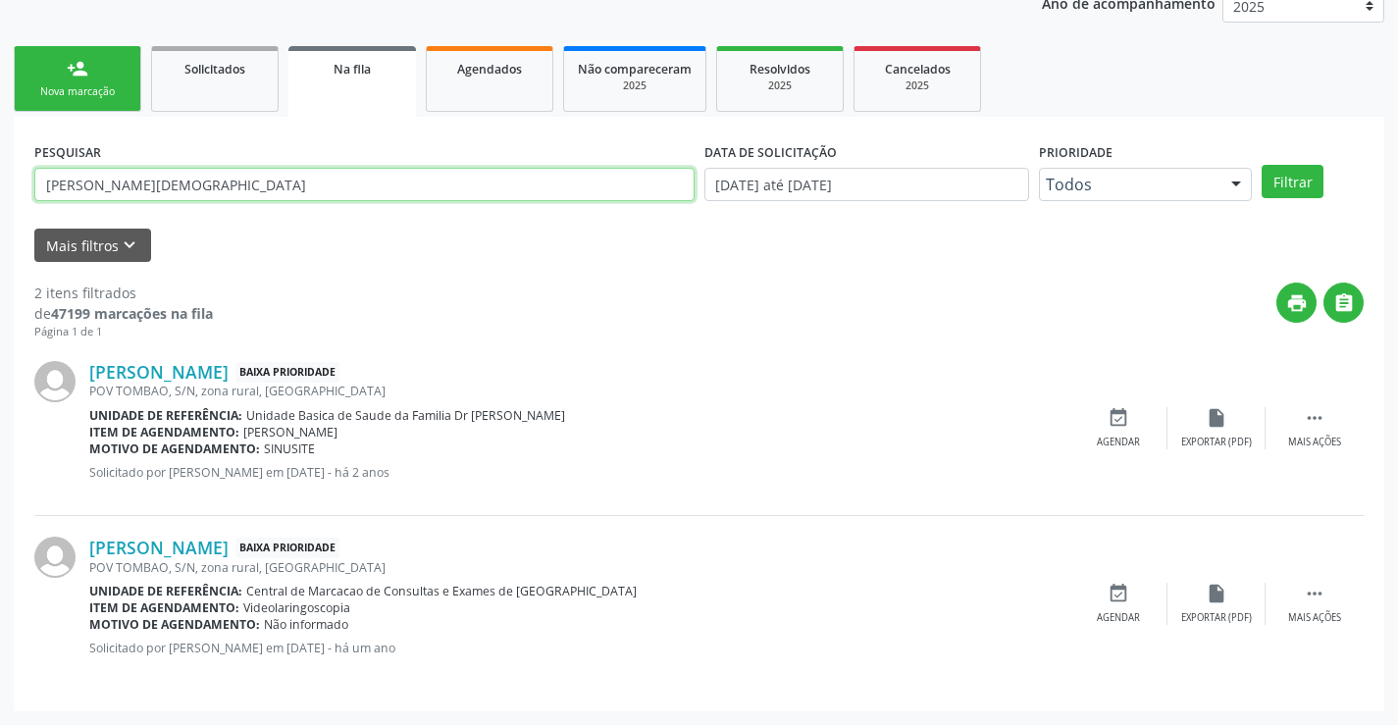
click at [93, 183] on input "[PERSON_NAME][DEMOGRAPHIC_DATA]" at bounding box center [364, 184] width 660 height 33
drag, startPoint x: 206, startPoint y: 179, endPoint x: 151, endPoint y: 191, distance: 56.4
click at [151, 191] on input "[PERSON_NAME][DEMOGRAPHIC_DATA]" at bounding box center [364, 184] width 660 height 33
click at [171, 183] on input "[PERSON_NAME][DEMOGRAPHIC_DATA]" at bounding box center [364, 184] width 660 height 33
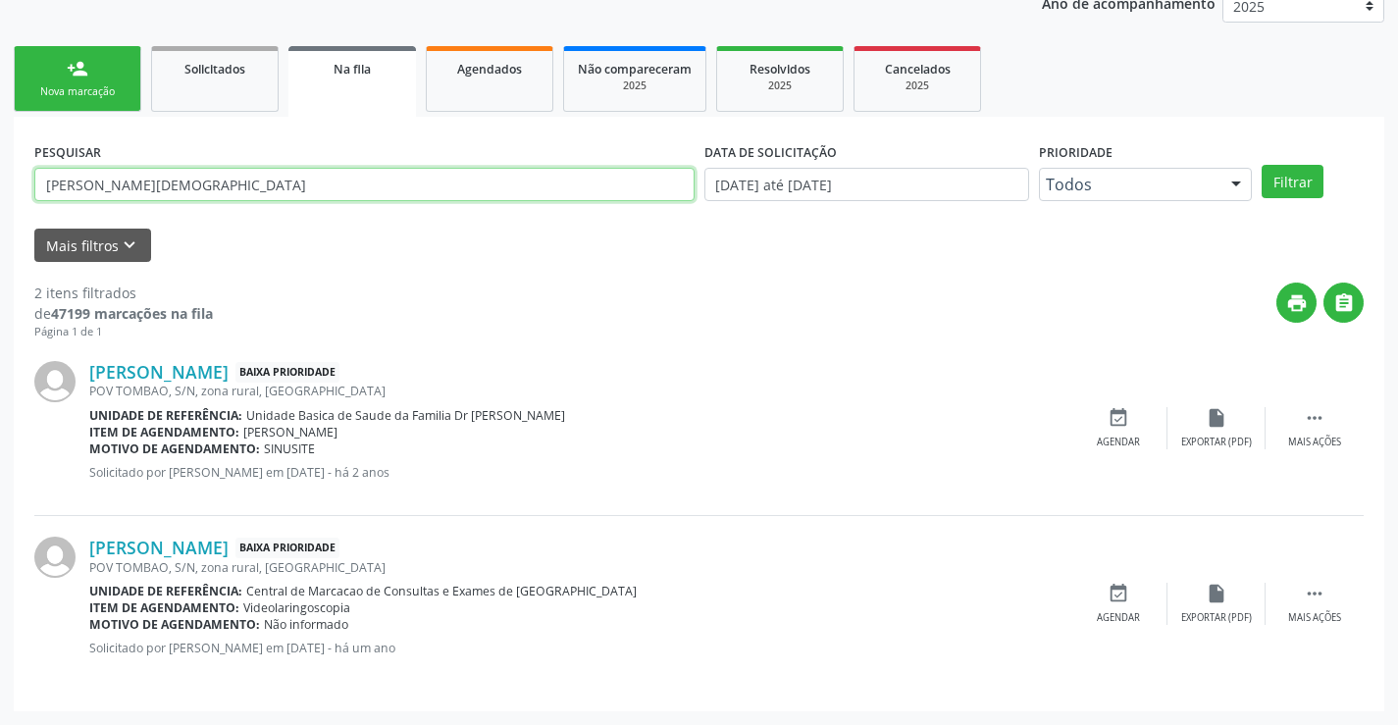
click at [171, 183] on input "[PERSON_NAME][DEMOGRAPHIC_DATA]" at bounding box center [364, 184] width 660 height 33
type input "[PERSON_NAME]"
click at [1261, 165] on button "Filtrar" at bounding box center [1292, 181] width 62 height 33
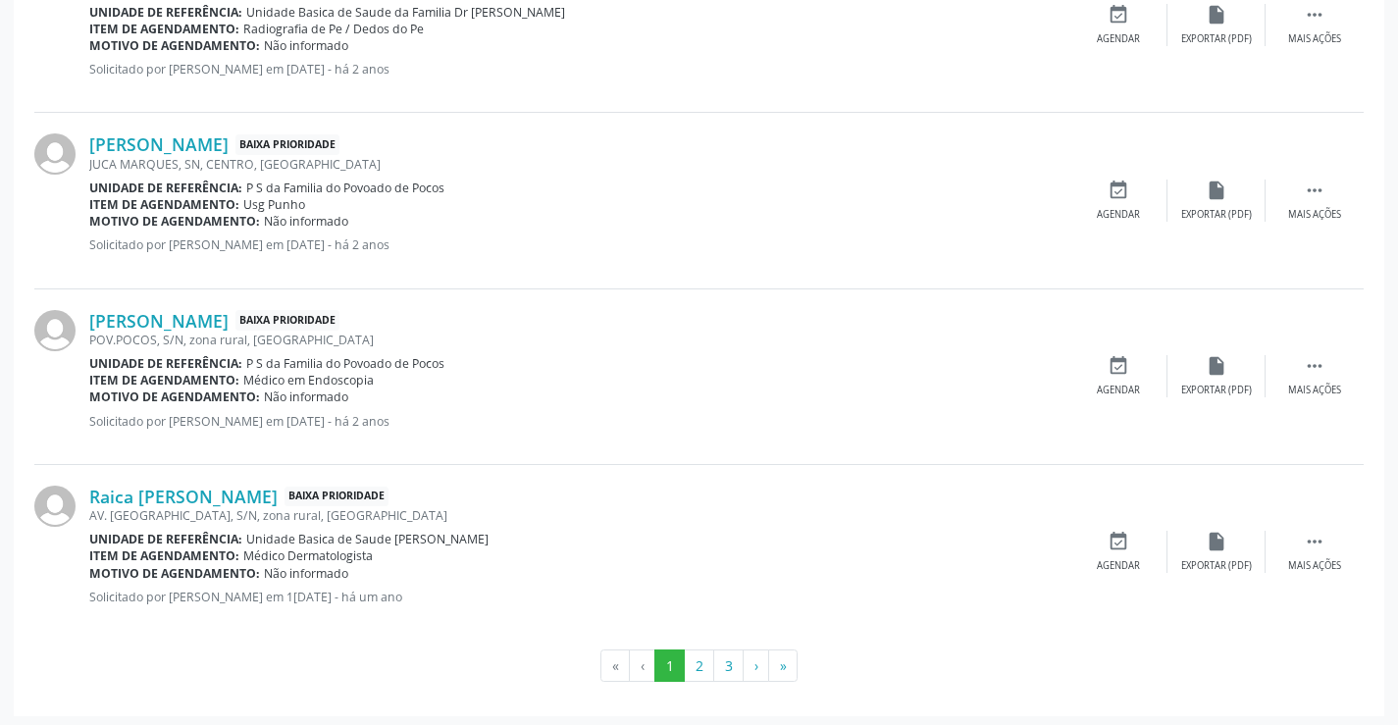
scroll to position [2588, 0]
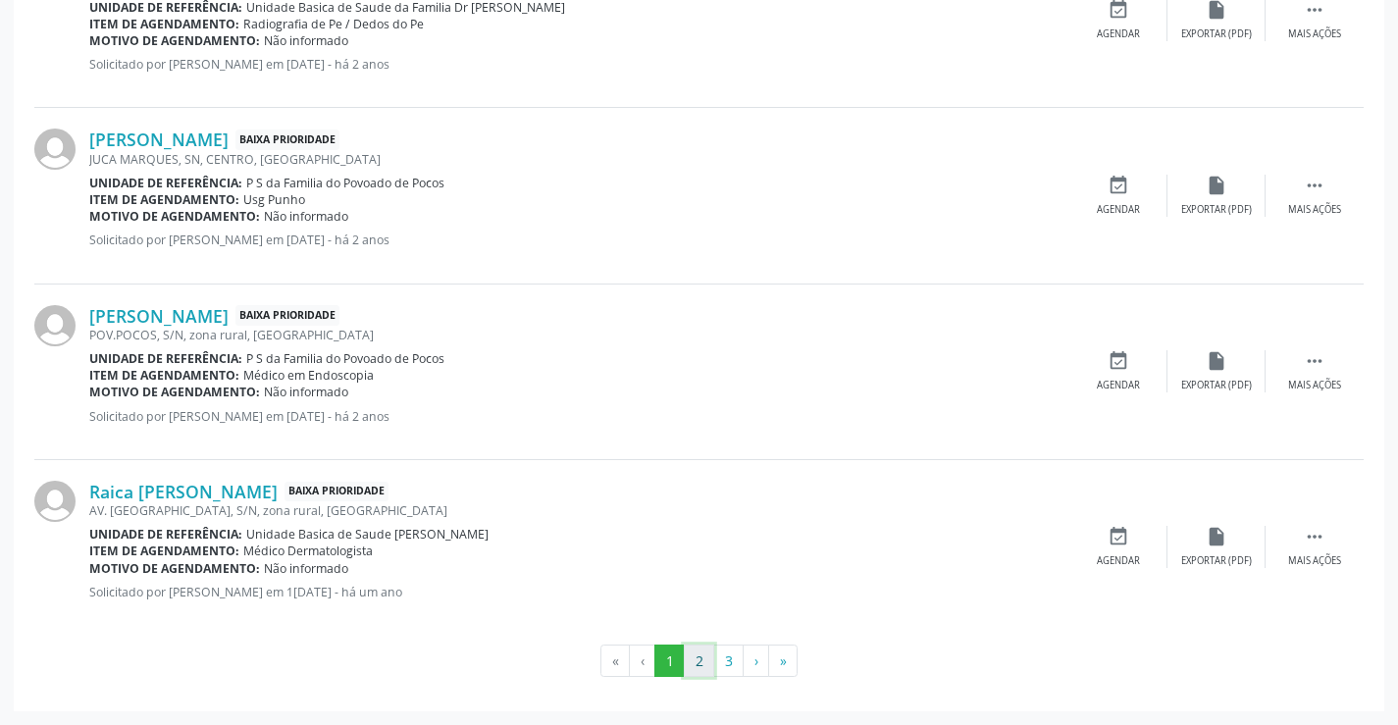
click at [706, 666] on button "2" at bounding box center [699, 660] width 30 height 33
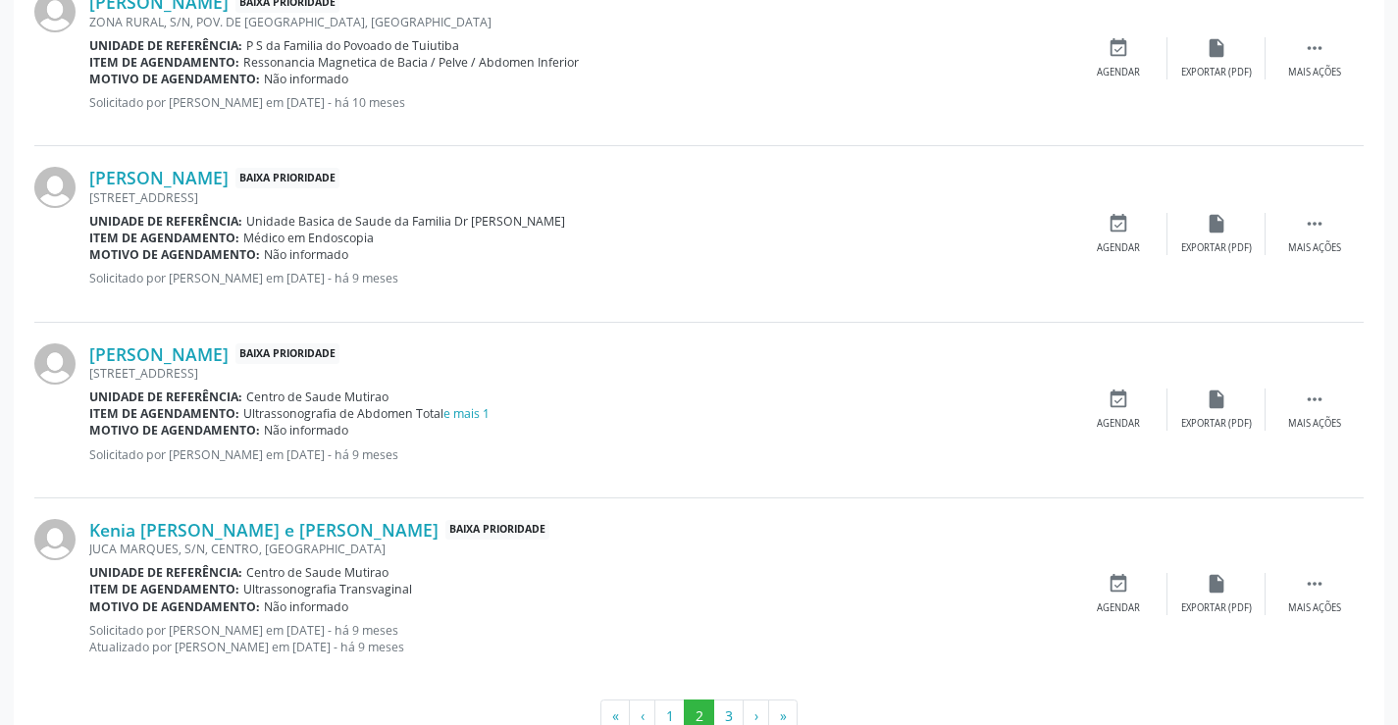
scroll to position [2606, 0]
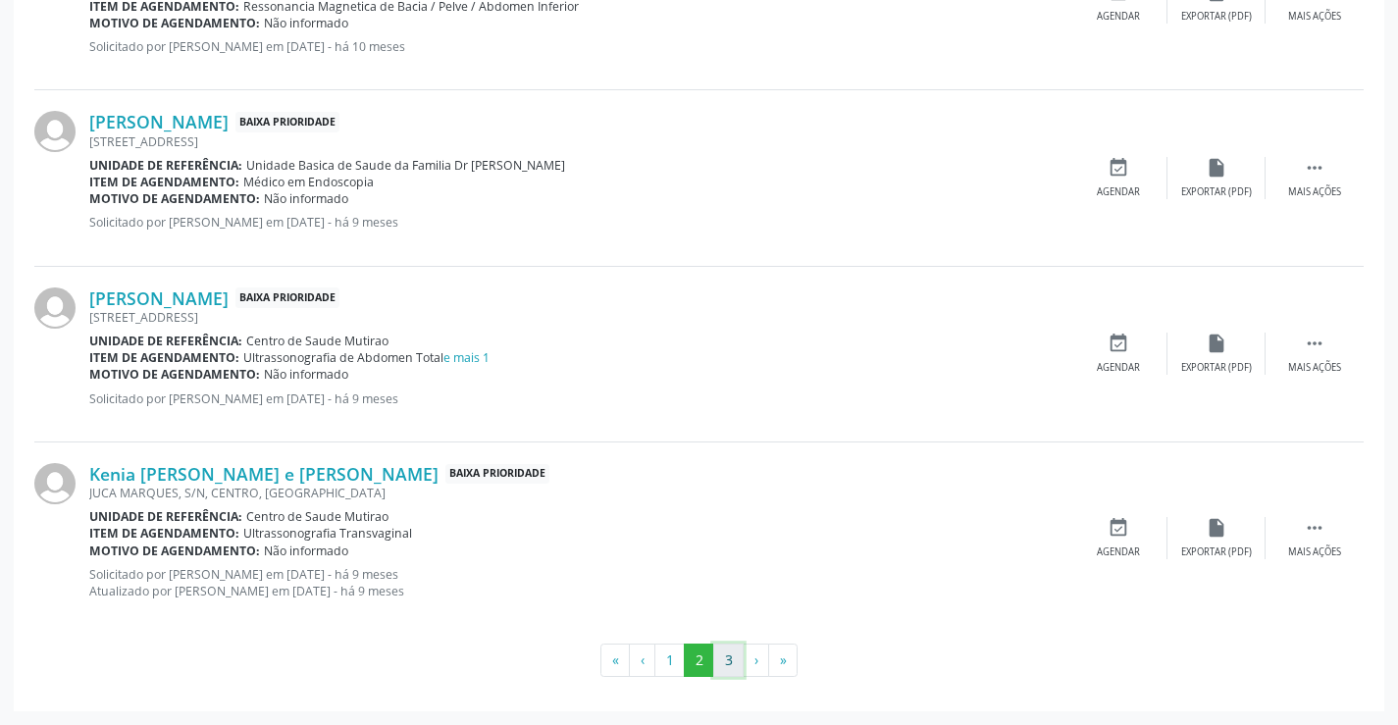
click at [725, 654] on button "3" at bounding box center [728, 659] width 30 height 33
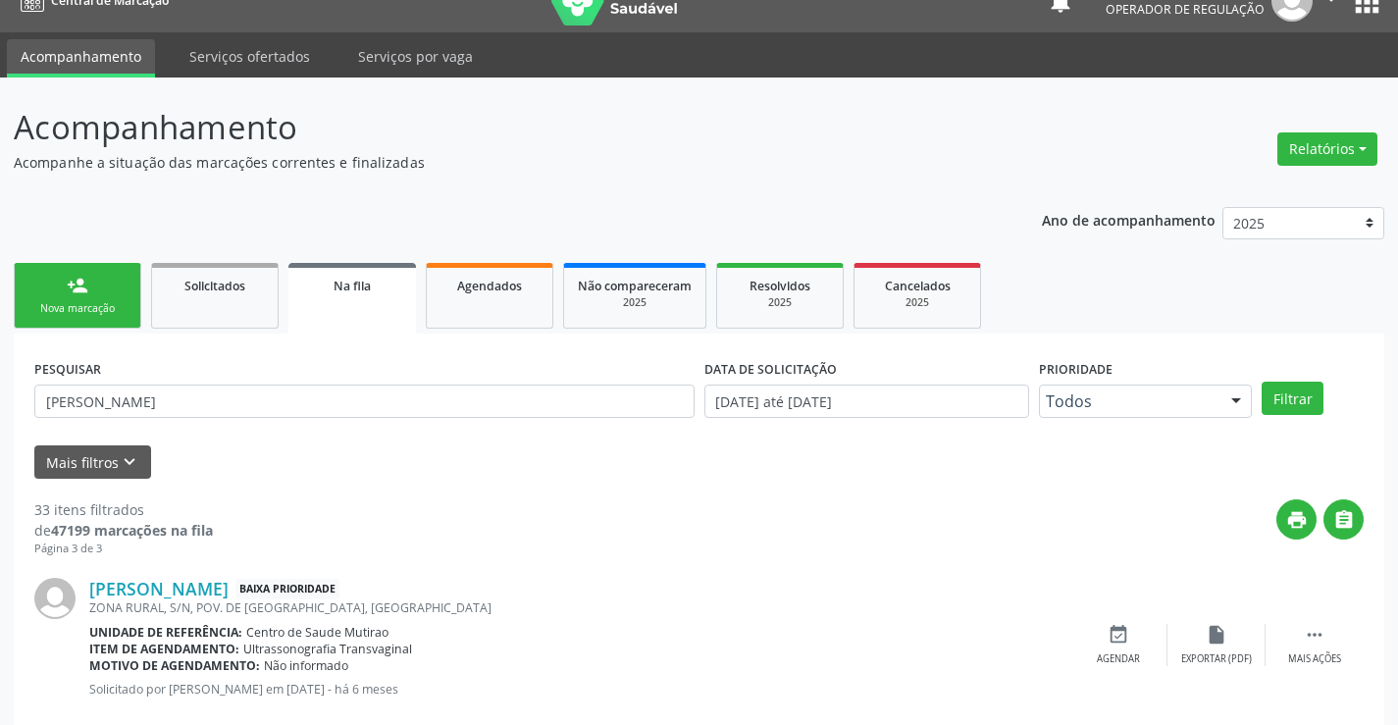
scroll to position [0, 0]
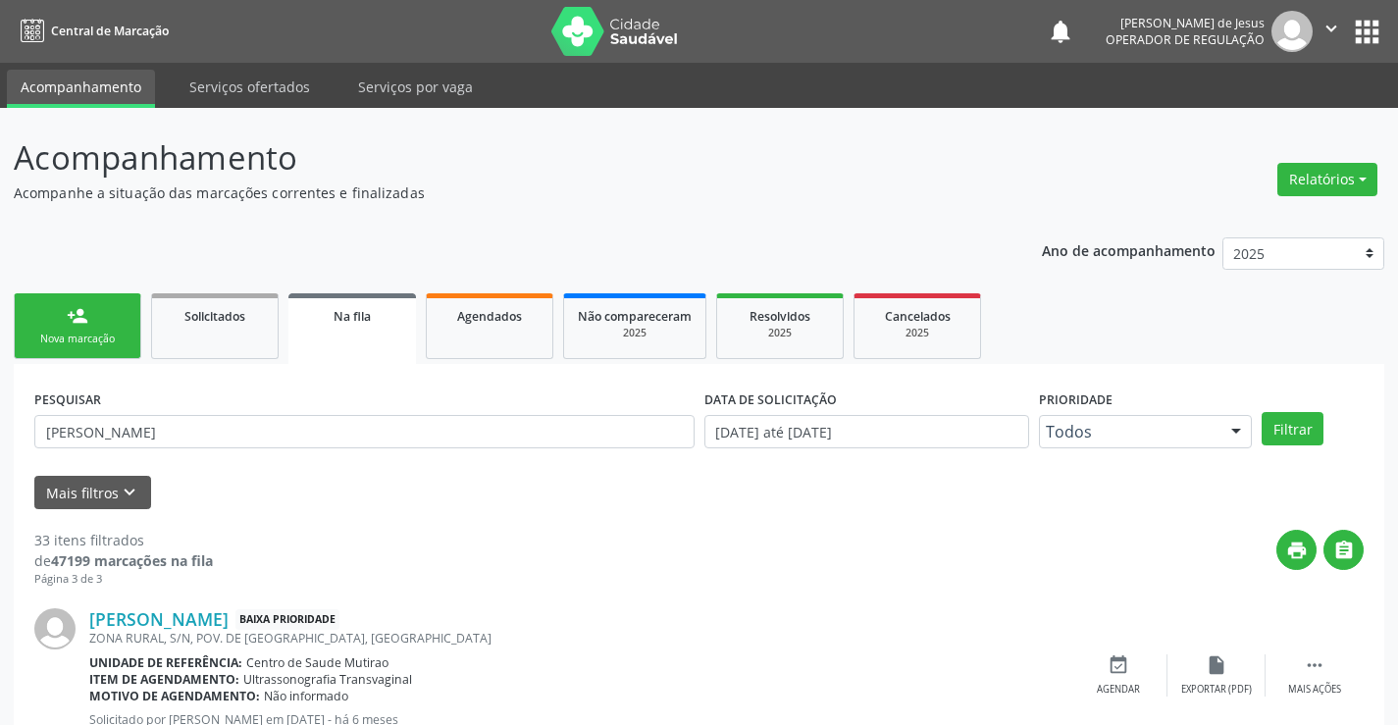
click at [73, 345] on div "Nova marcação" at bounding box center [77, 339] width 98 height 15
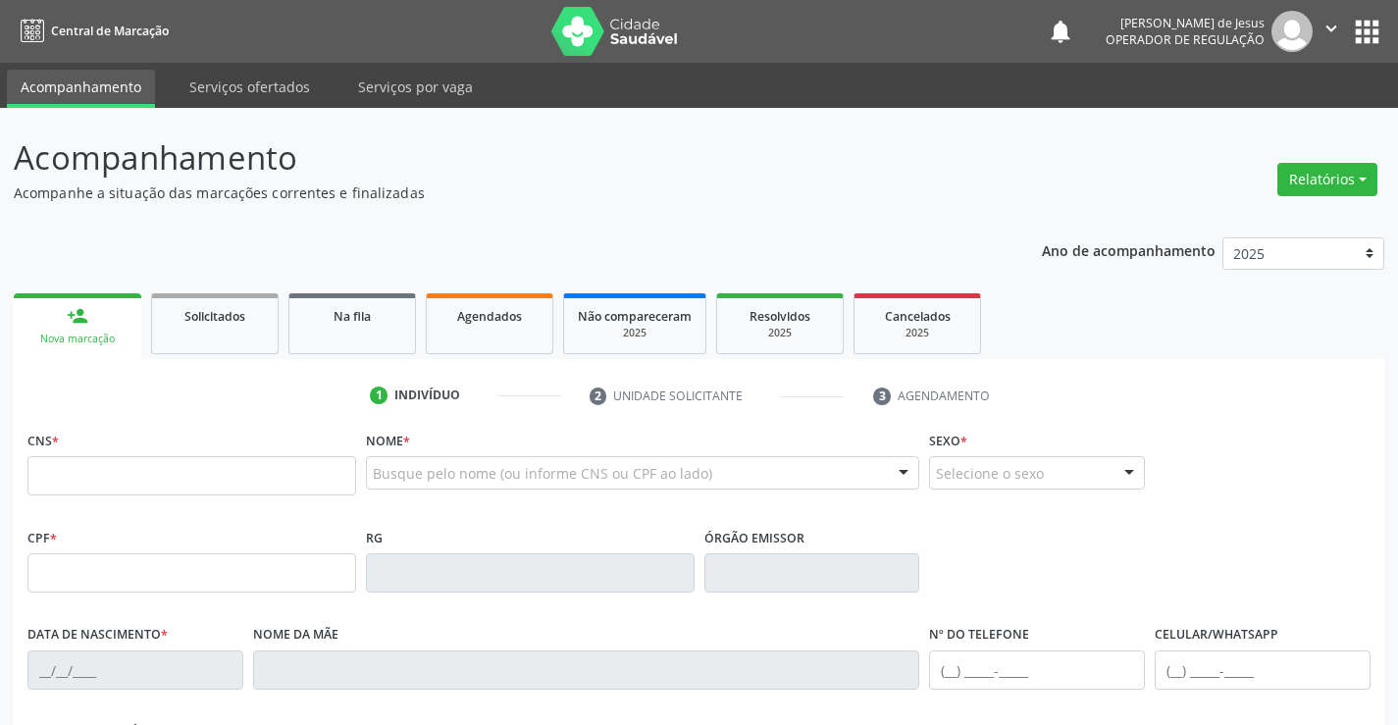
click at [417, 197] on p "Acompanhe a situação das marcações correntes e finalizadas" at bounding box center [493, 192] width 959 height 21
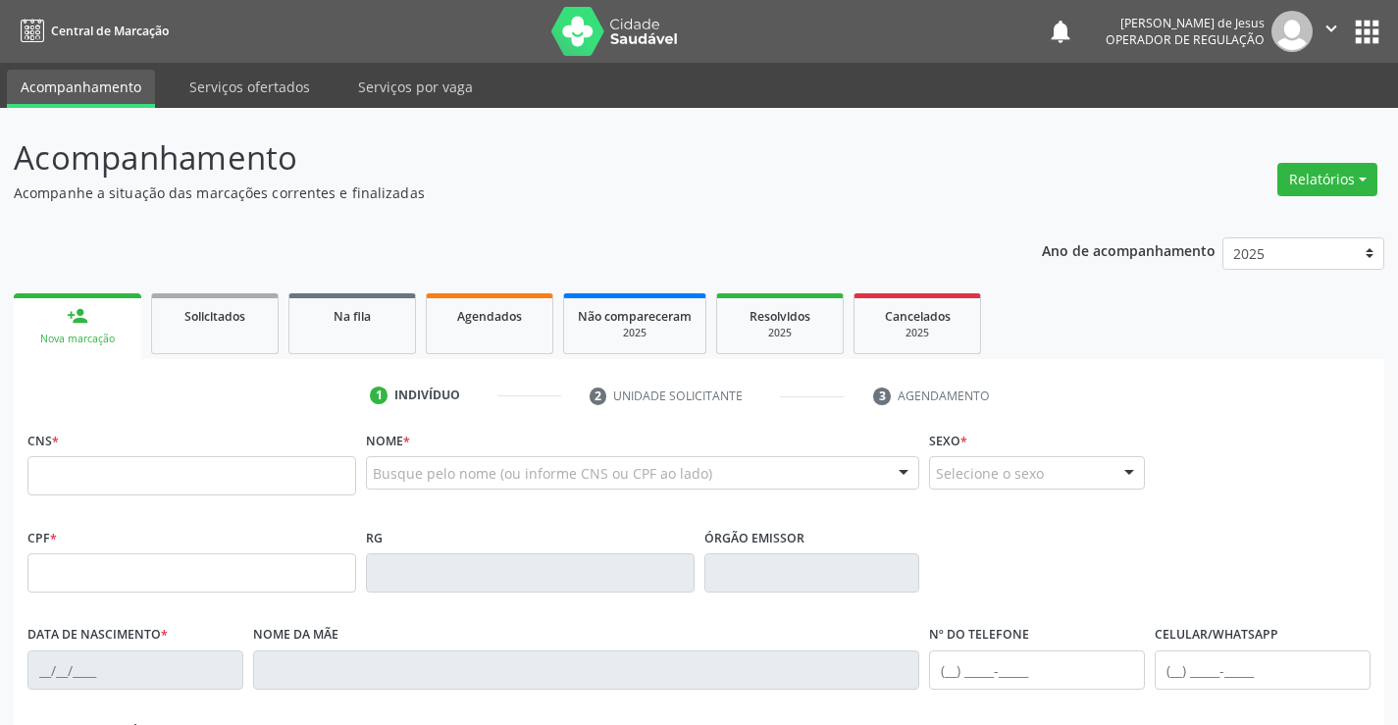
click at [430, 212] on div "Acompanhamento Acompanhe a situação das marcações correntes e finalizadas Relat…" at bounding box center [699, 591] width 1370 height 916
click at [274, 482] on input "text" at bounding box center [191, 475] width 329 height 39
click at [502, 322] on span "Agendados" at bounding box center [489, 316] width 65 height 17
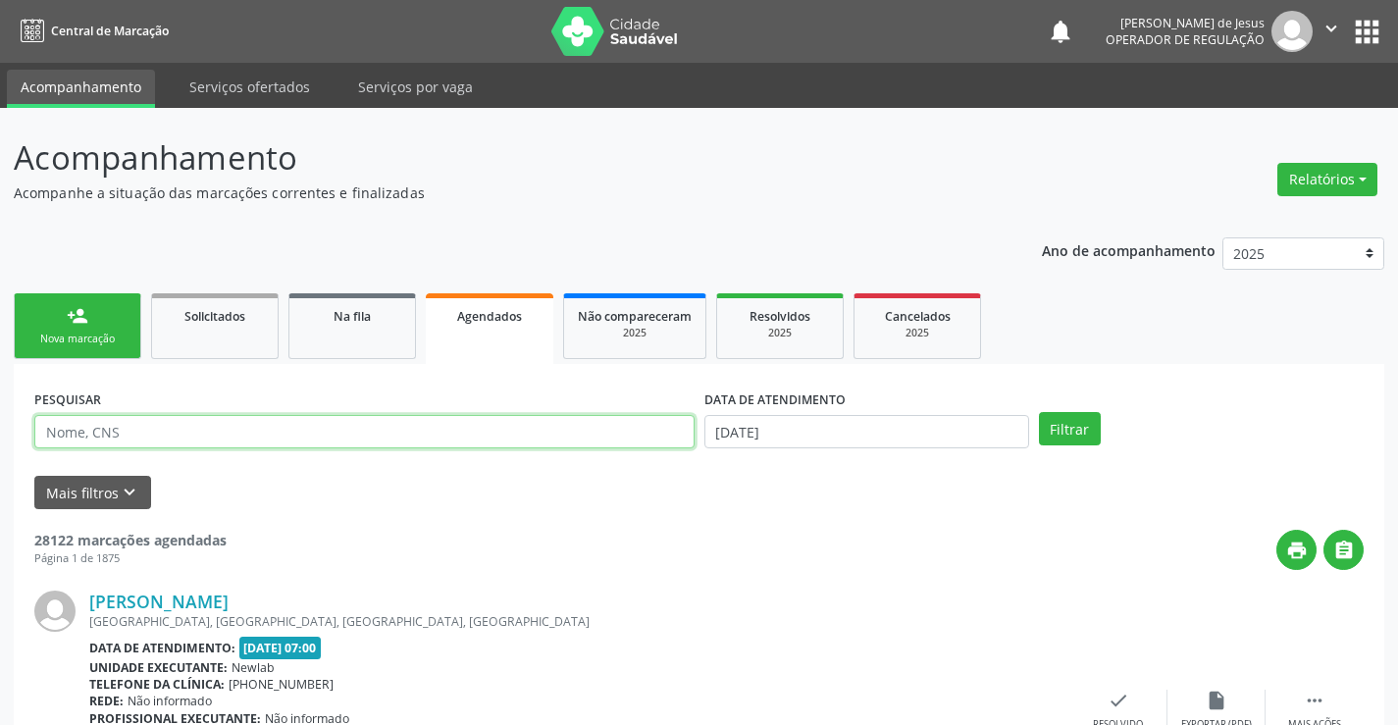
click at [298, 436] on input "text" at bounding box center [364, 431] width 660 height 33
drag, startPoint x: 298, startPoint y: 436, endPoint x: 272, endPoint y: 424, distance: 29.4
click at [298, 436] on input "text" at bounding box center [364, 431] width 660 height 33
type input "70680475634"
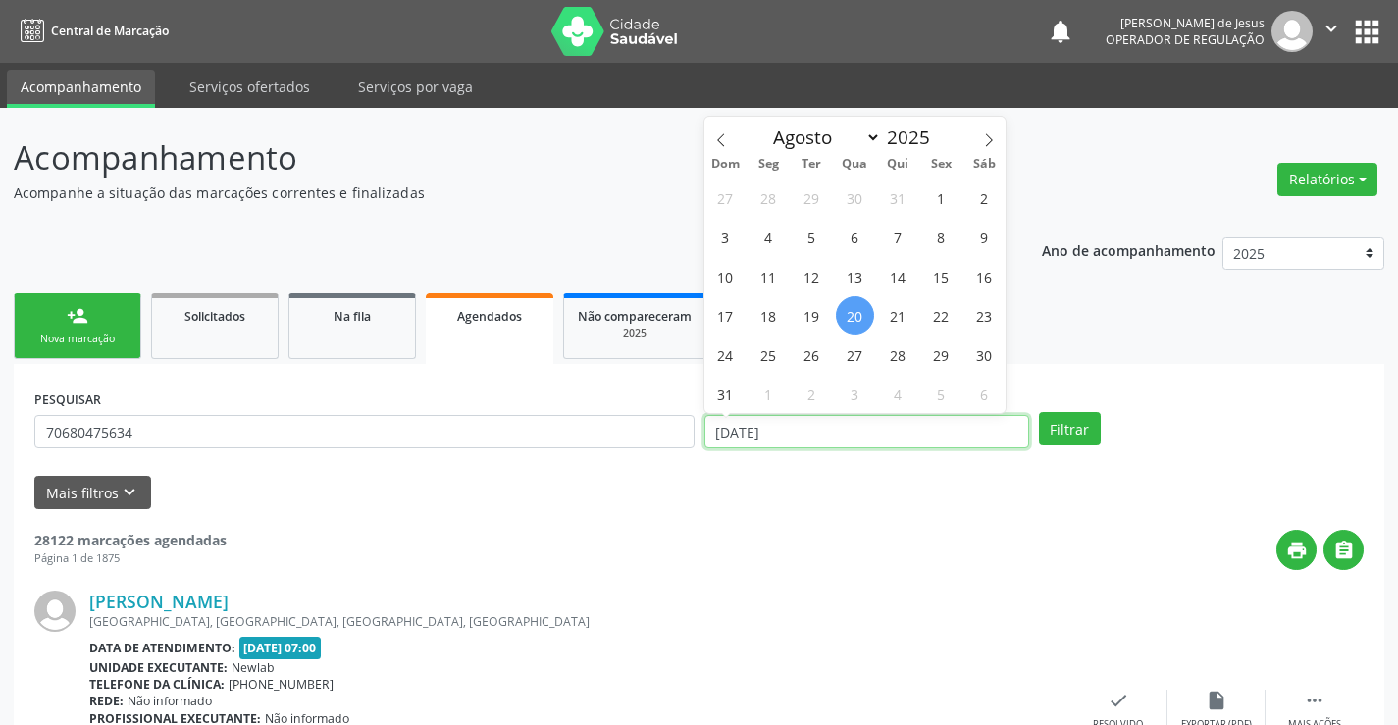
click at [854, 428] on input "[DATE]" at bounding box center [866, 431] width 325 height 33
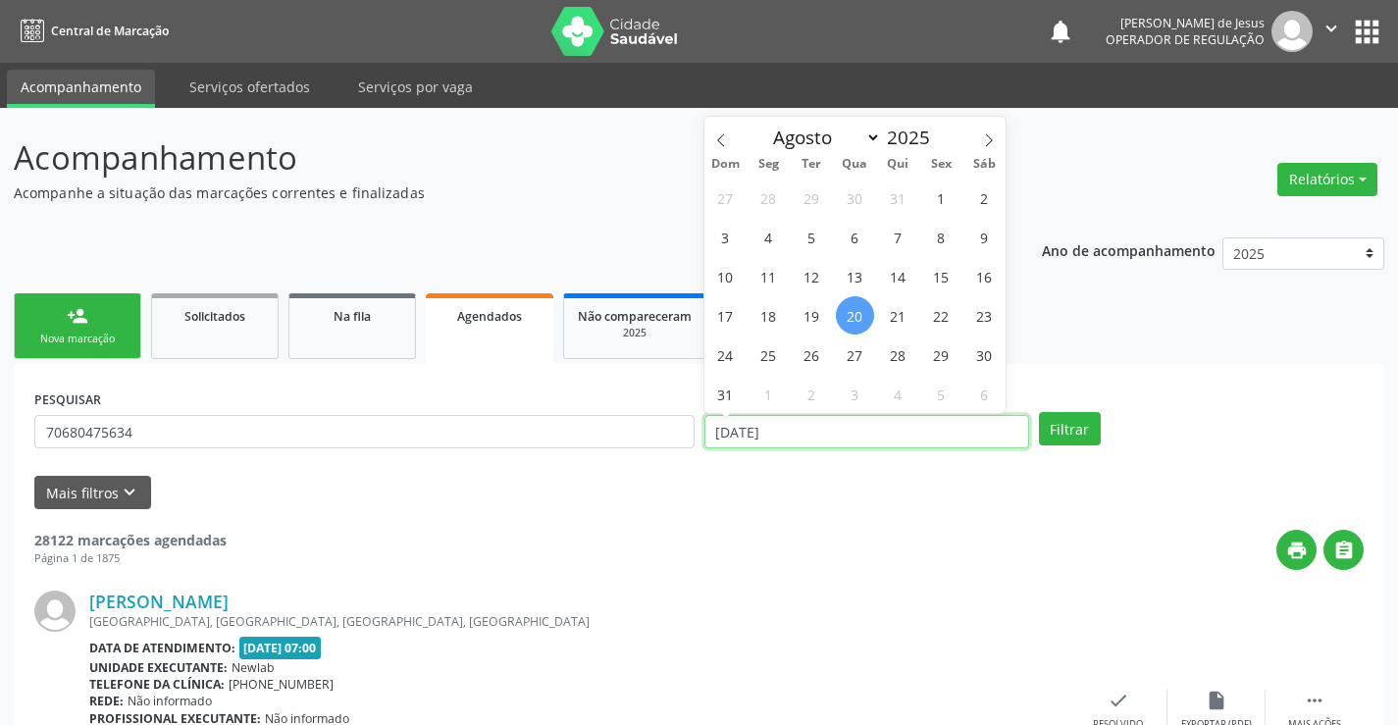
click at [854, 428] on input "[DATE]" at bounding box center [866, 431] width 325 height 33
click at [1055, 436] on button "Filtrar" at bounding box center [1070, 428] width 62 height 33
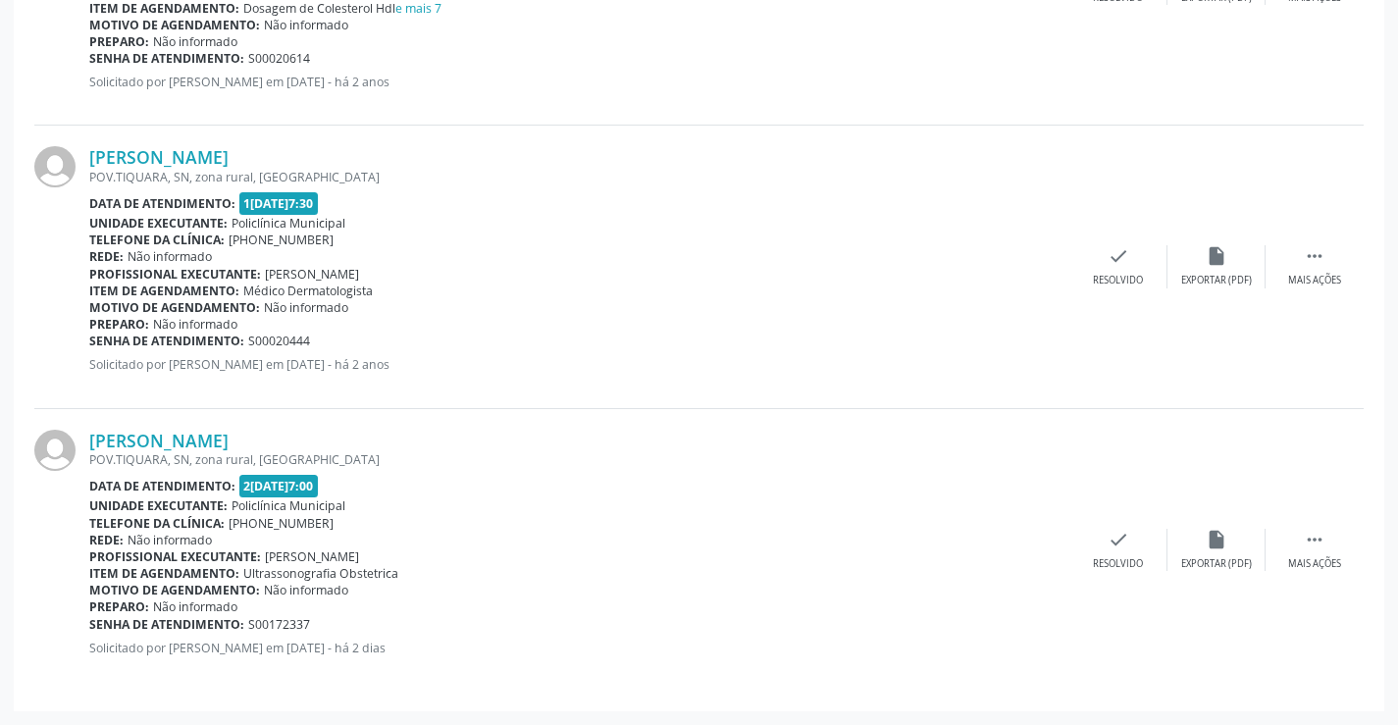
scroll to position [744, 0]
